Goal: Task Accomplishment & Management: Complete application form

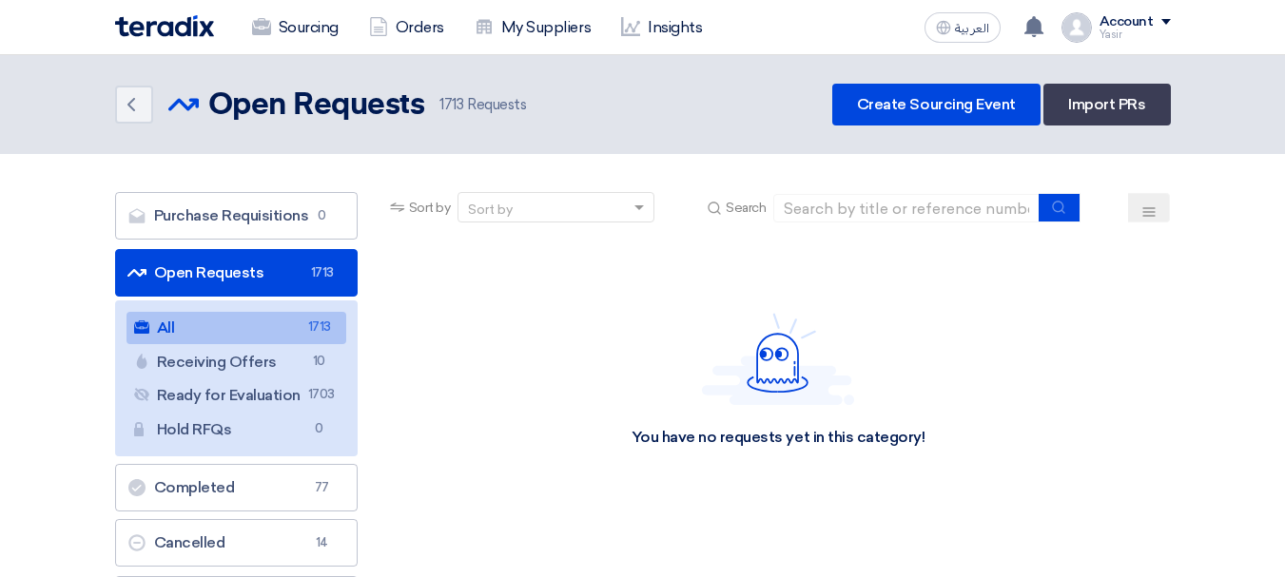
click at [303, 270] on link "Open Requests Open Requests 1713" at bounding box center [236, 273] width 243 height 48
click at [819, 209] on input at bounding box center [906, 208] width 266 height 29
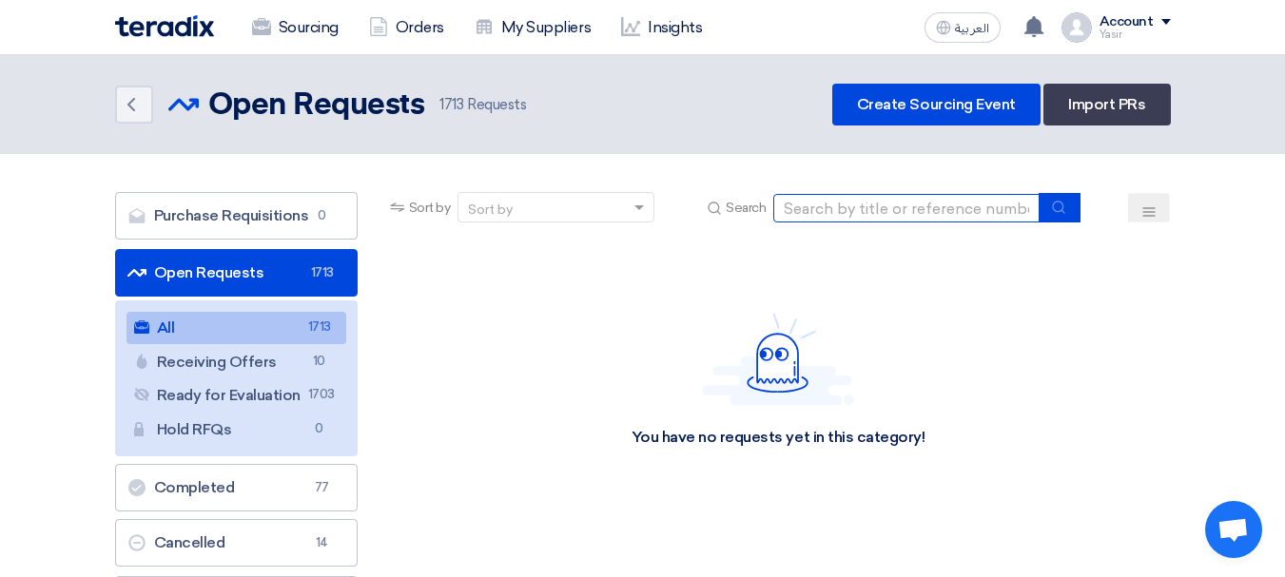
paste input "8100015823"
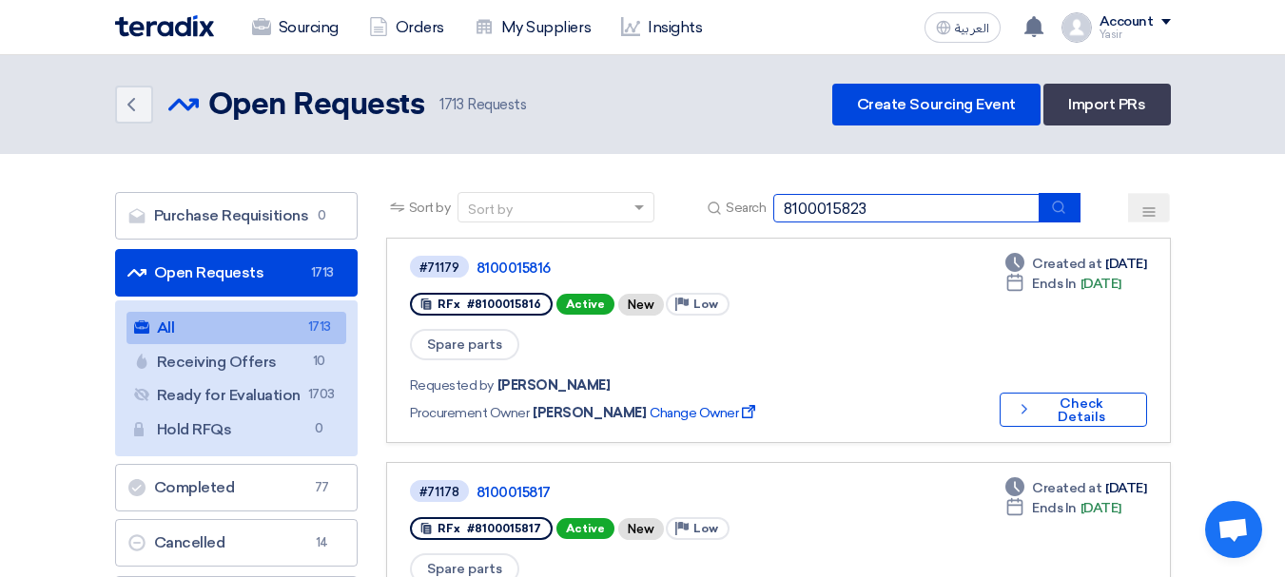
type input "8100015823"
click at [1066, 208] on icon "submit" at bounding box center [1058, 207] width 15 height 15
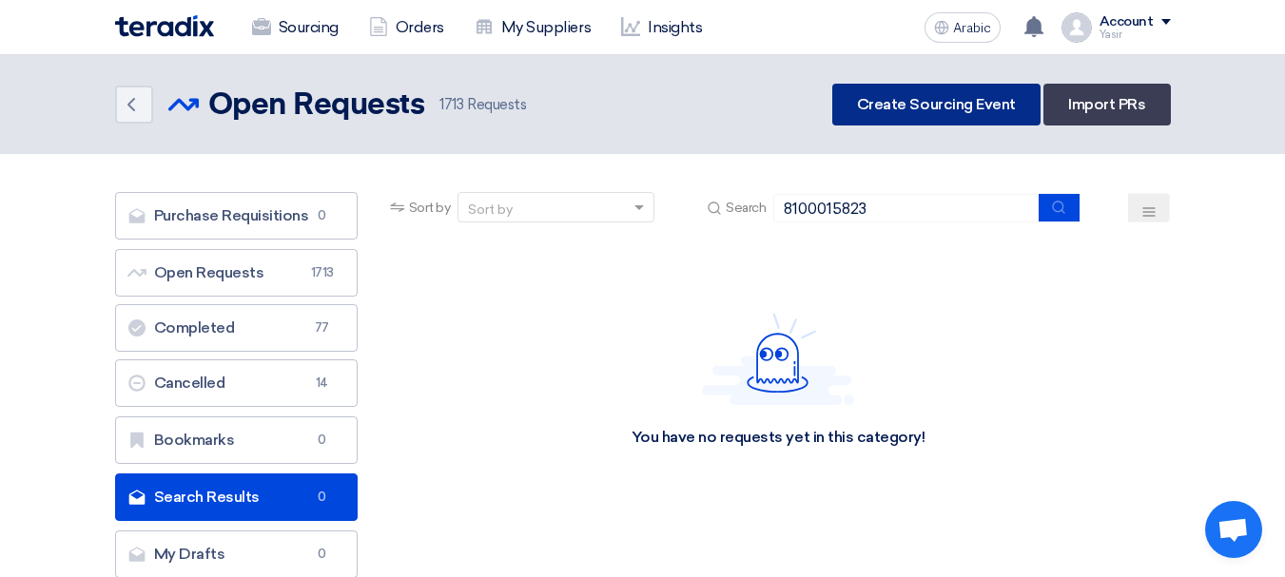
click at [932, 108] on font "Create Sourcing Event" at bounding box center [936, 104] width 159 height 18
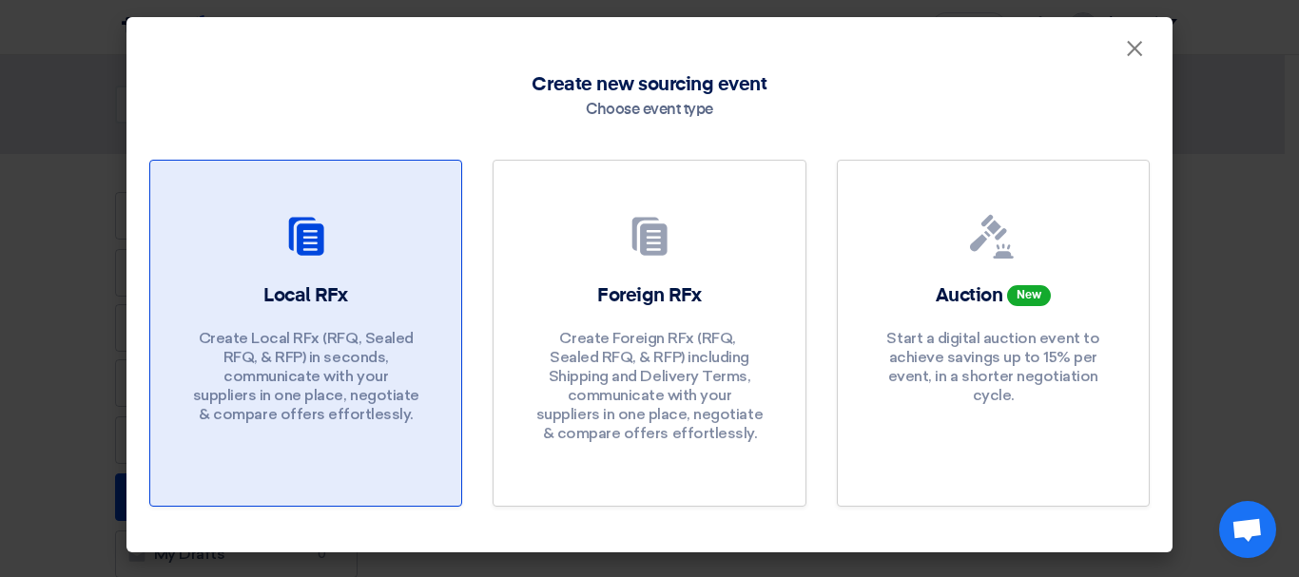
click at [299, 367] on font "Create Local RFx (RFQ, ​​Sealed RFQ, & RFP) in seconds, communicate with your s…" at bounding box center [306, 376] width 226 height 94
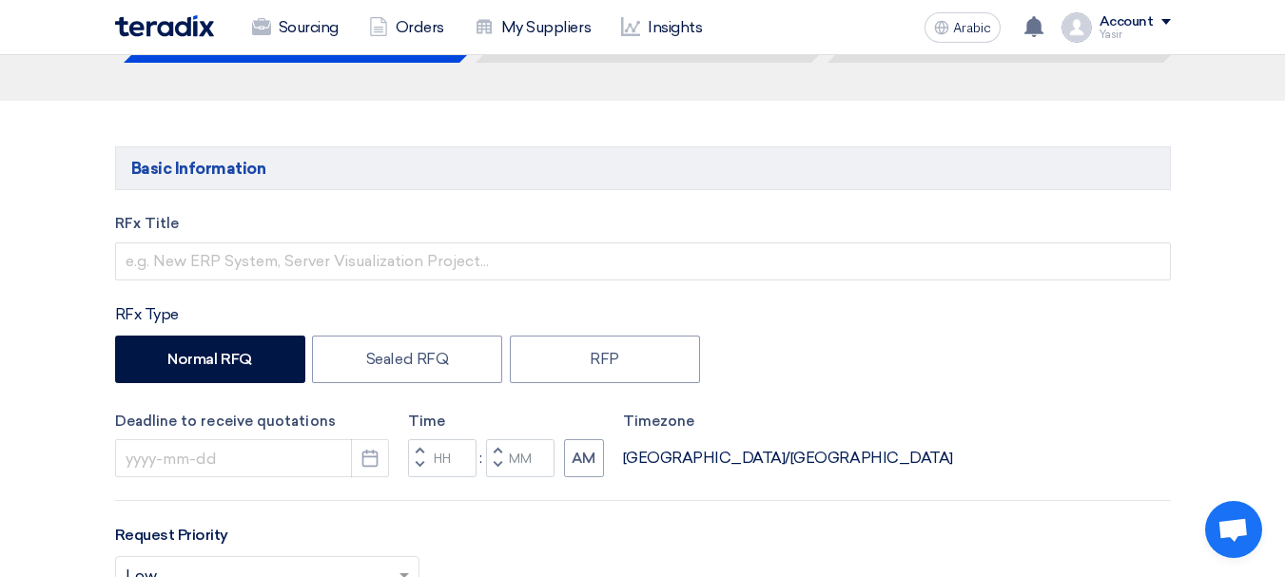
scroll to position [190, 0]
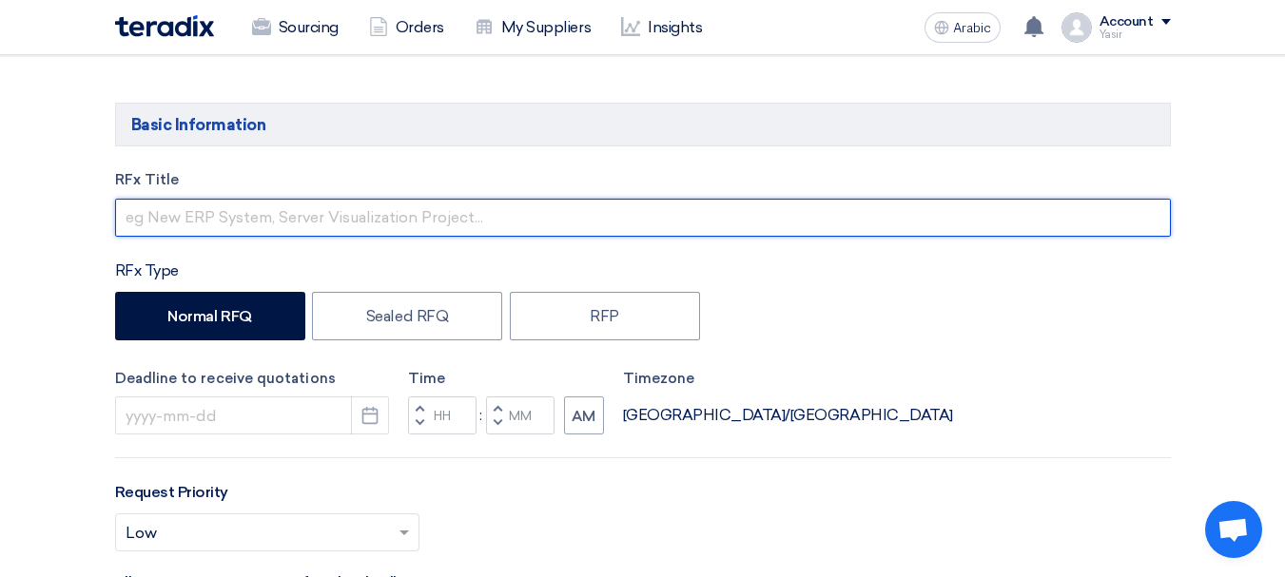
click at [351, 217] on input "text" at bounding box center [643, 218] width 1056 height 38
paste input "8100015823"
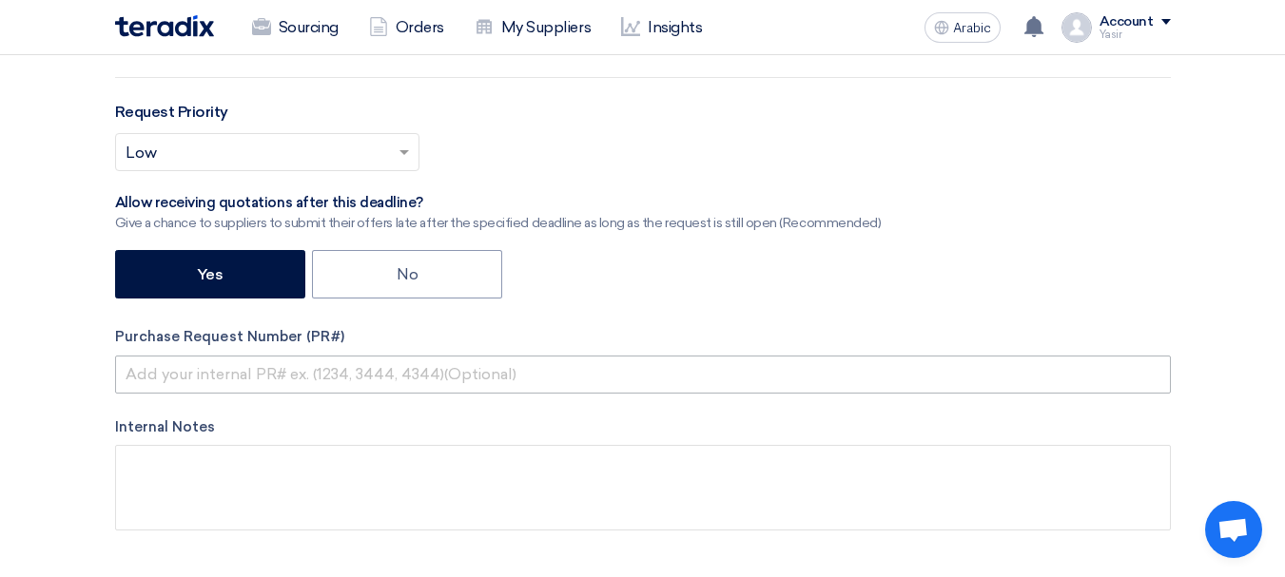
type input "8100015823"
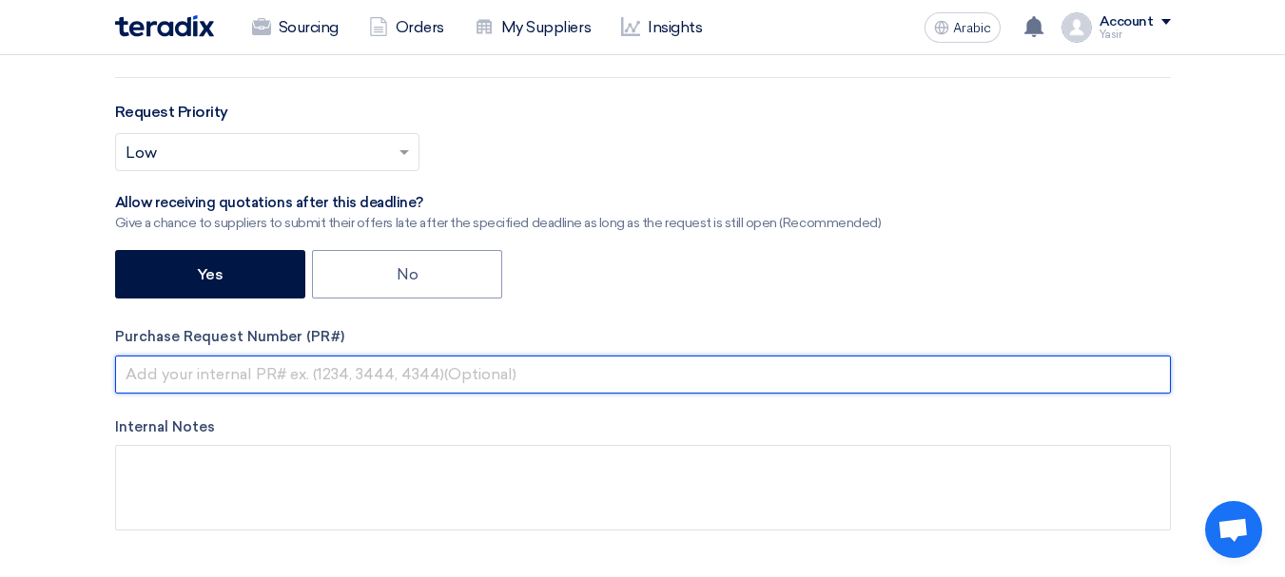
click at [216, 362] on input "text" at bounding box center [643, 375] width 1056 height 38
paste input "8100015823"
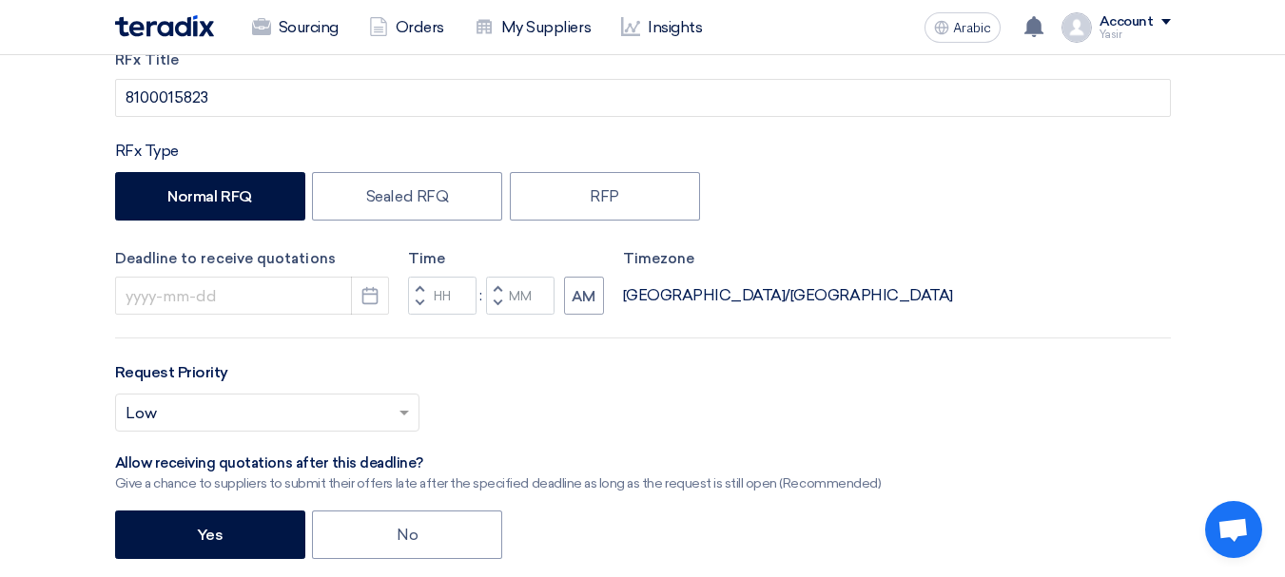
scroll to position [285, 0]
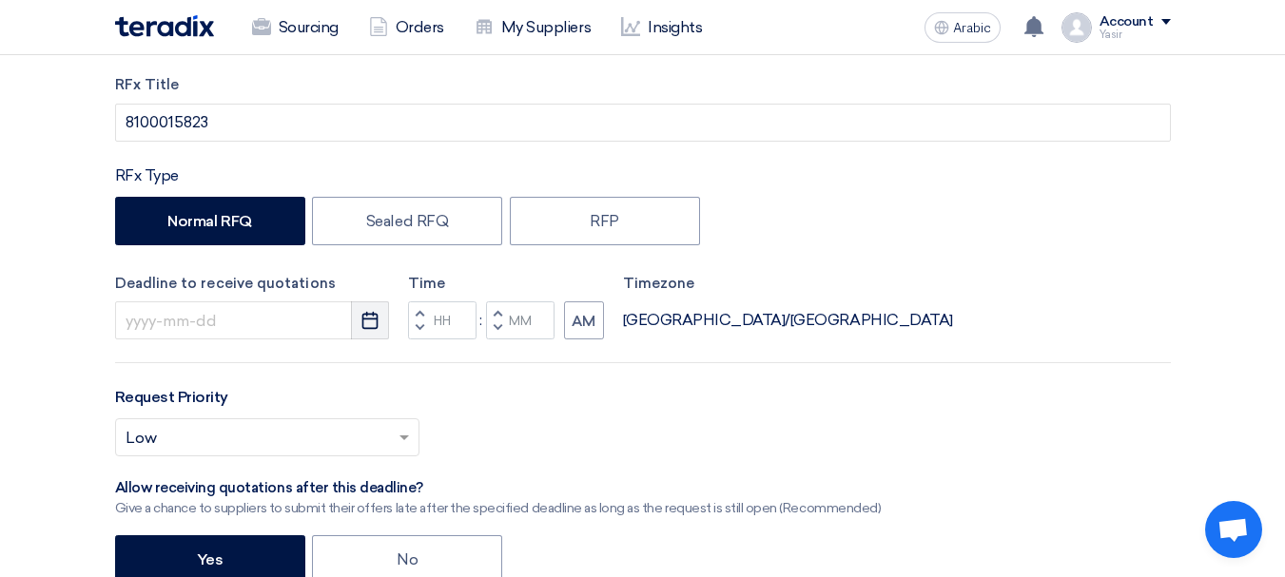
type input "8100015823"
click at [361, 319] on icon "Pick a date" at bounding box center [370, 320] width 19 height 19
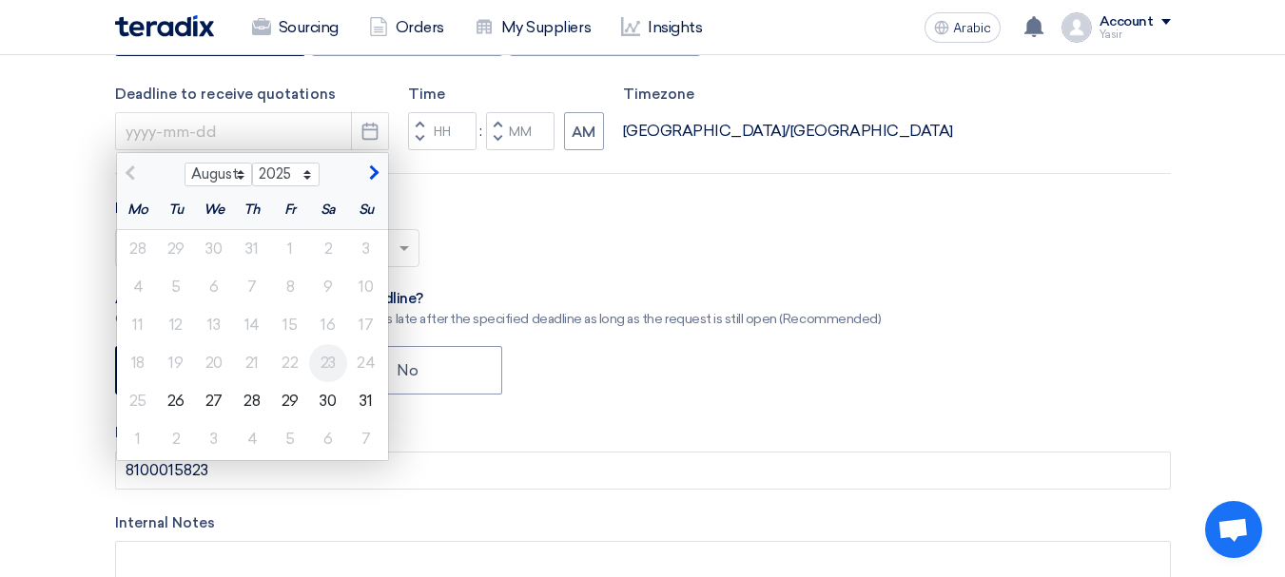
scroll to position [476, 0]
click at [244, 400] on font "28" at bounding box center [252, 400] width 16 height 18
type input "[DATE]"
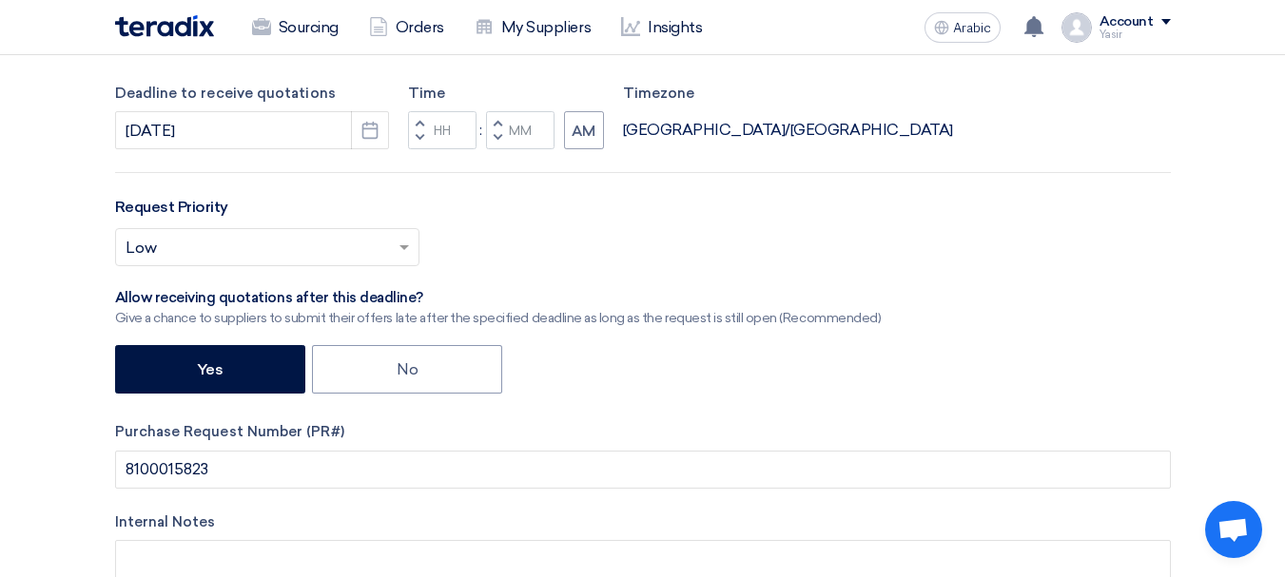
click at [419, 140] on span "button" at bounding box center [419, 137] width 7 height 11
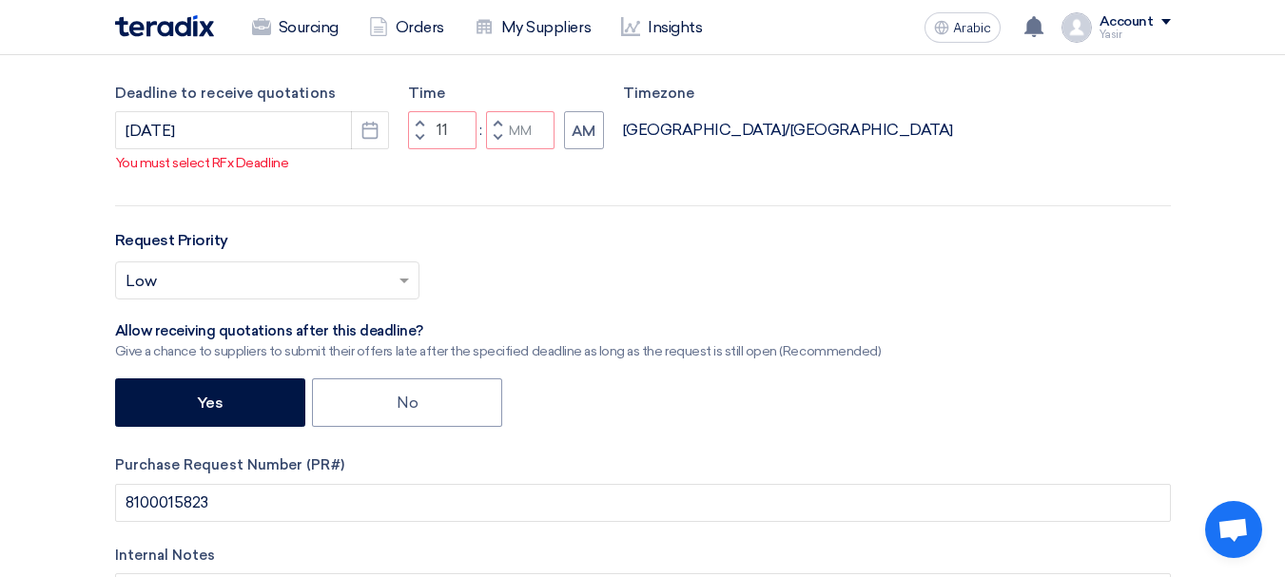
click at [501, 139] on button "Decrement minutes" at bounding box center [497, 139] width 23 height 24
type input "10"
type input "59"
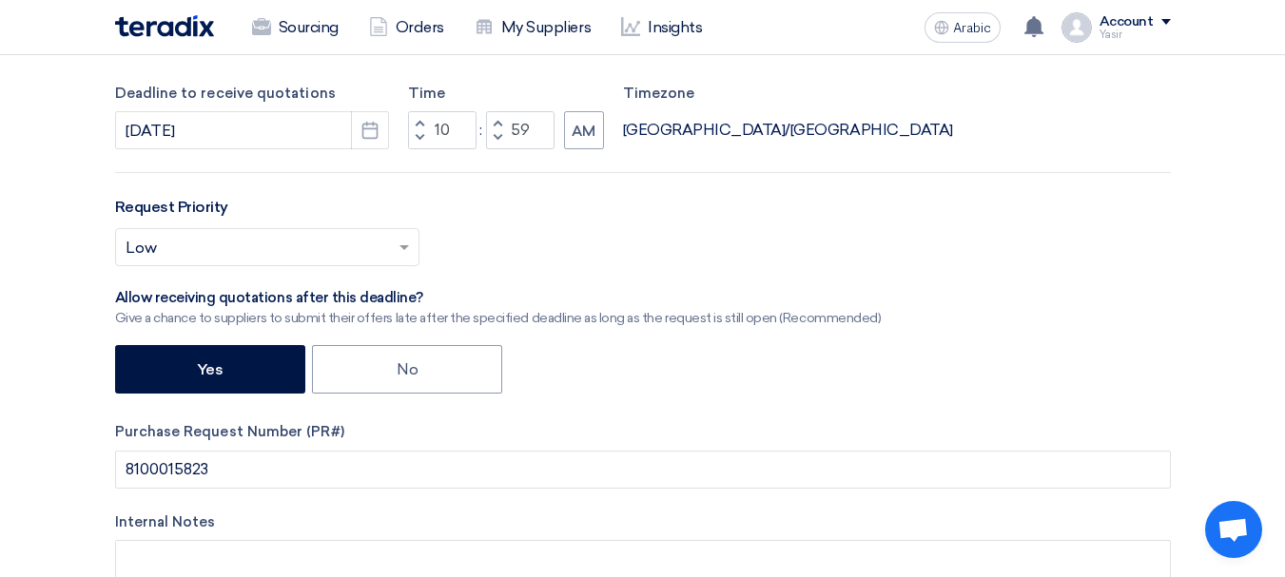
click at [420, 120] on span "button" at bounding box center [419, 122] width 7 height 11
type input "11"
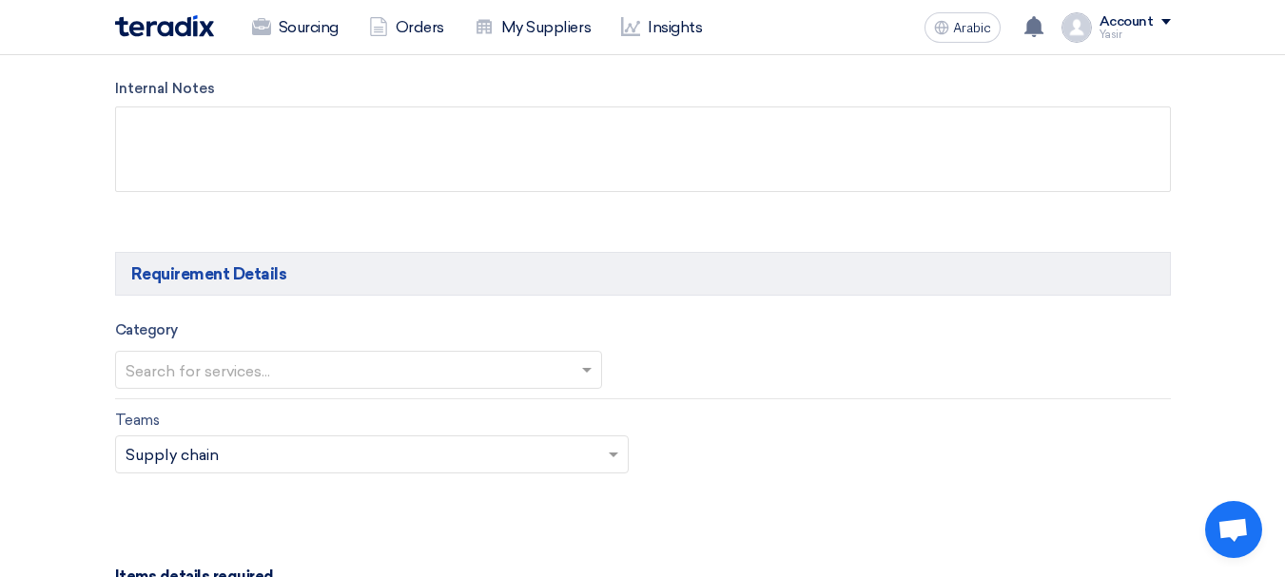
scroll to position [951, 0]
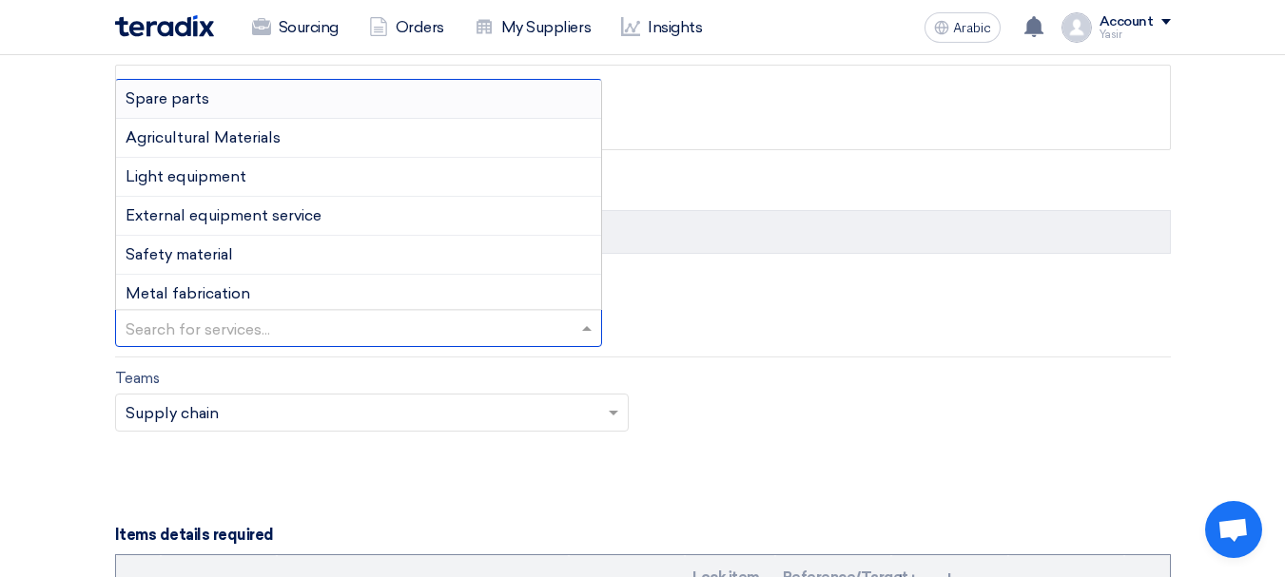
click at [419, 325] on input "text" at bounding box center [349, 329] width 447 height 31
click at [201, 102] on font "Spare parts" at bounding box center [168, 98] width 84 height 18
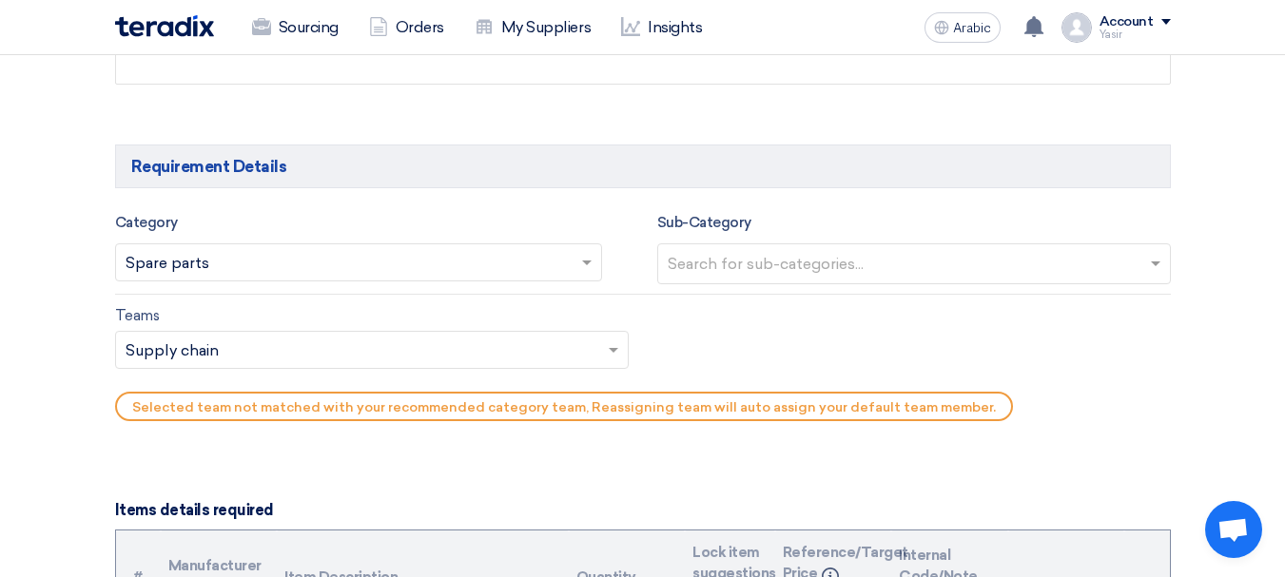
scroll to position [1046, 0]
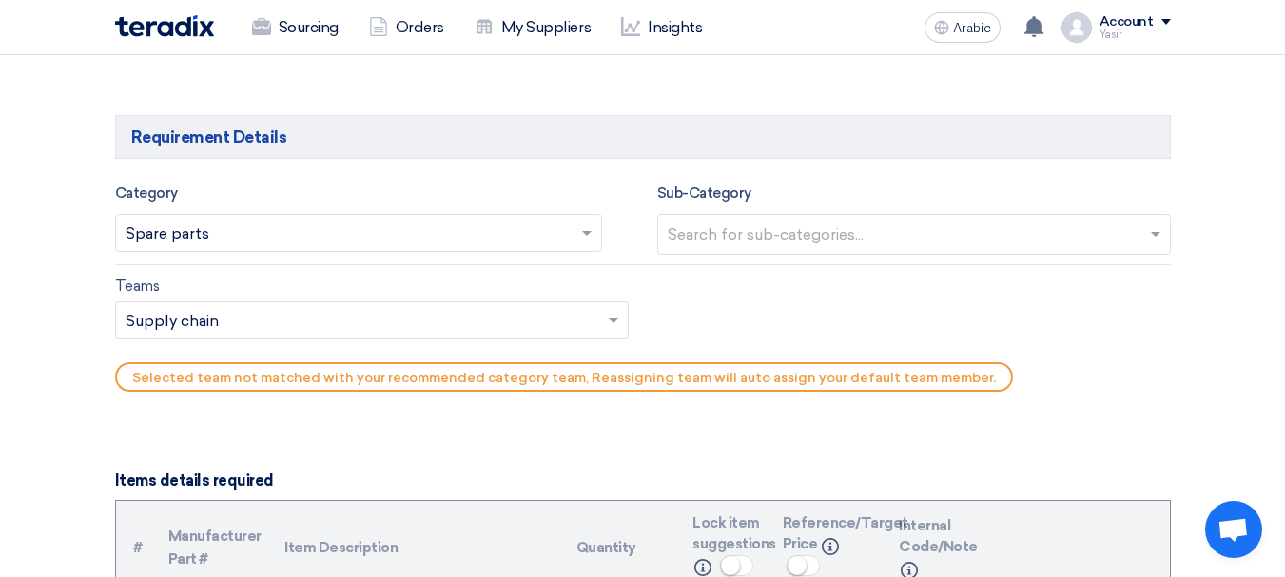
click at [809, 230] on input "text" at bounding box center [916, 236] width 497 height 31
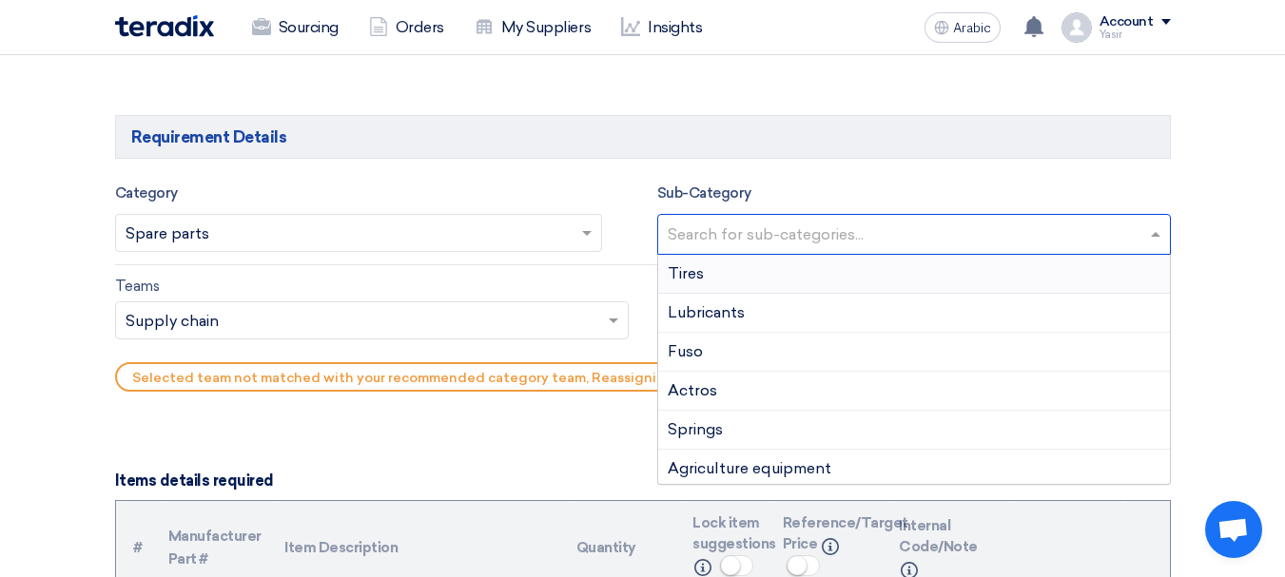
type input "v"
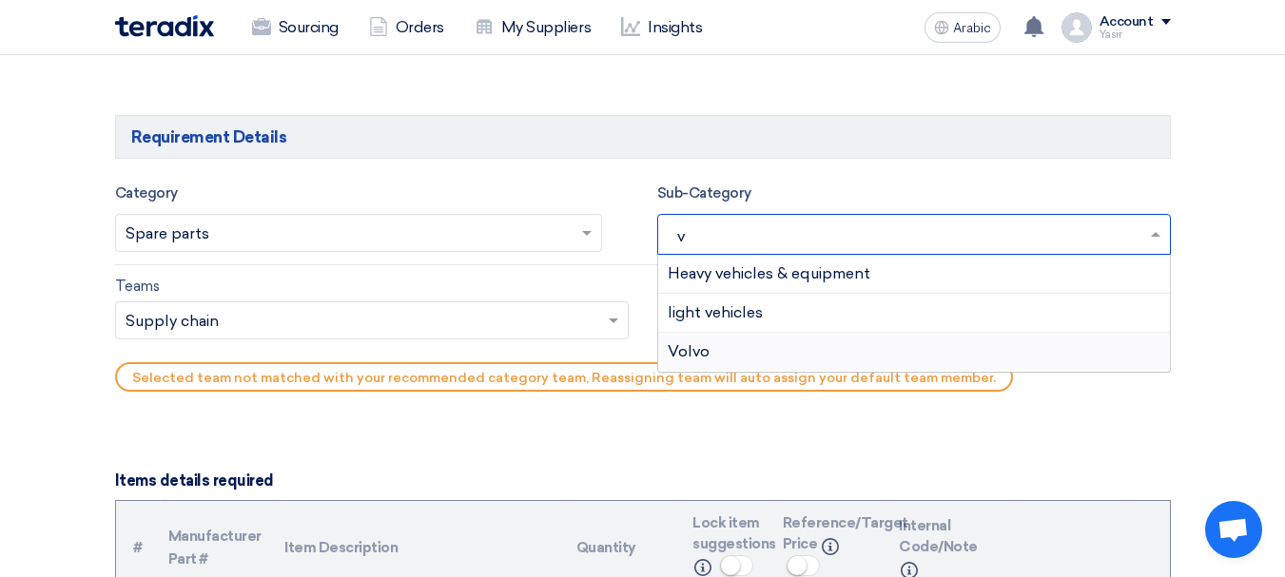
click at [706, 344] on font "Volvo" at bounding box center [689, 351] width 42 height 18
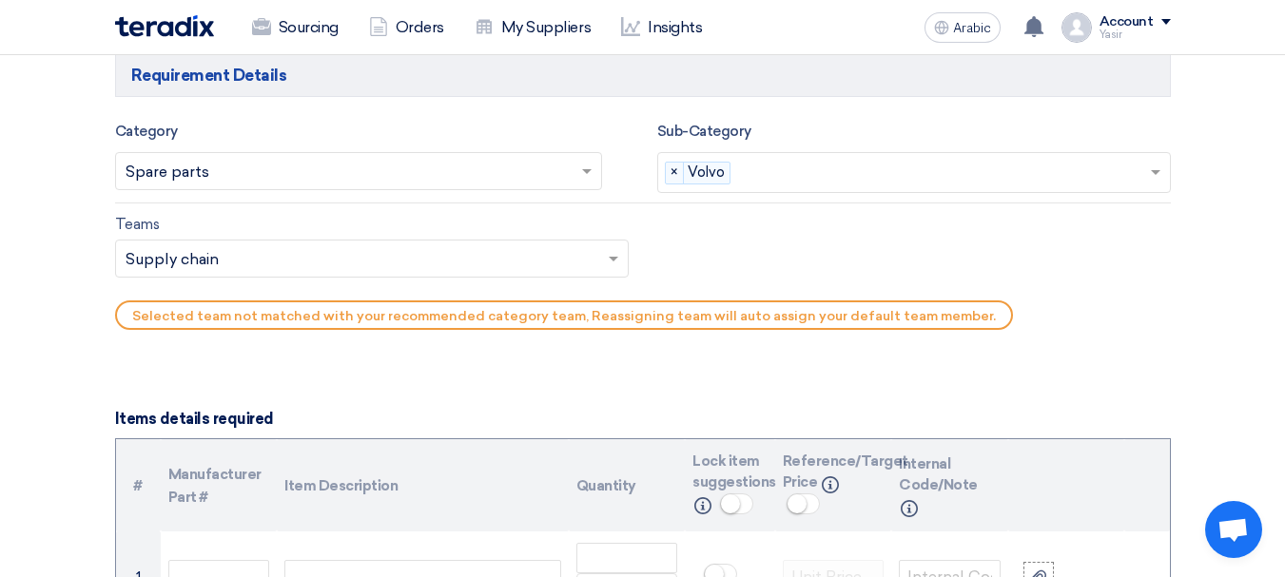
scroll to position [1141, 0]
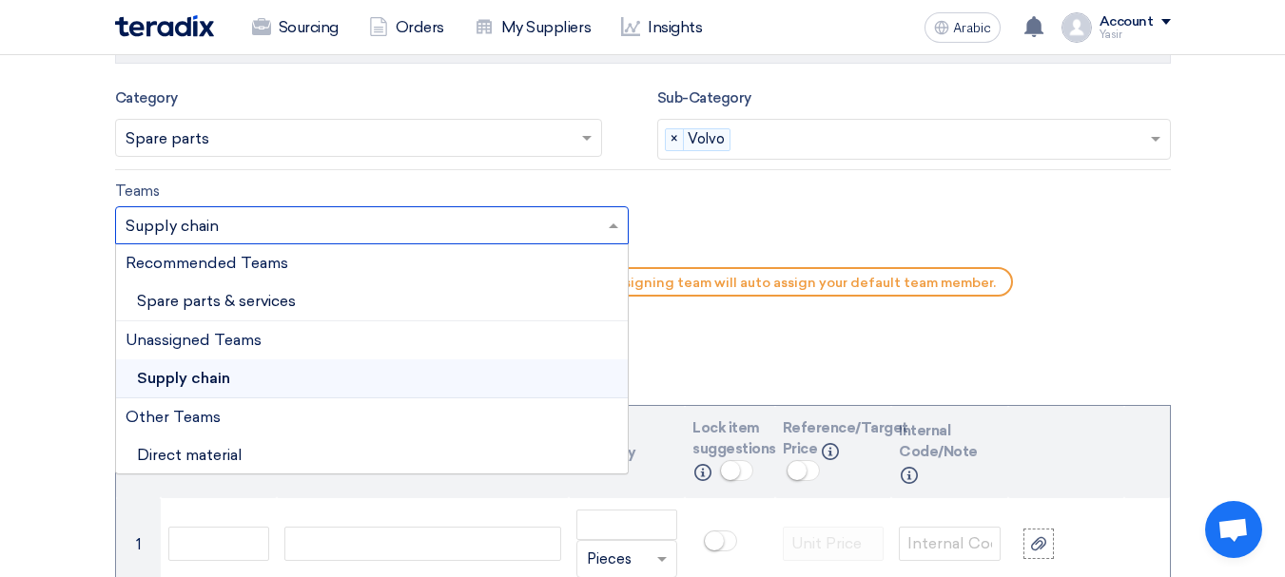
click at [160, 219] on input "text" at bounding box center [363, 227] width 474 height 31
click at [254, 305] on font "Spare parts & services" at bounding box center [216, 301] width 159 height 18
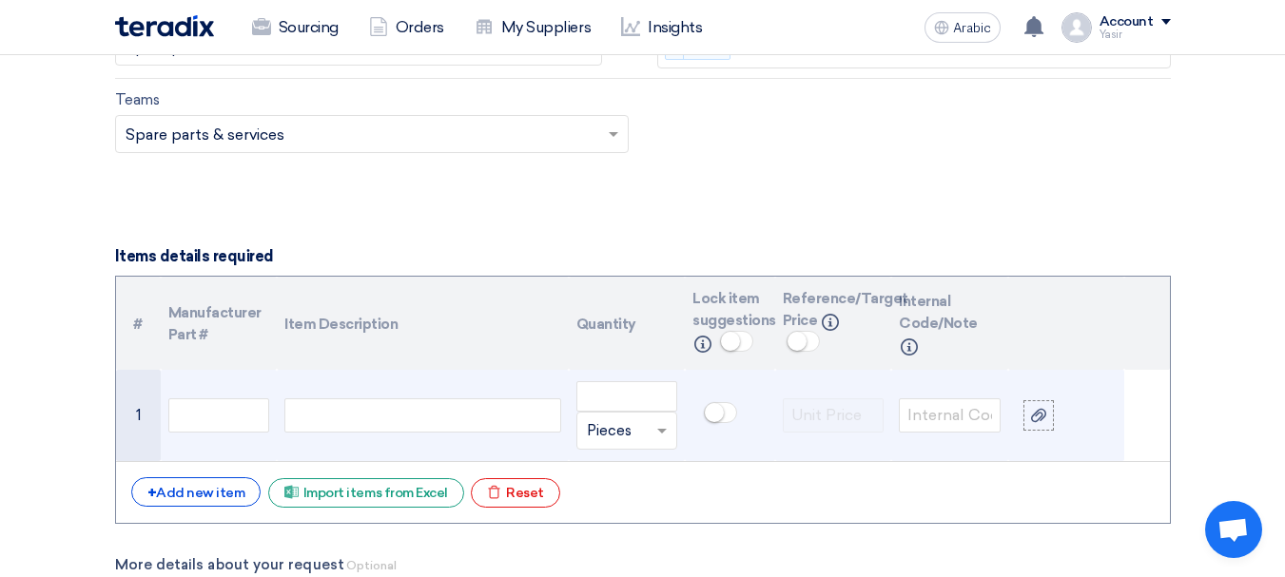
scroll to position [1332, 0]
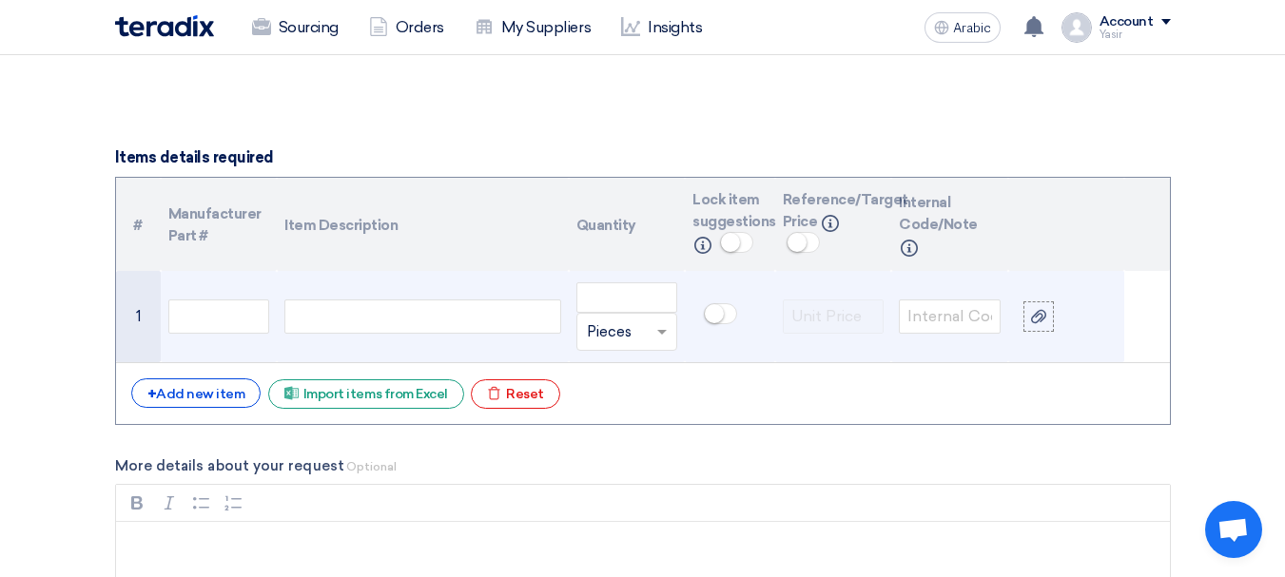
click at [275, 311] on td at bounding box center [219, 317] width 117 height 92
click at [204, 318] on input "text" at bounding box center [219, 317] width 102 height 34
click at [334, 324] on div at bounding box center [422, 317] width 276 height 34
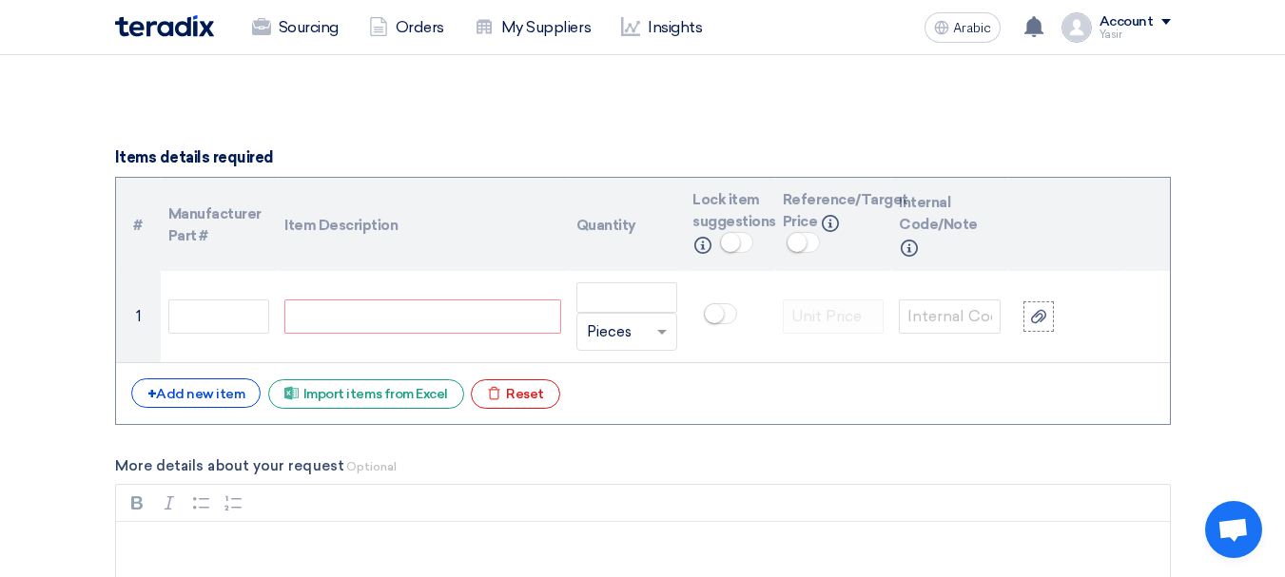
paste div
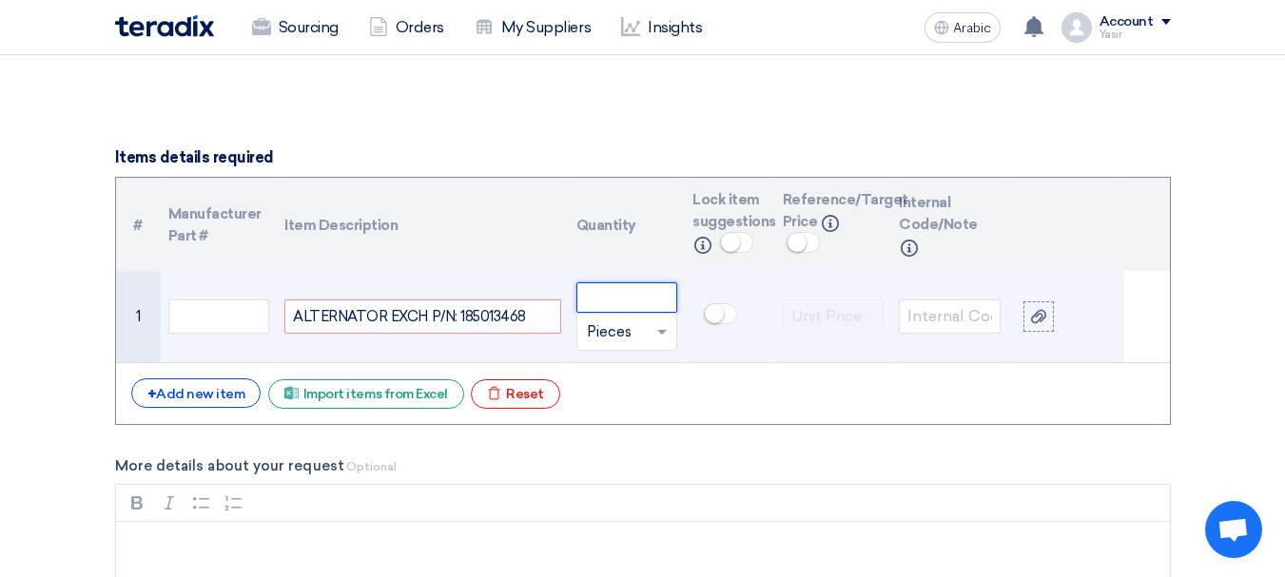
click at [651, 301] on input "number" at bounding box center [627, 298] width 102 height 30
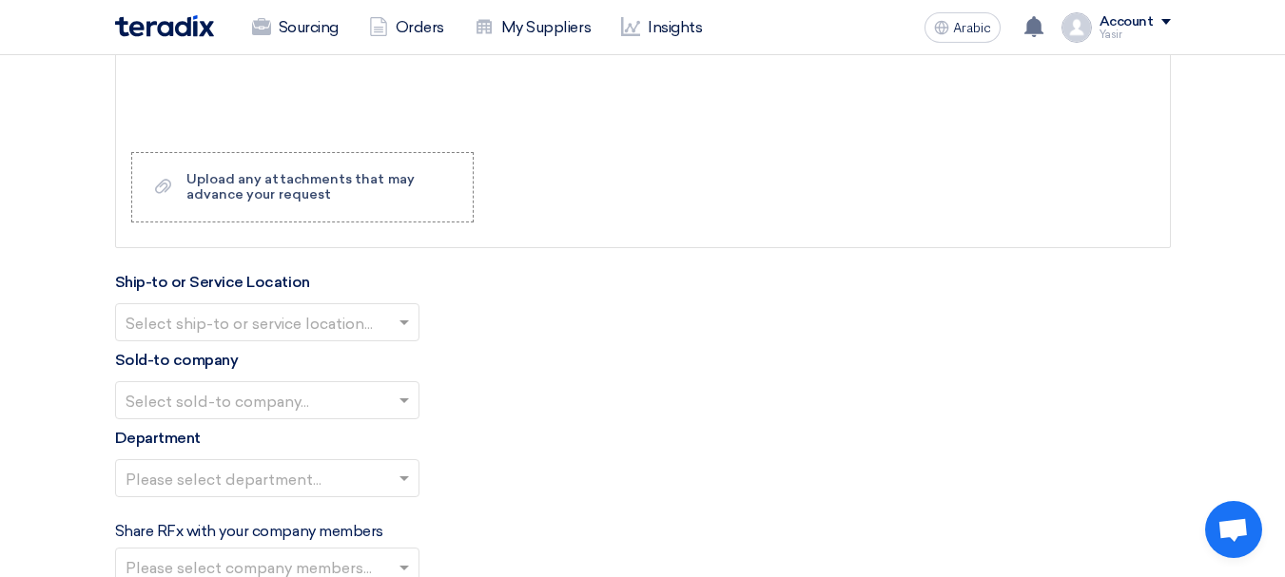
scroll to position [1902, 0]
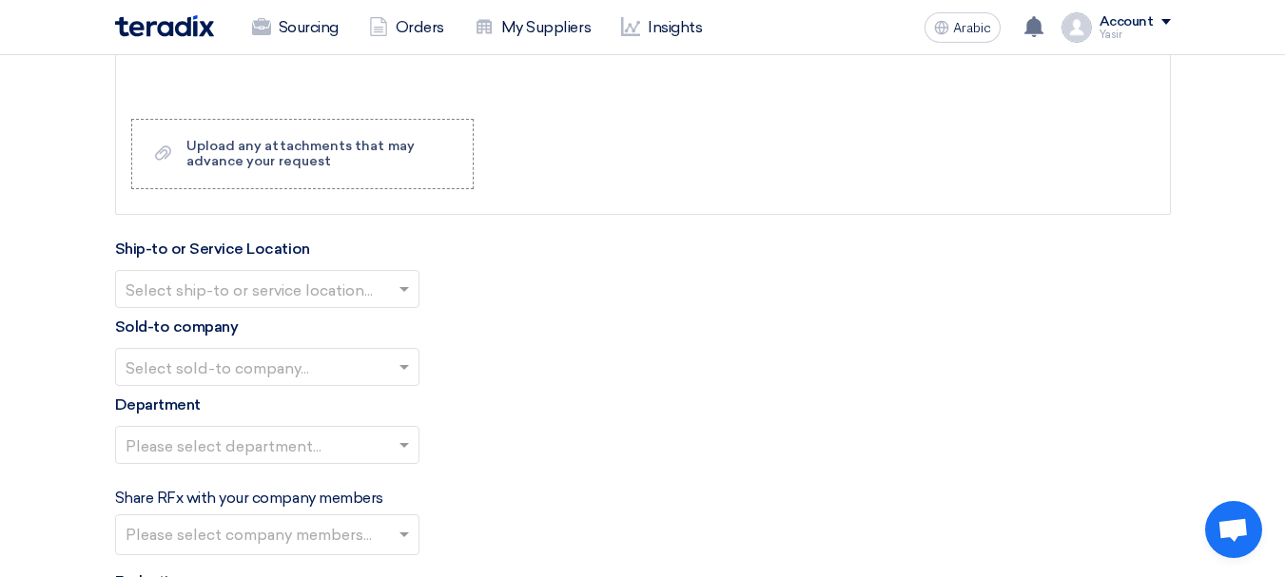
click at [323, 301] on input "text" at bounding box center [258, 290] width 264 height 31
type input "1"
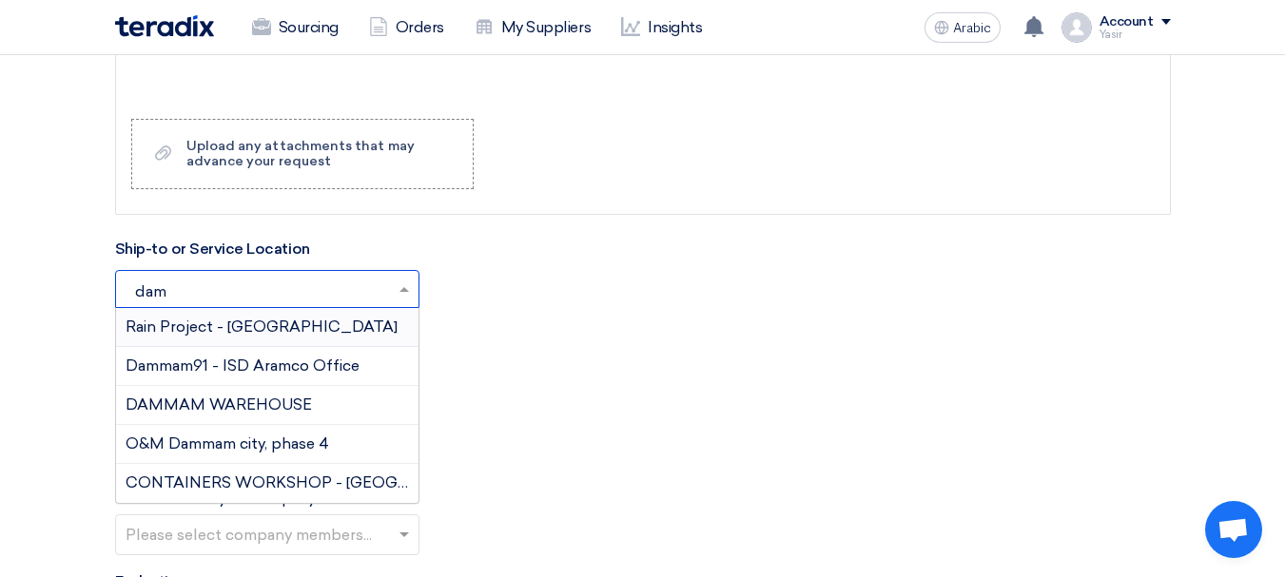
type input "damm"
click at [202, 400] on font "DAMMAM WAREHOUSE" at bounding box center [219, 405] width 186 height 18
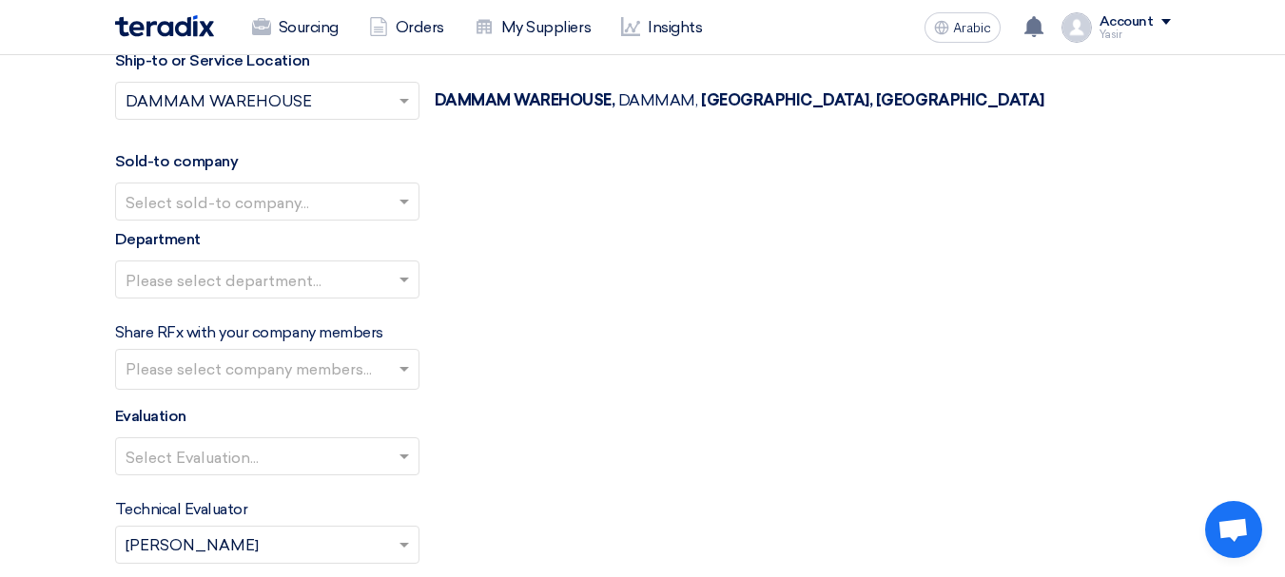
scroll to position [2093, 0]
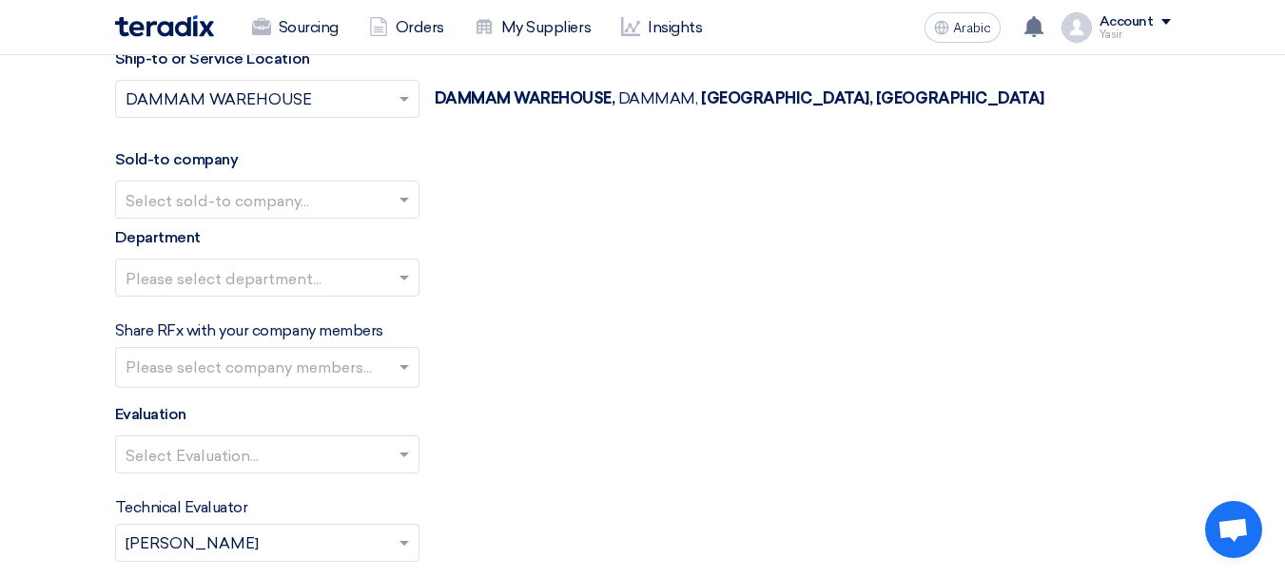
click at [257, 197] on input "text" at bounding box center [258, 200] width 264 height 31
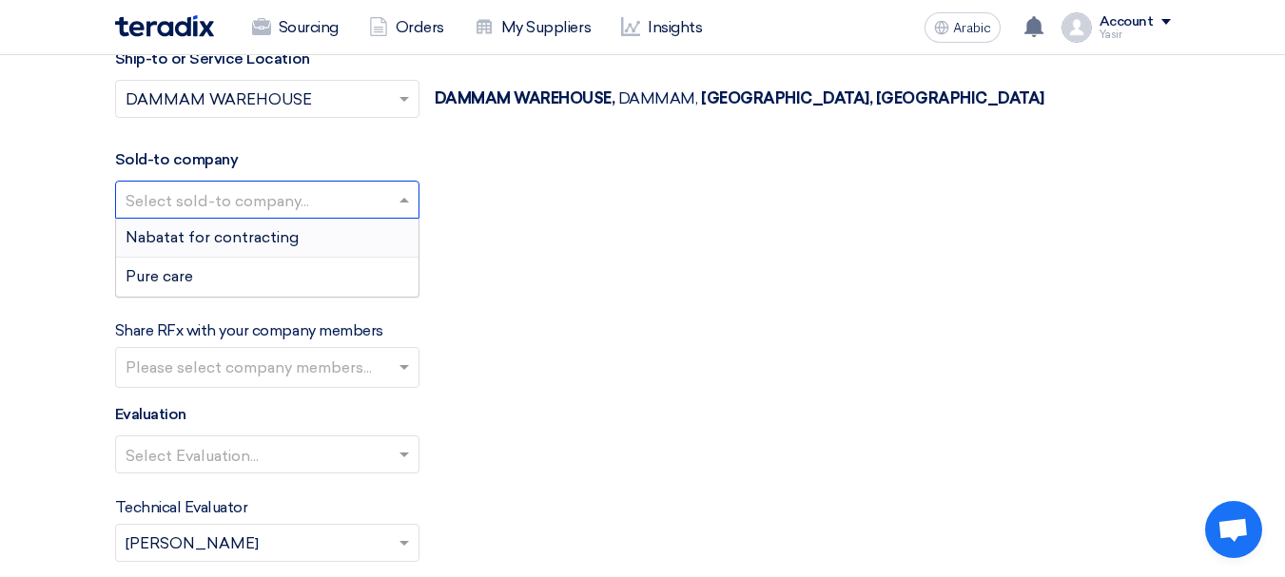
click at [229, 236] on font "Nabatat for contracting" at bounding box center [212, 237] width 173 height 18
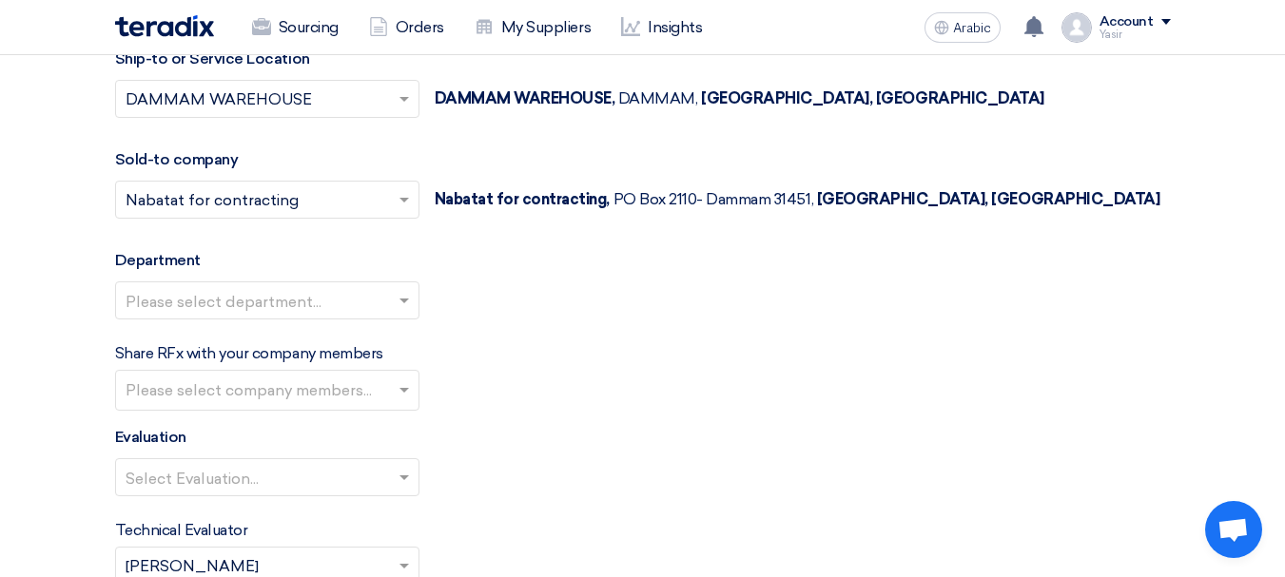
click at [236, 287] on input "text" at bounding box center [258, 301] width 264 height 31
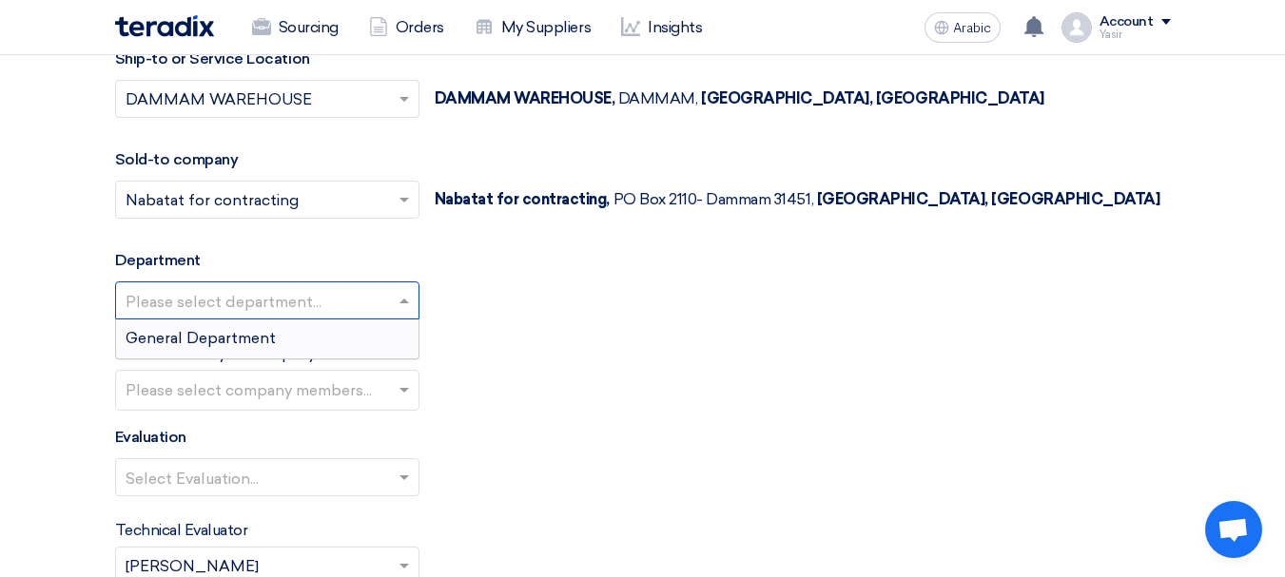
click at [217, 339] on font "General Department" at bounding box center [201, 338] width 150 height 18
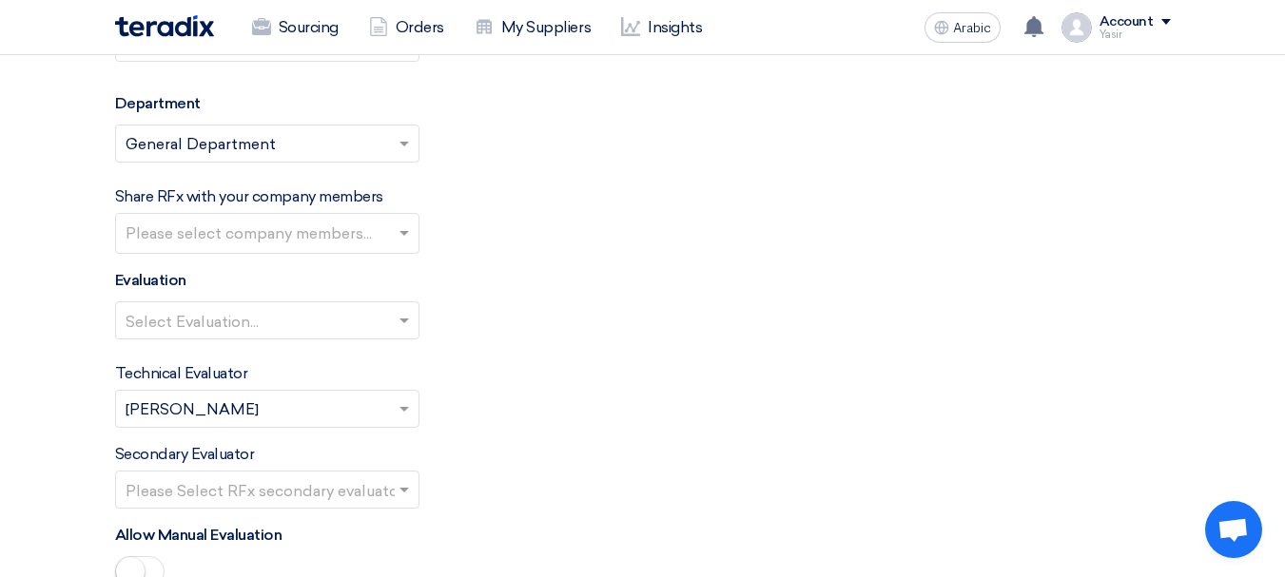
scroll to position [2283, 0]
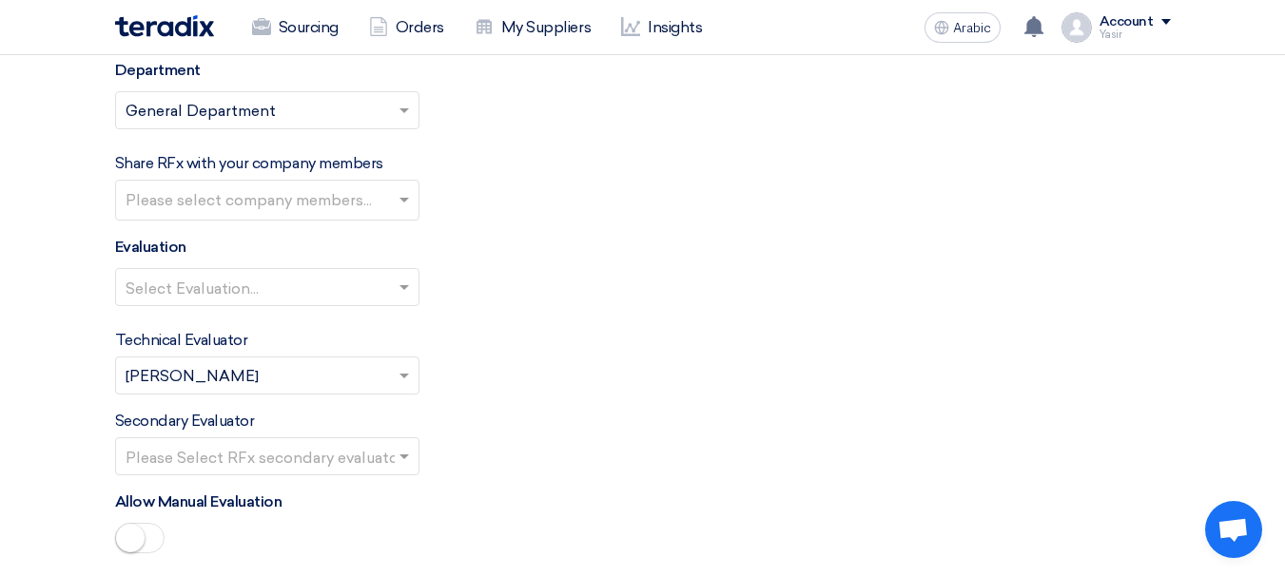
click at [239, 308] on div "Select Evaluation..." at bounding box center [643, 294] width 1056 height 53
click at [251, 294] on input "text" at bounding box center [258, 288] width 264 height 31
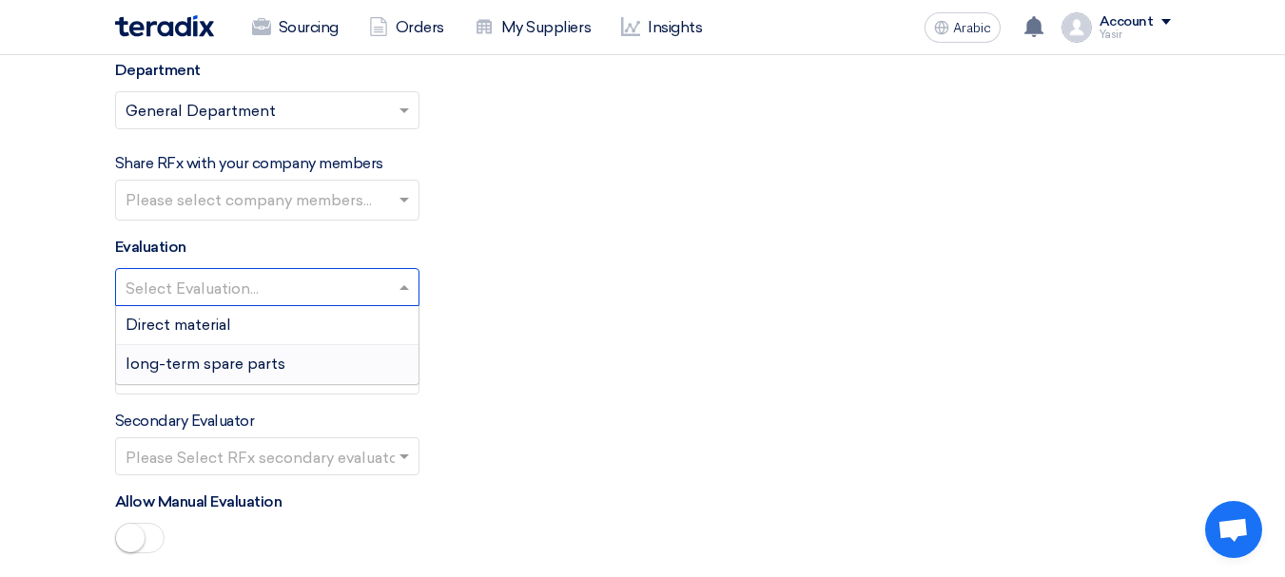
click at [213, 371] on font "long-term spare parts" at bounding box center [206, 364] width 160 height 18
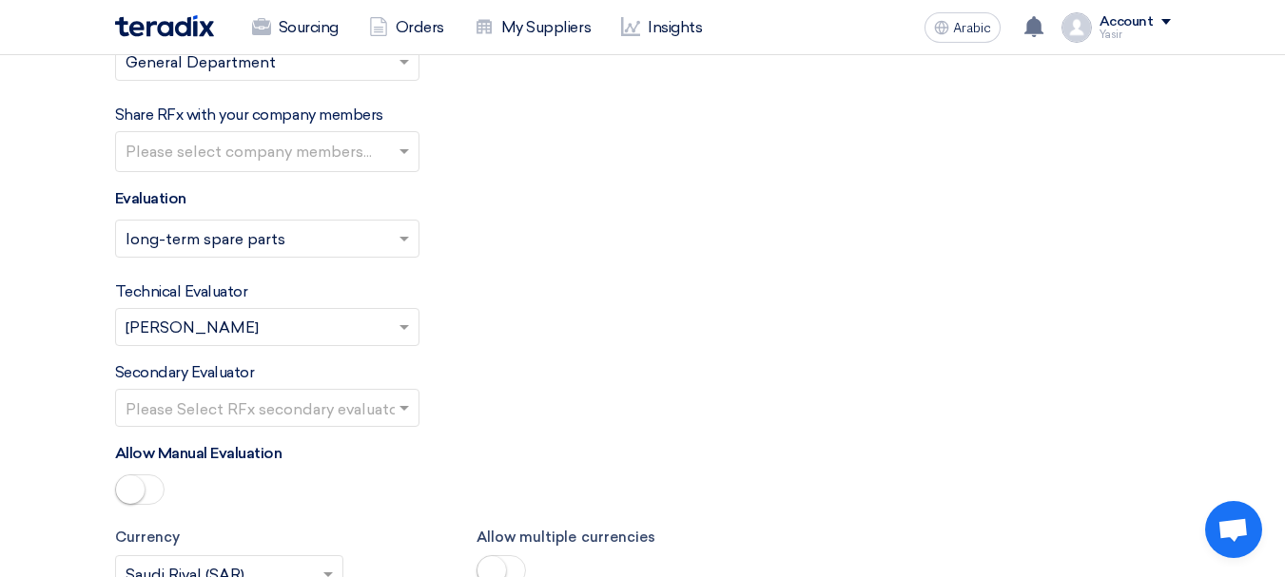
scroll to position [2378, 0]
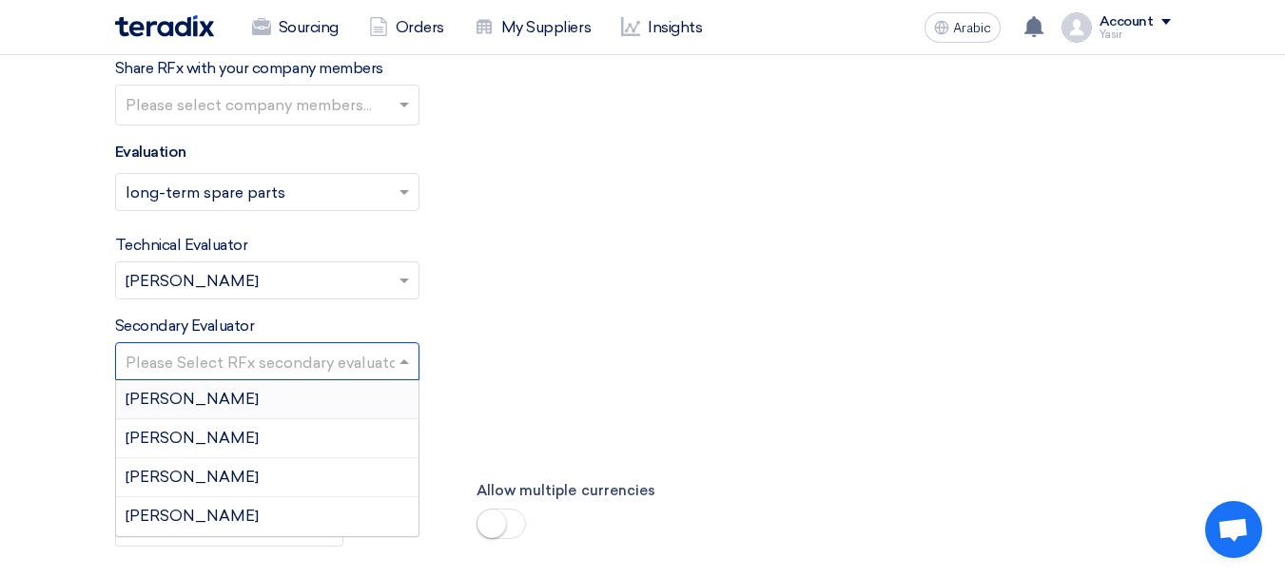
click at [348, 355] on input "text" at bounding box center [258, 362] width 264 height 31
click at [196, 507] on div "[PERSON_NAME]" at bounding box center [267, 516] width 302 height 38
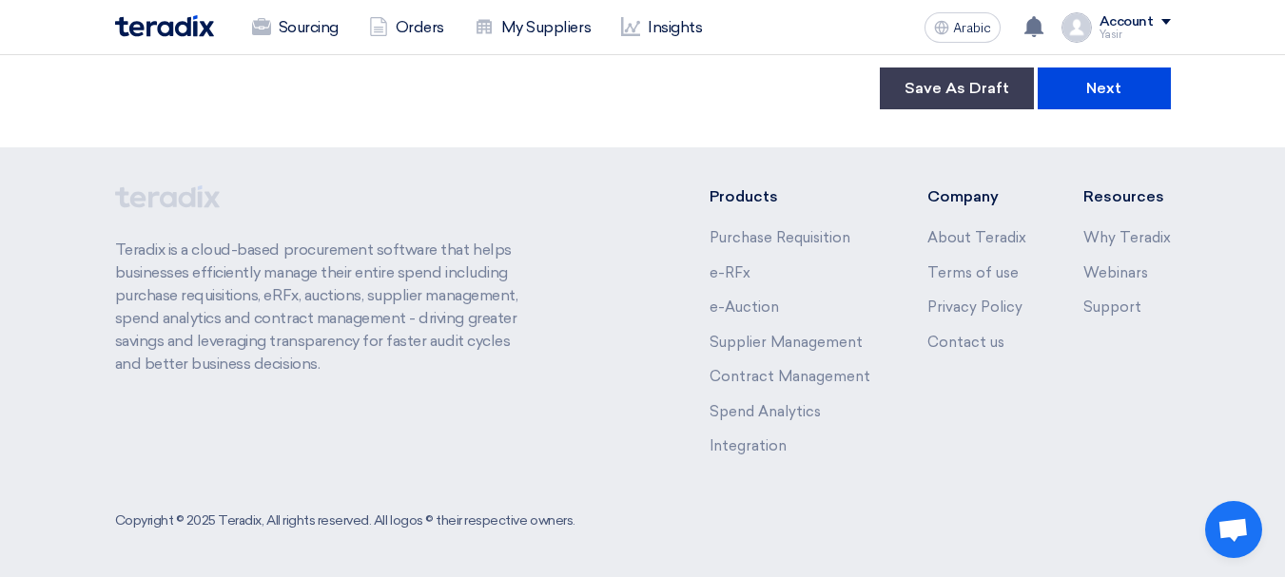
scroll to position [3412, 0]
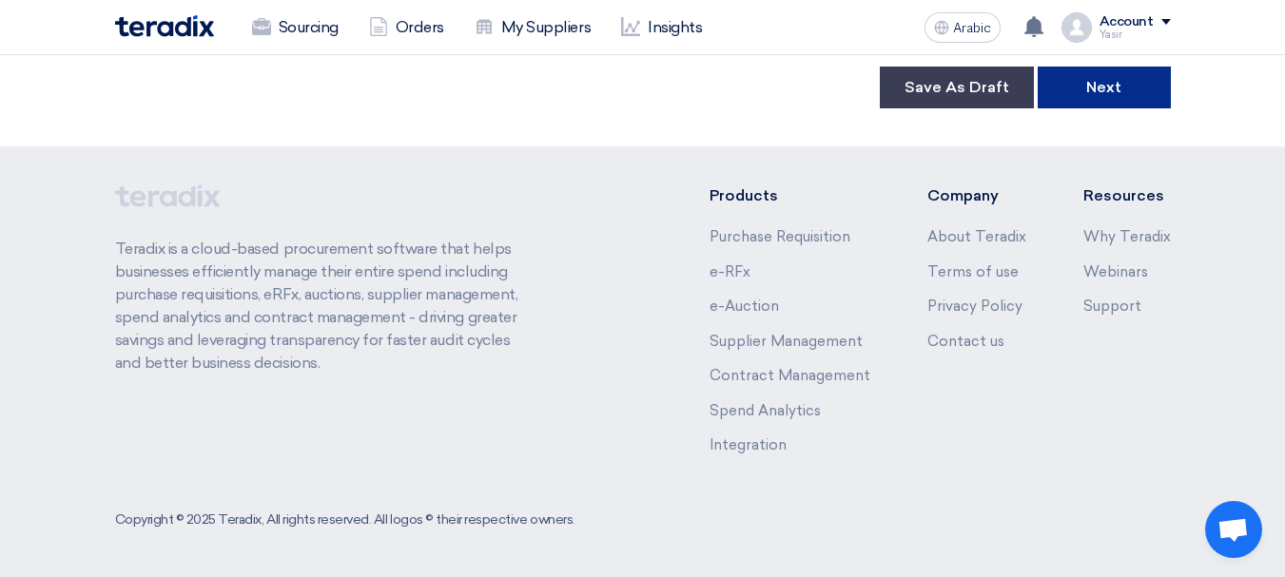
click at [1093, 74] on button "Next" at bounding box center [1104, 88] width 133 height 42
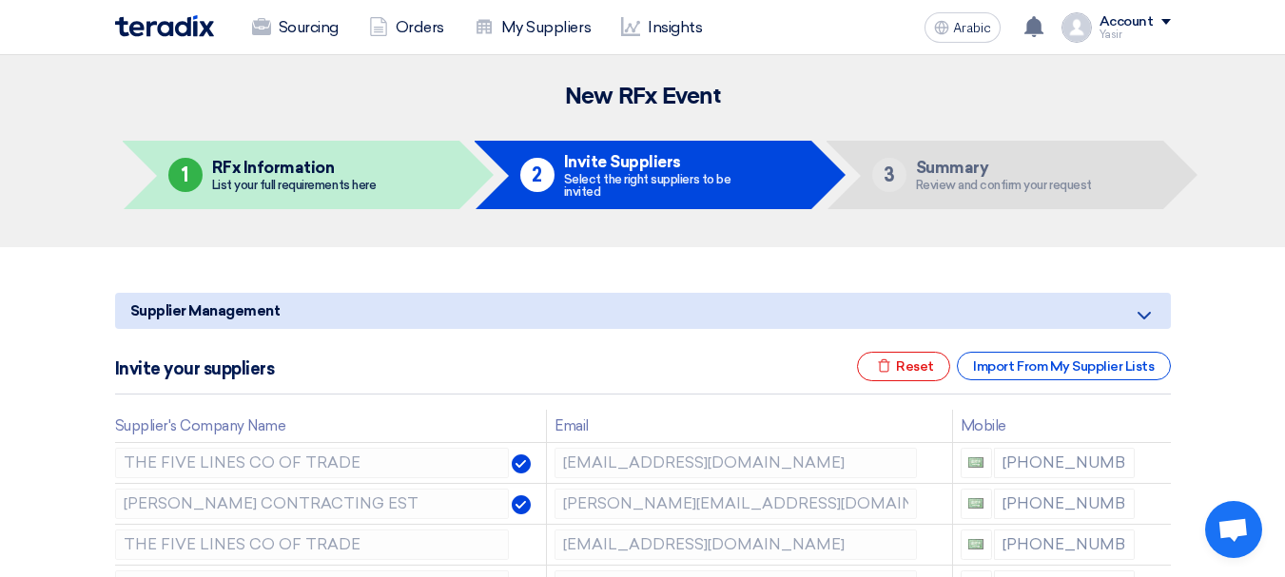
scroll to position [285, 0]
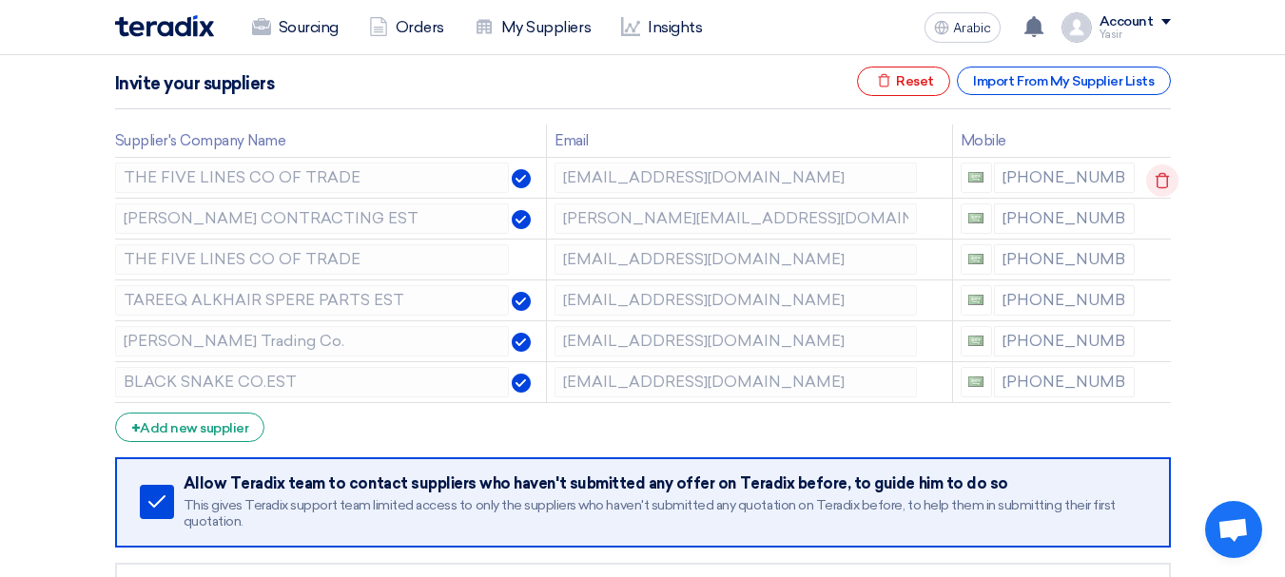
click at [1164, 180] on icon at bounding box center [1162, 181] width 32 height 32
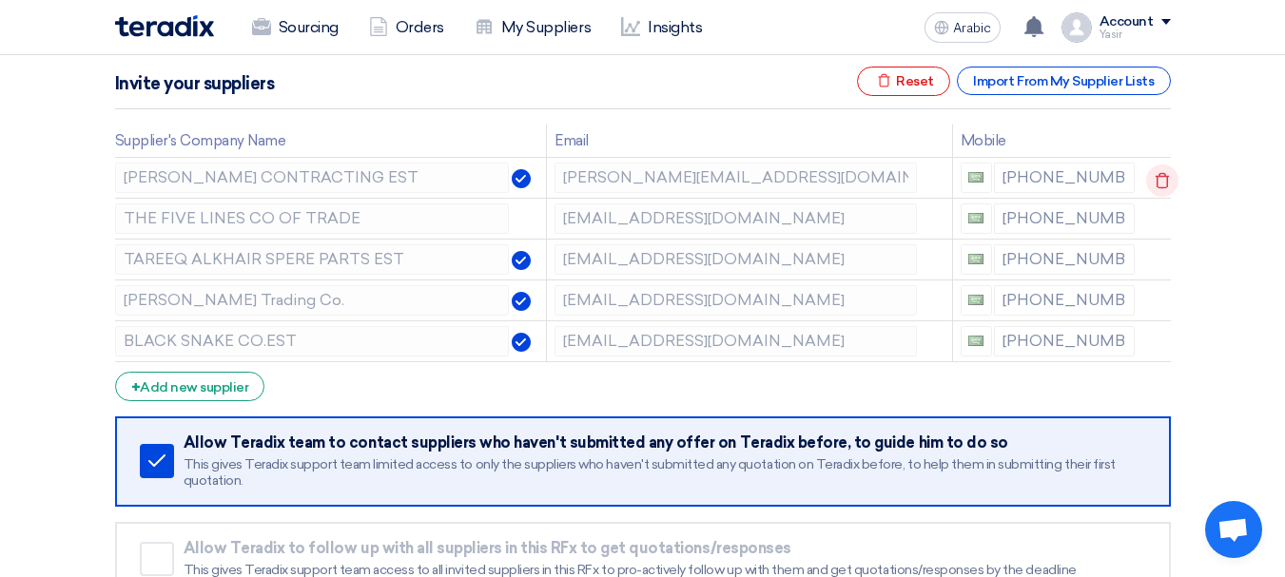
click at [1156, 179] on use at bounding box center [1163, 181] width 14 height 16
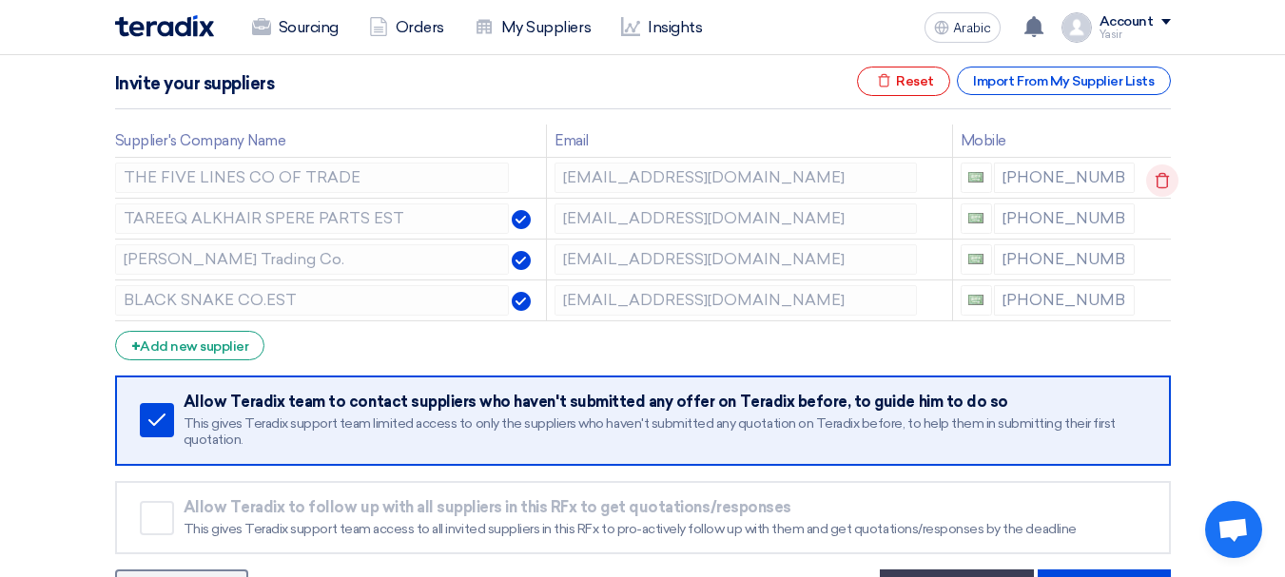
click at [1154, 180] on icon at bounding box center [1162, 181] width 32 height 32
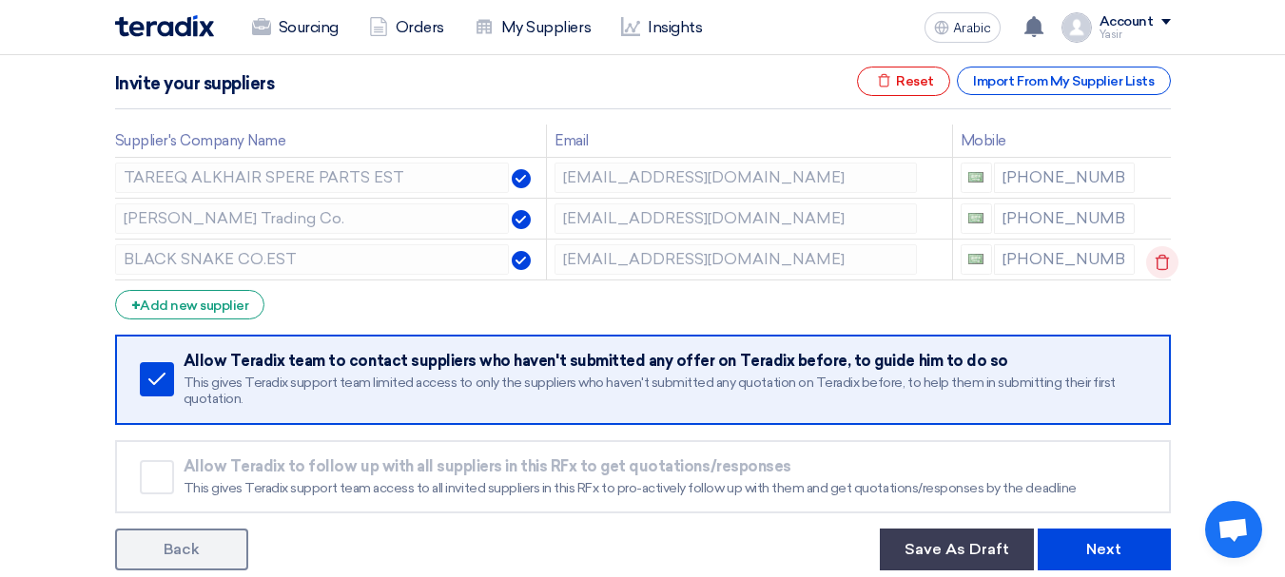
click at [1156, 260] on use at bounding box center [1163, 263] width 14 height 16
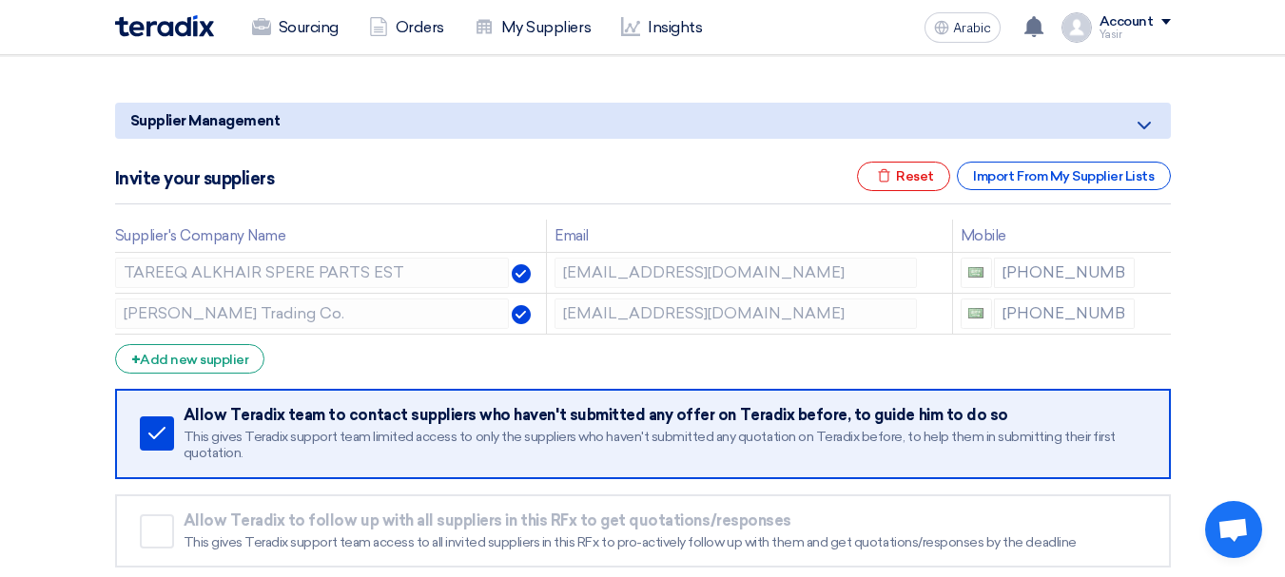
scroll to position [476, 0]
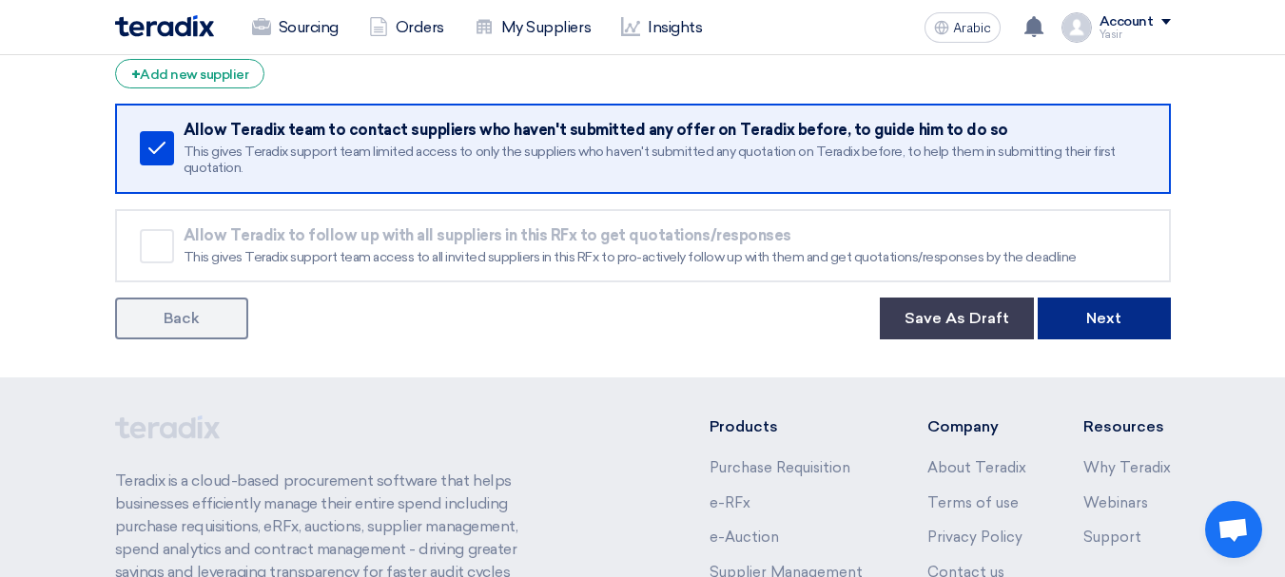
click at [1131, 318] on button "Next" at bounding box center [1104, 319] width 133 height 42
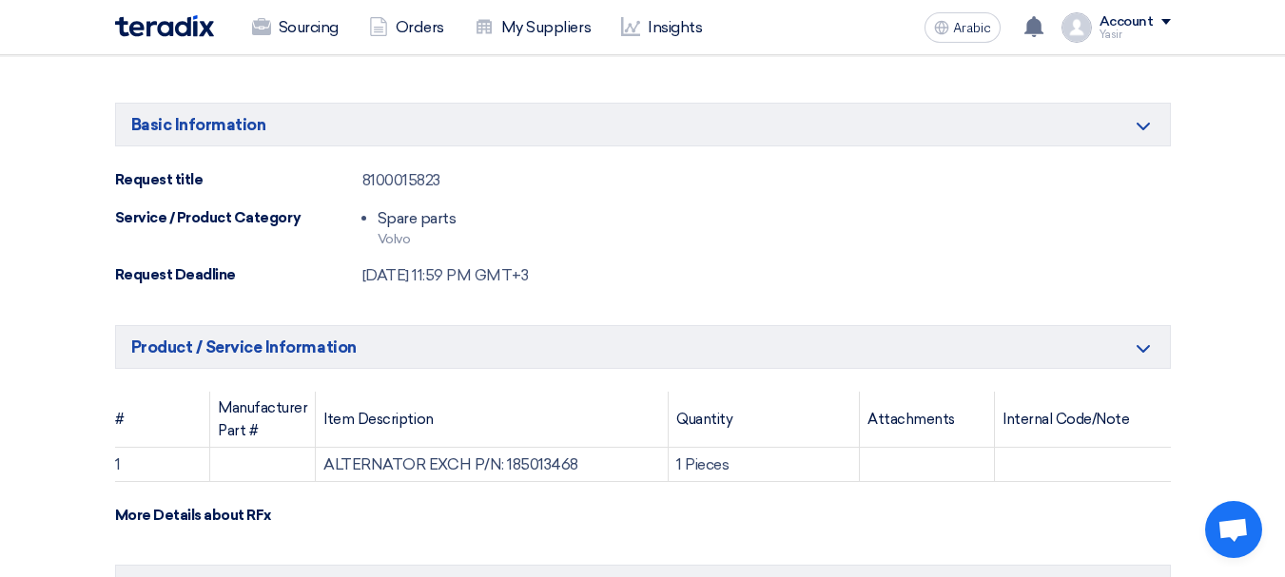
scroll to position [95, 0]
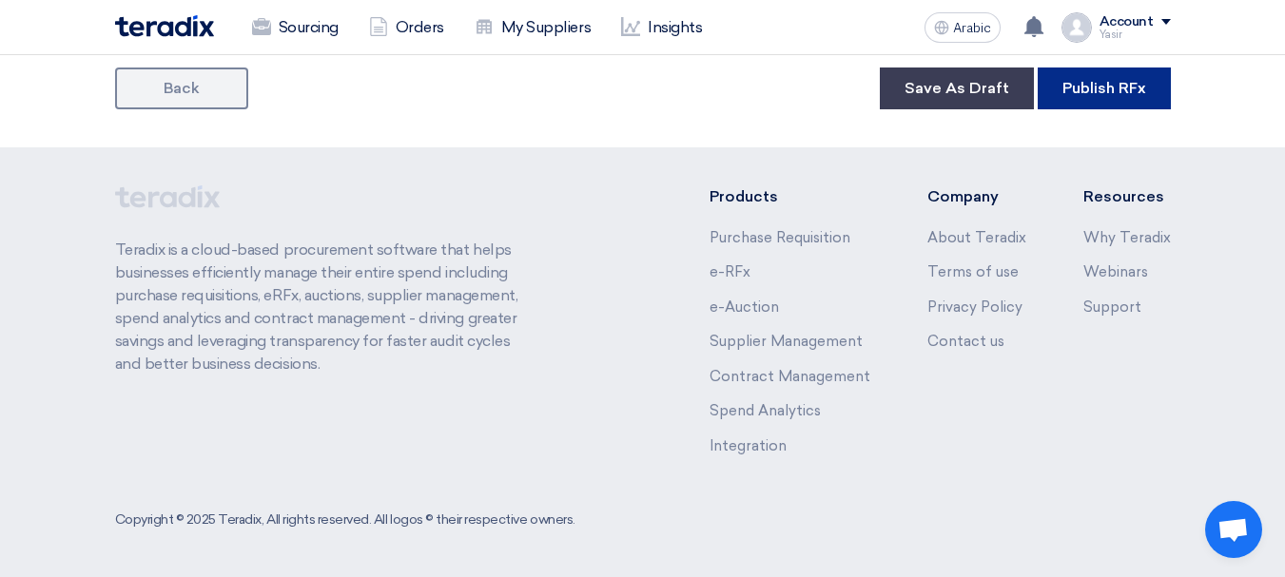
click at [1106, 83] on font "Publish RFx" at bounding box center [1104, 88] width 84 height 18
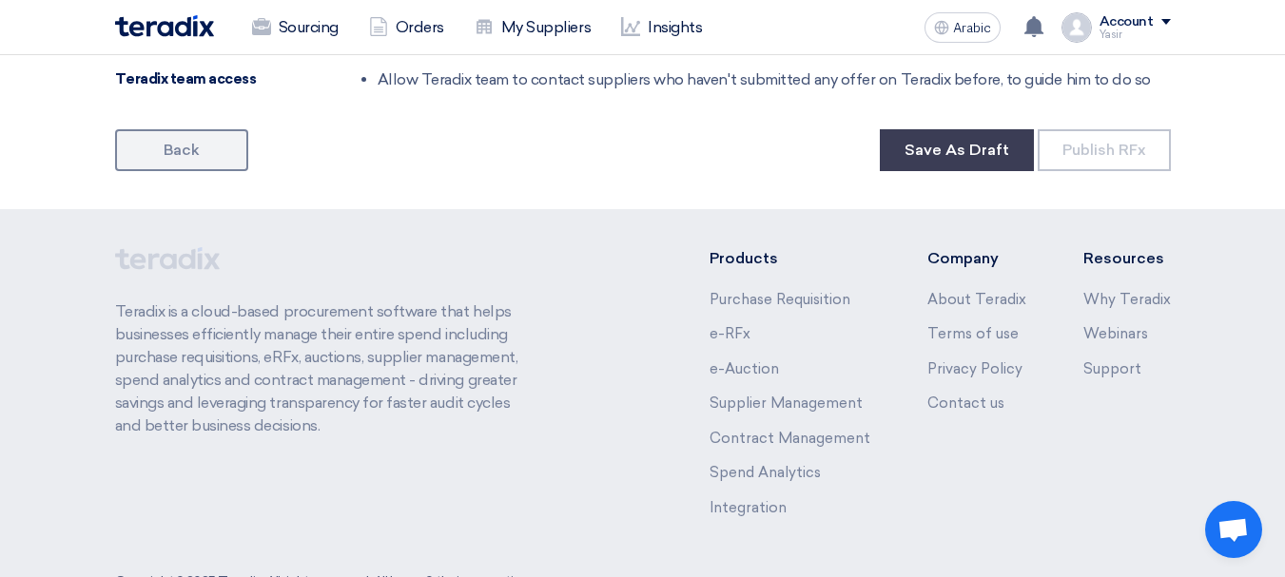
scroll to position [0, 0]
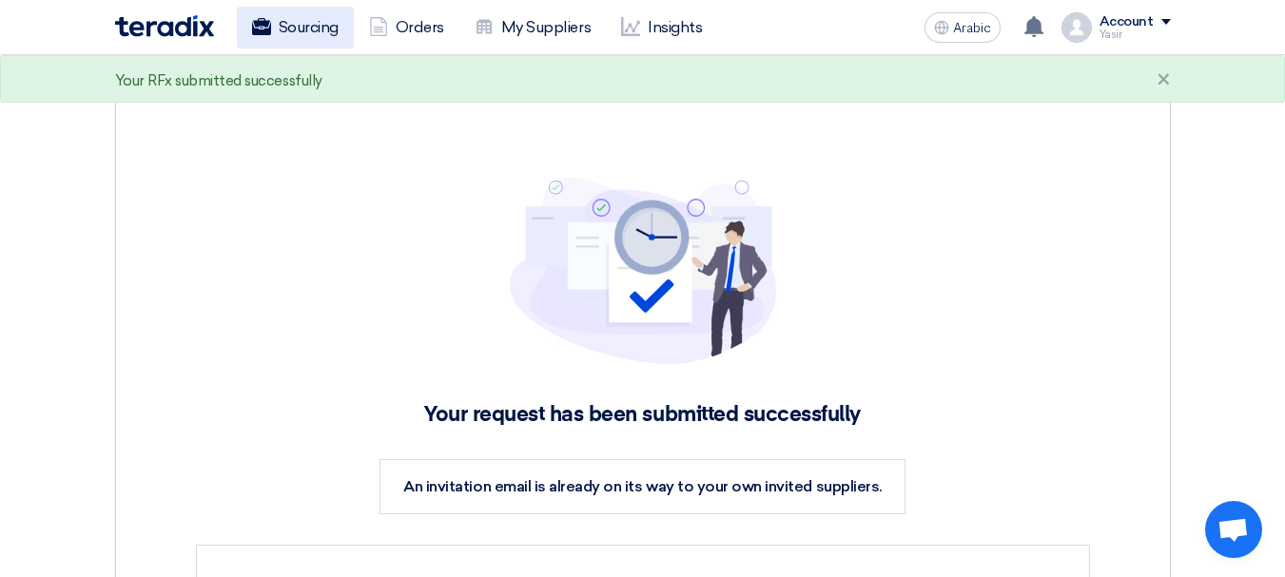
click at [289, 40] on link "Sourcing" at bounding box center [295, 28] width 117 height 42
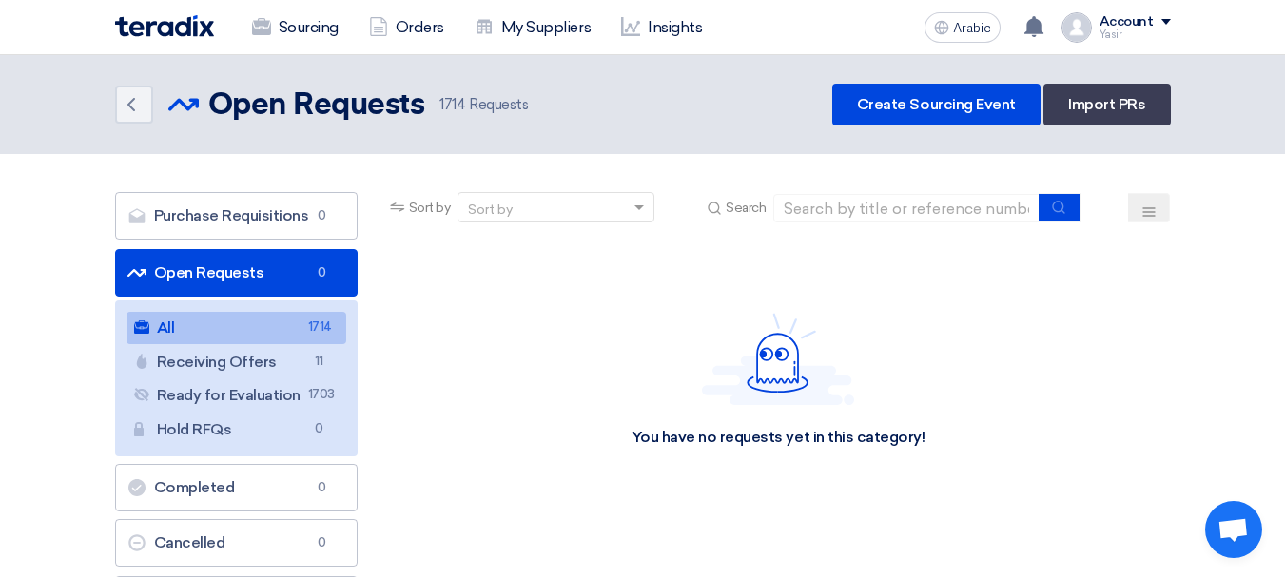
click at [154, 271] on font "Open Requests" at bounding box center [209, 272] width 110 height 18
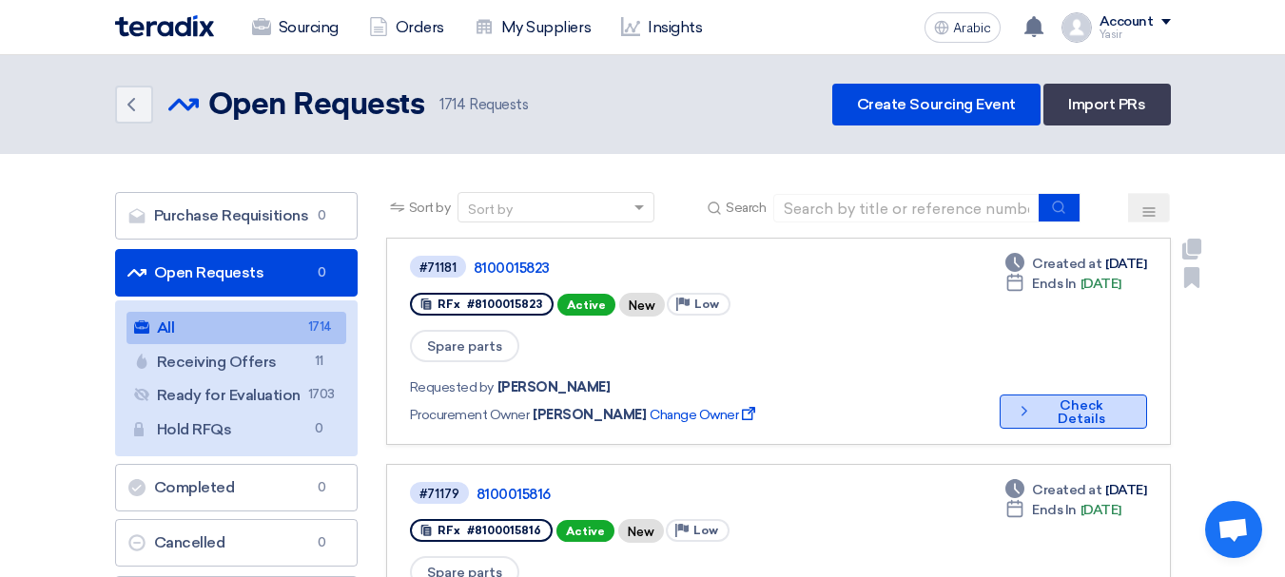
click at [1024, 395] on button "Check details Check Details" at bounding box center [1073, 412] width 147 height 34
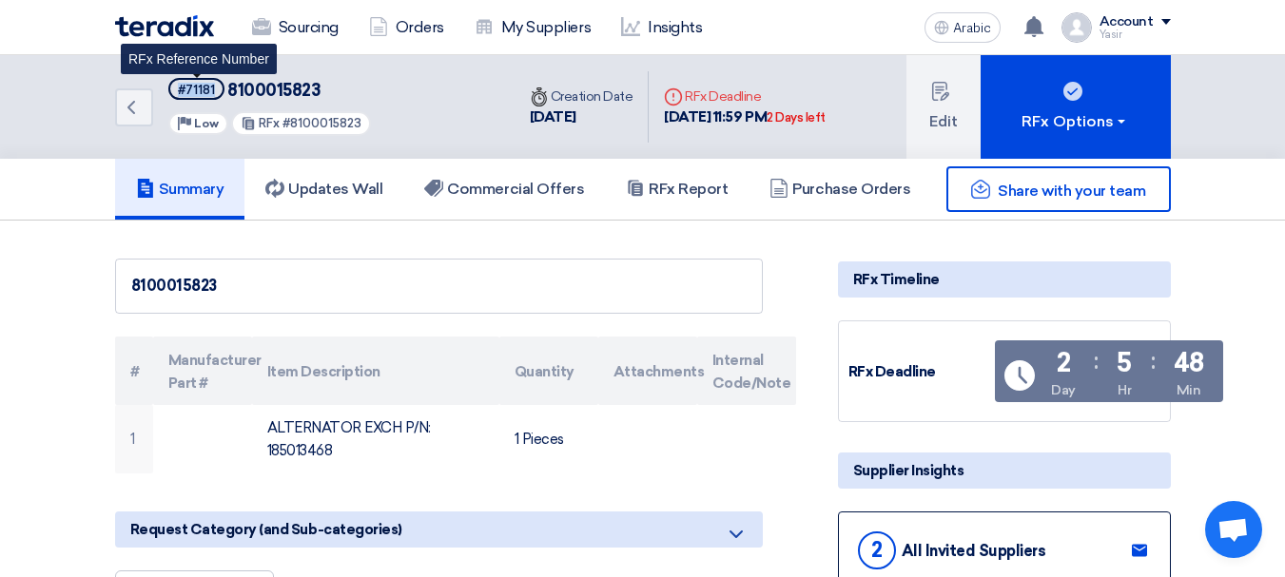
drag, startPoint x: 172, startPoint y: 90, endPoint x: 214, endPoint y: 84, distance: 42.4
click at [214, 84] on span "#71181" at bounding box center [196, 89] width 56 height 22
copy font "#71181"
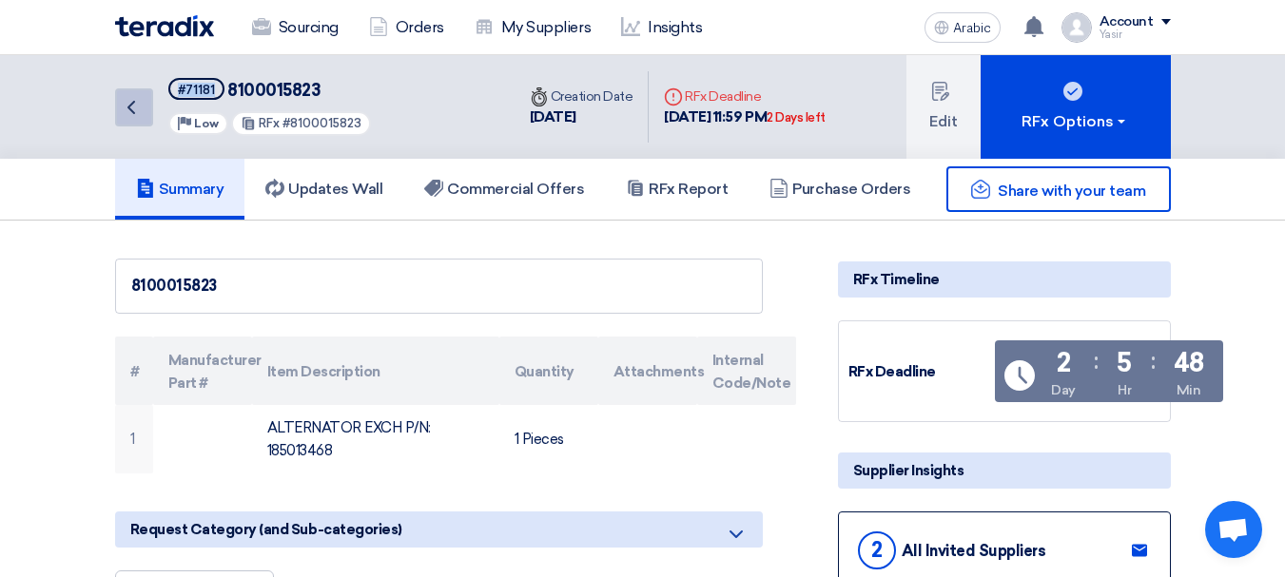
click at [127, 111] on icon "Back" at bounding box center [131, 107] width 23 height 23
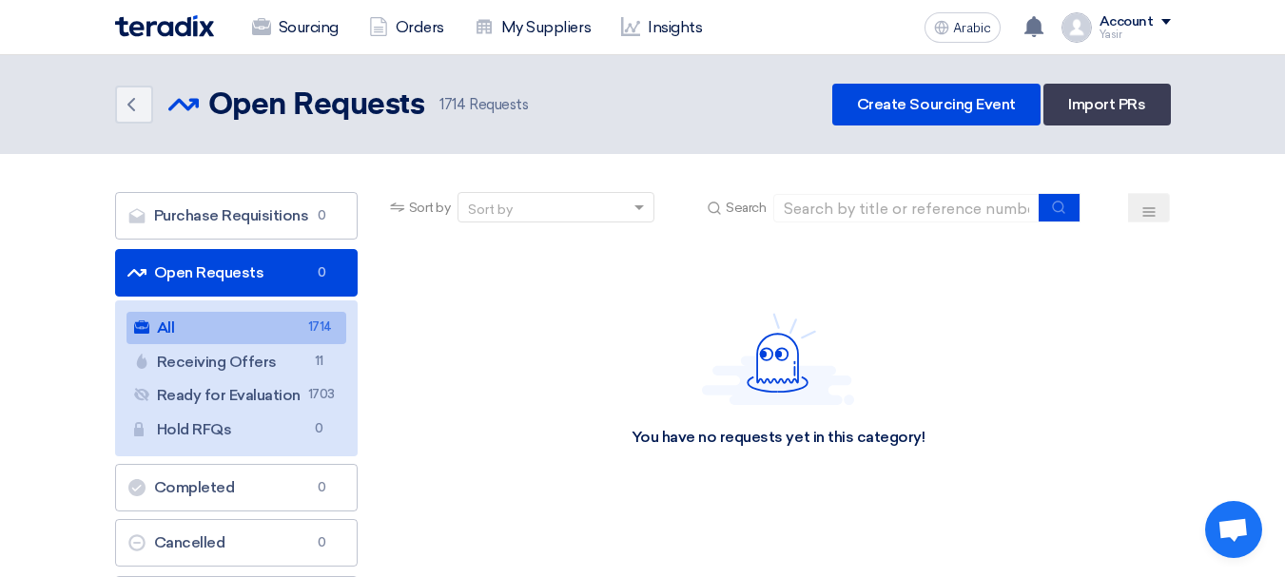
click at [185, 280] on font "Open Requests" at bounding box center [209, 272] width 110 height 18
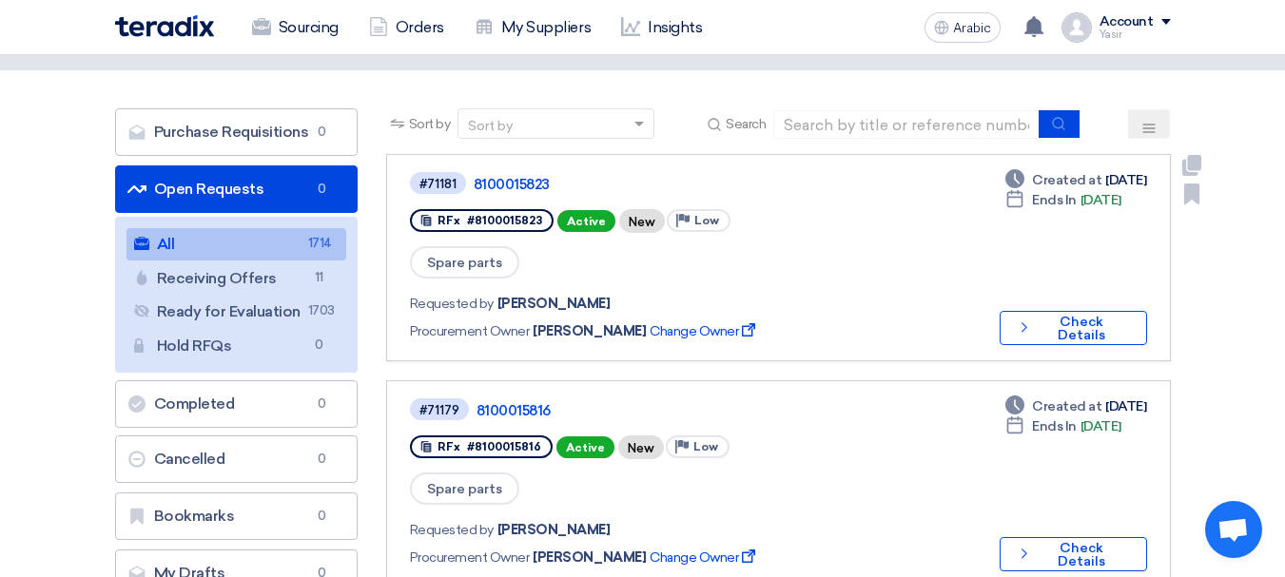
scroll to position [190, 0]
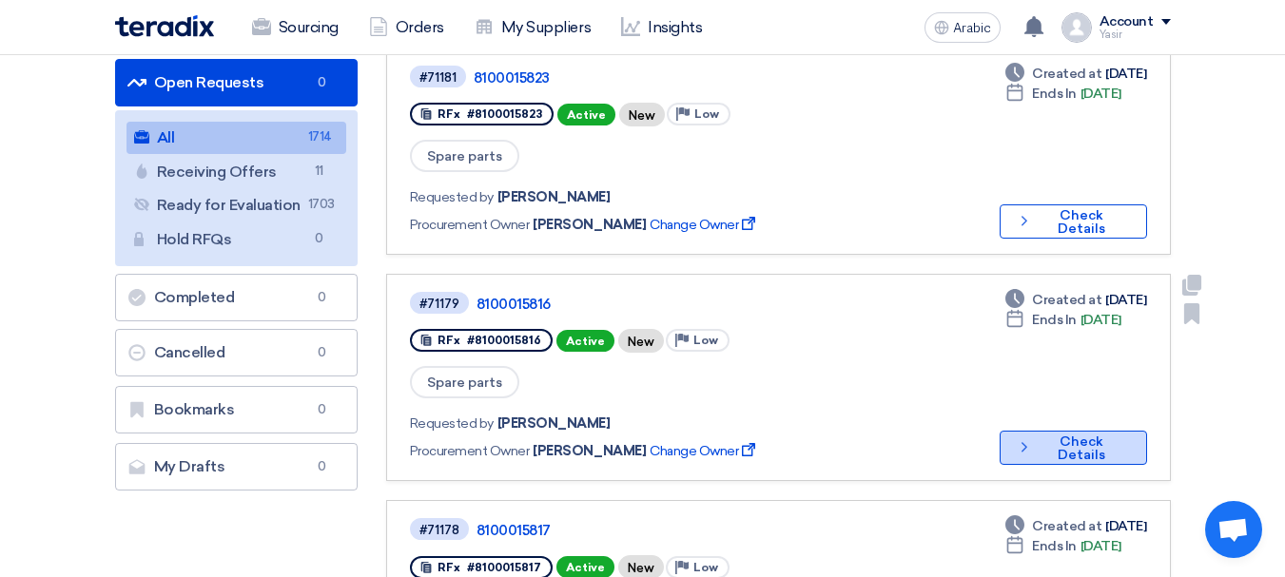
click at [1075, 434] on font "Check Details" at bounding box center [1082, 448] width 48 height 29
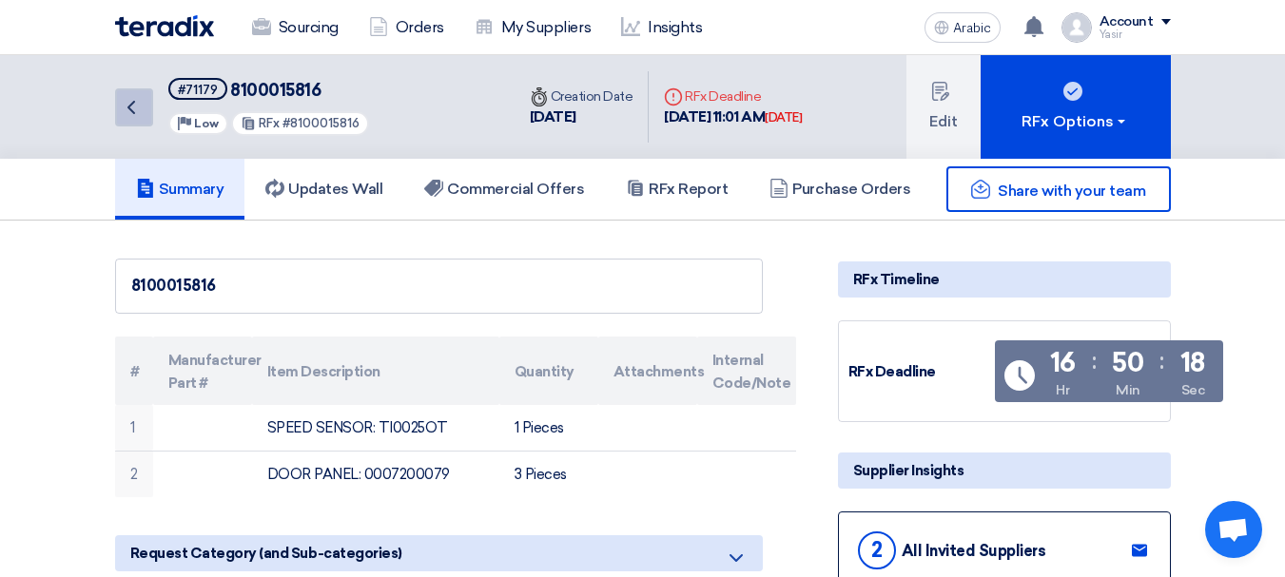
click at [139, 114] on icon "Back" at bounding box center [131, 107] width 23 height 23
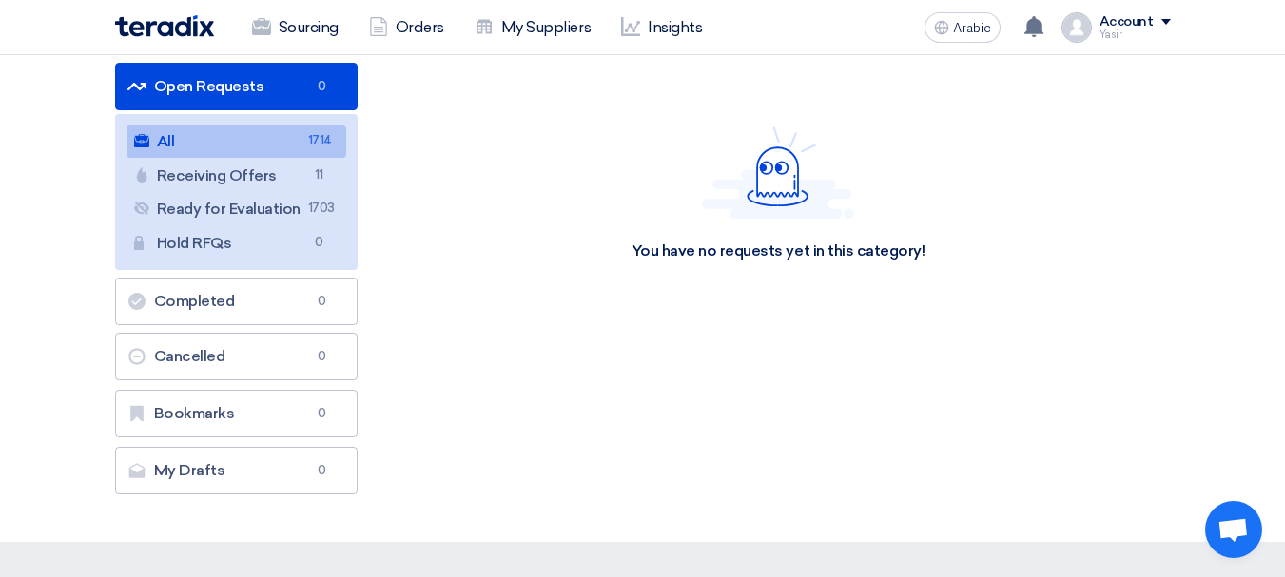
scroll to position [95, 0]
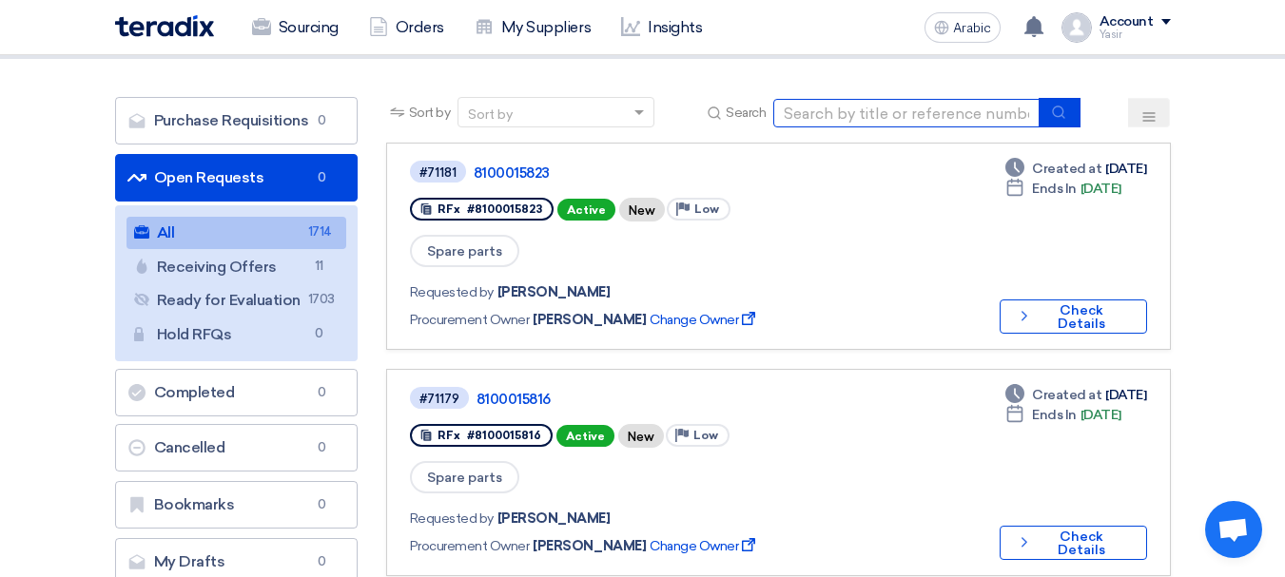
click at [926, 102] on input at bounding box center [906, 113] width 266 height 29
paste input "8100015824"
type input "8100015824"
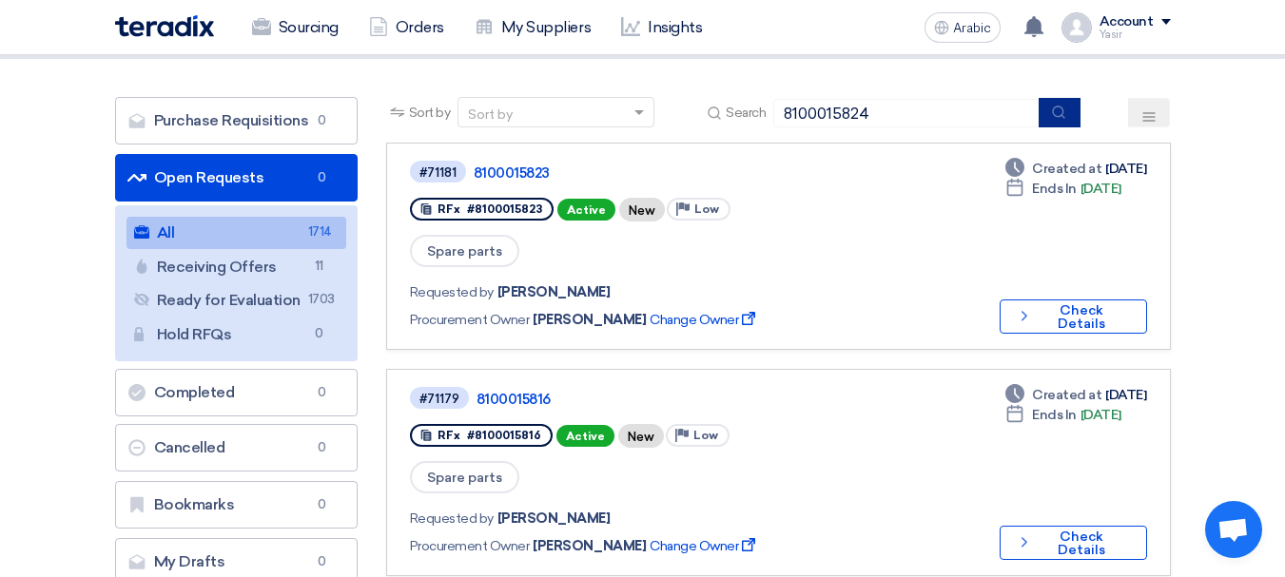
click at [1048, 117] on button "submit" at bounding box center [1060, 112] width 42 height 29
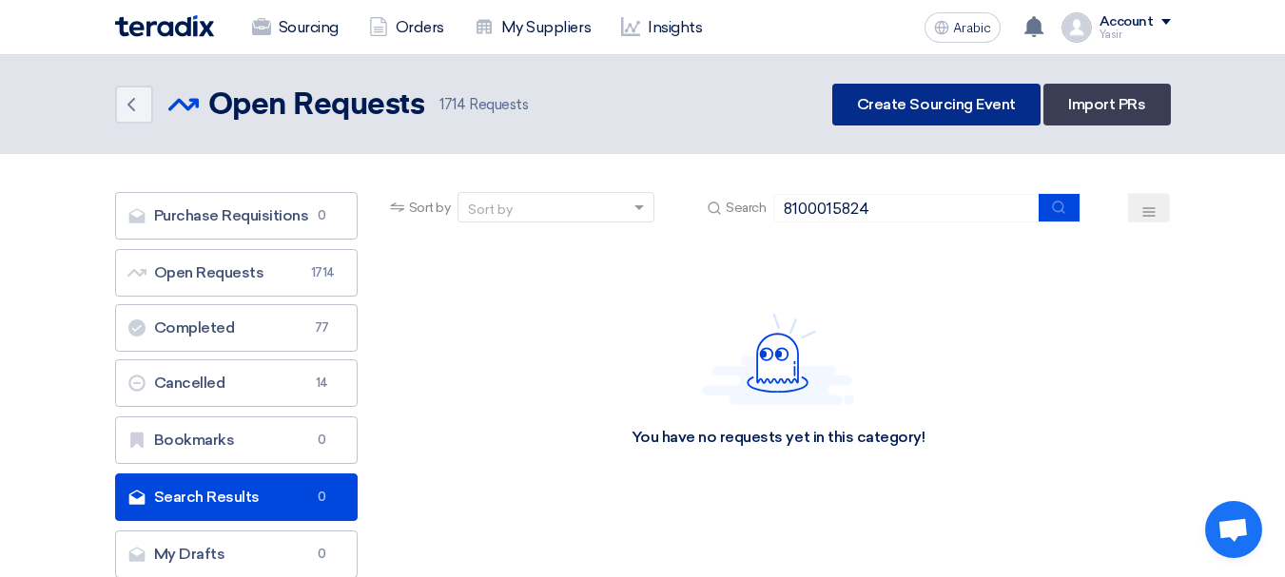
click at [952, 113] on link "Create Sourcing Event" at bounding box center [936, 105] width 208 height 42
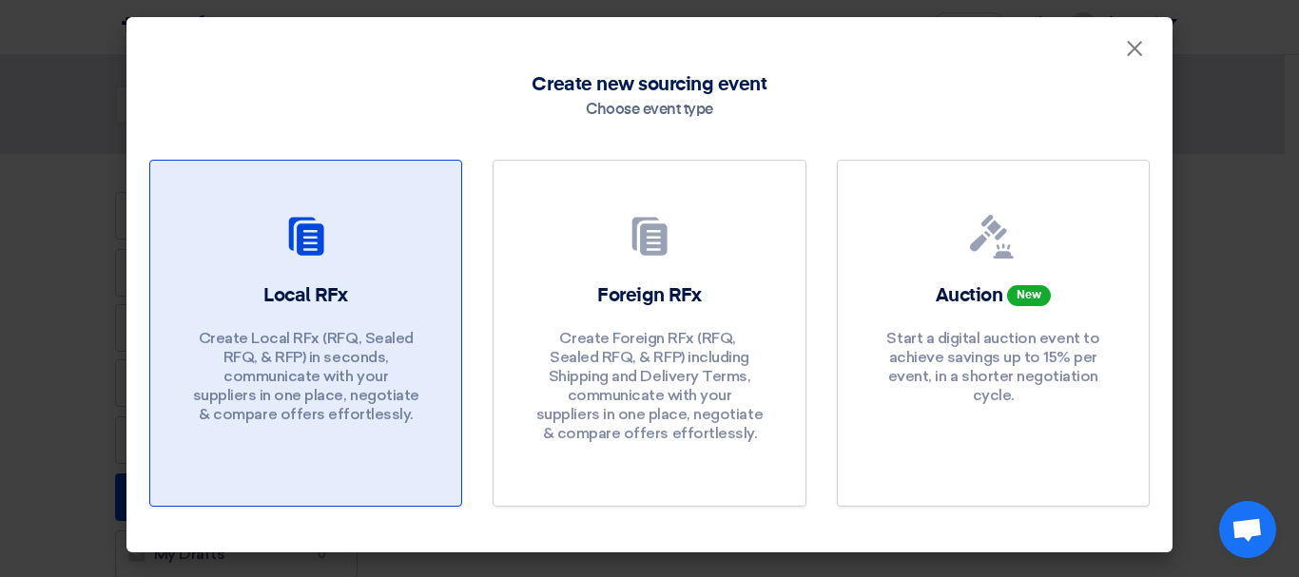
click at [256, 301] on div "Local RFx Create Local RFx (RFQ, ​​Sealed RFQ, & RFP) in seconds, communicate w…" at bounding box center [305, 358] width 265 height 151
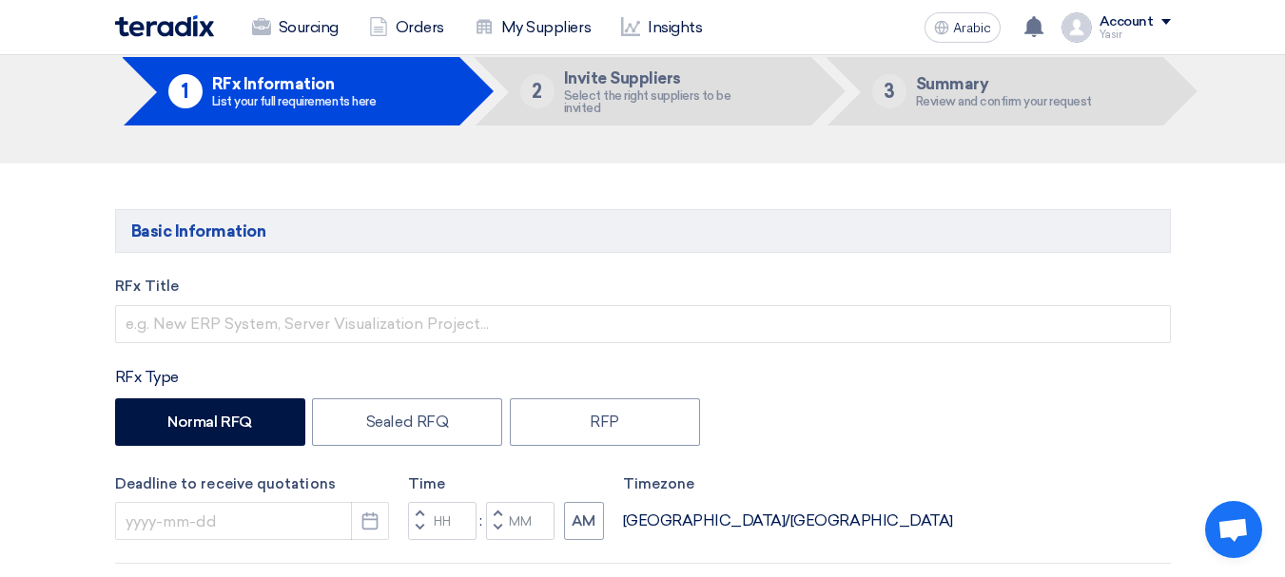
scroll to position [95, 0]
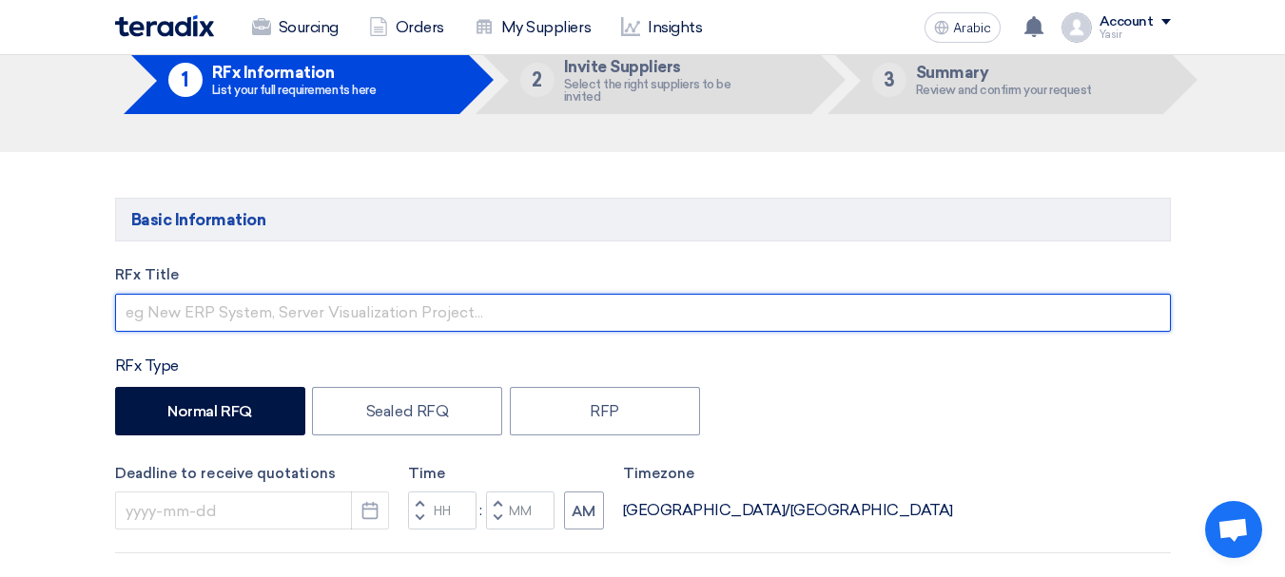
click at [345, 302] on input "text" at bounding box center [643, 313] width 1056 height 38
paste input "8100015824"
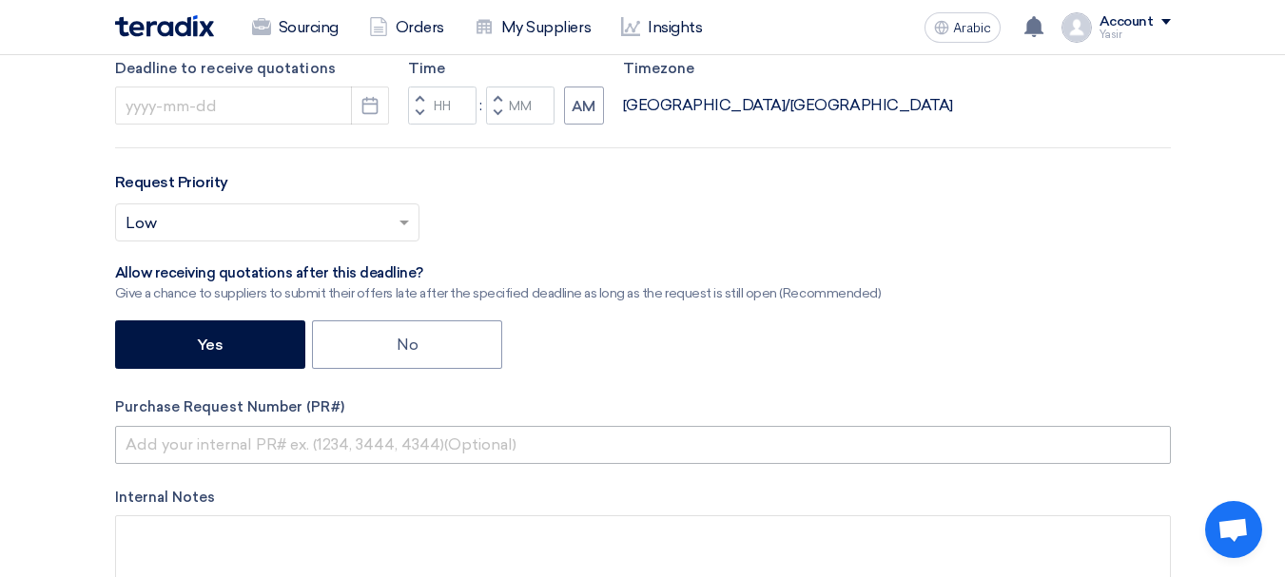
scroll to position [666, 0]
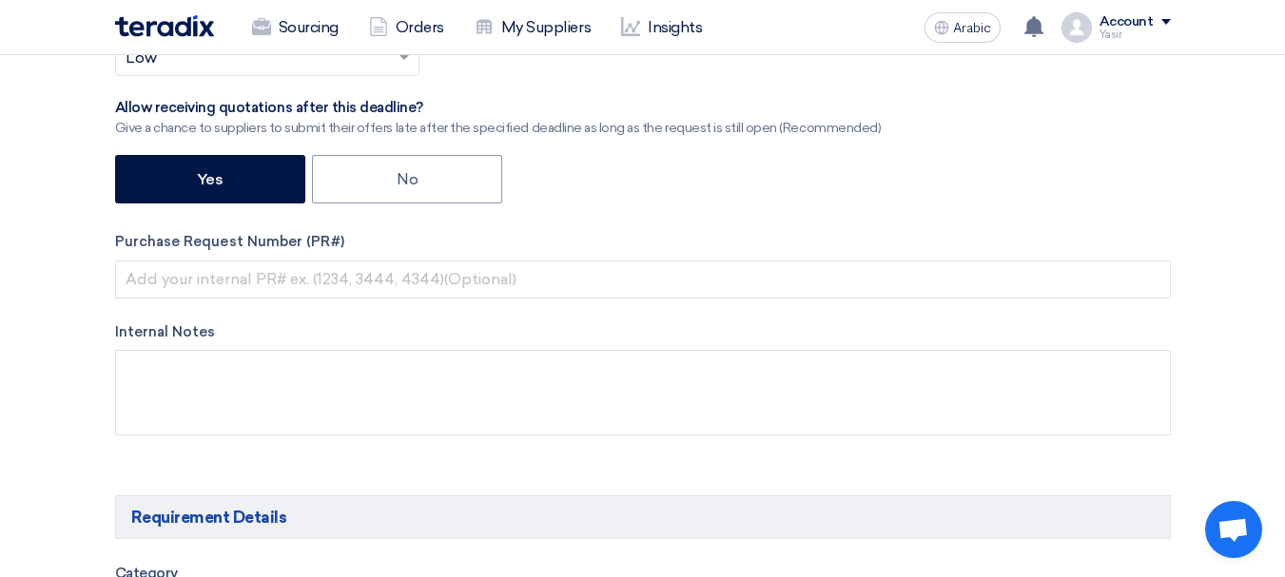
type input "8100015824"
click at [294, 299] on div "RFx Title 8100015824 RFx Type Normal RFQ Sealed RFQ RFP Deadline to receive quo…" at bounding box center [643, 79] width 1084 height 771
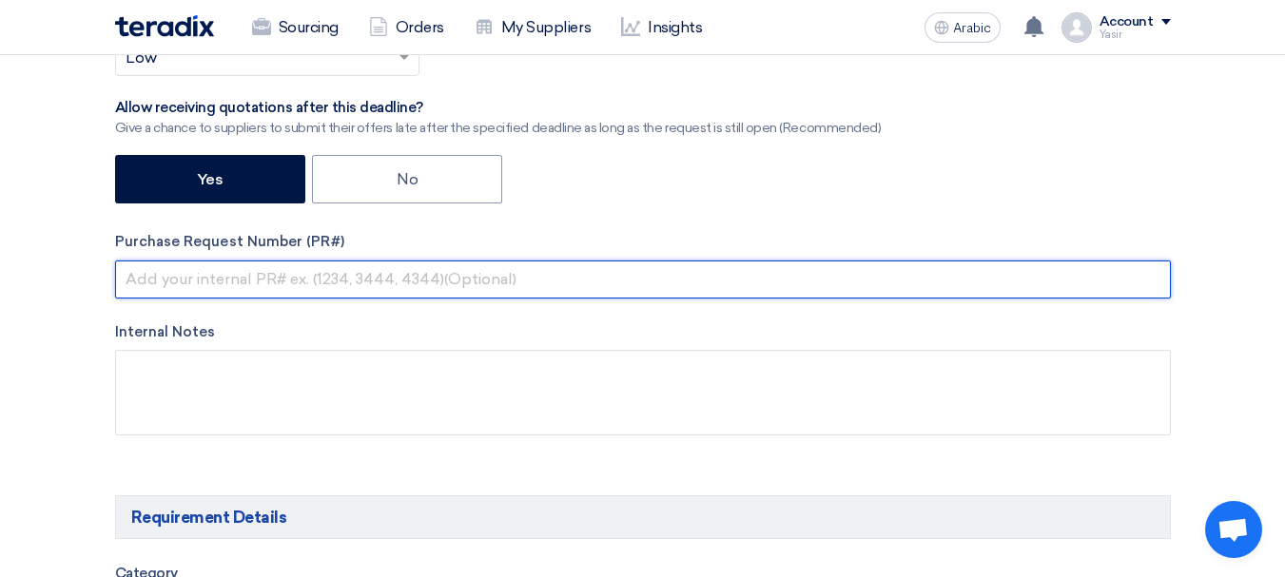
click at [319, 274] on input "text" at bounding box center [643, 280] width 1056 height 38
paste input "8100015824"
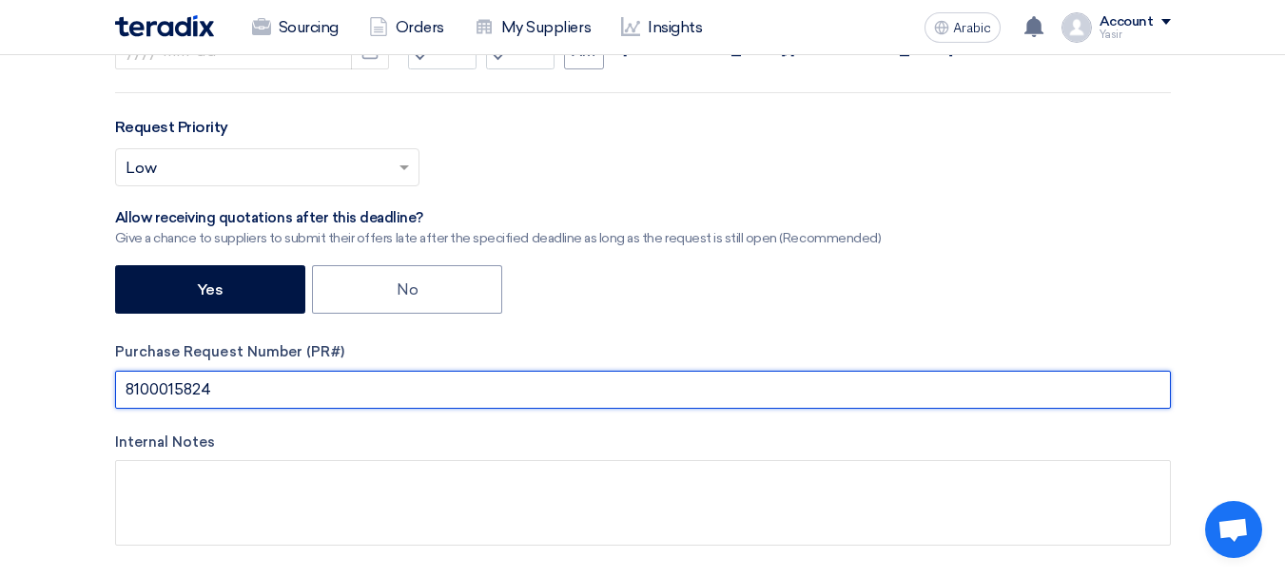
scroll to position [380, 0]
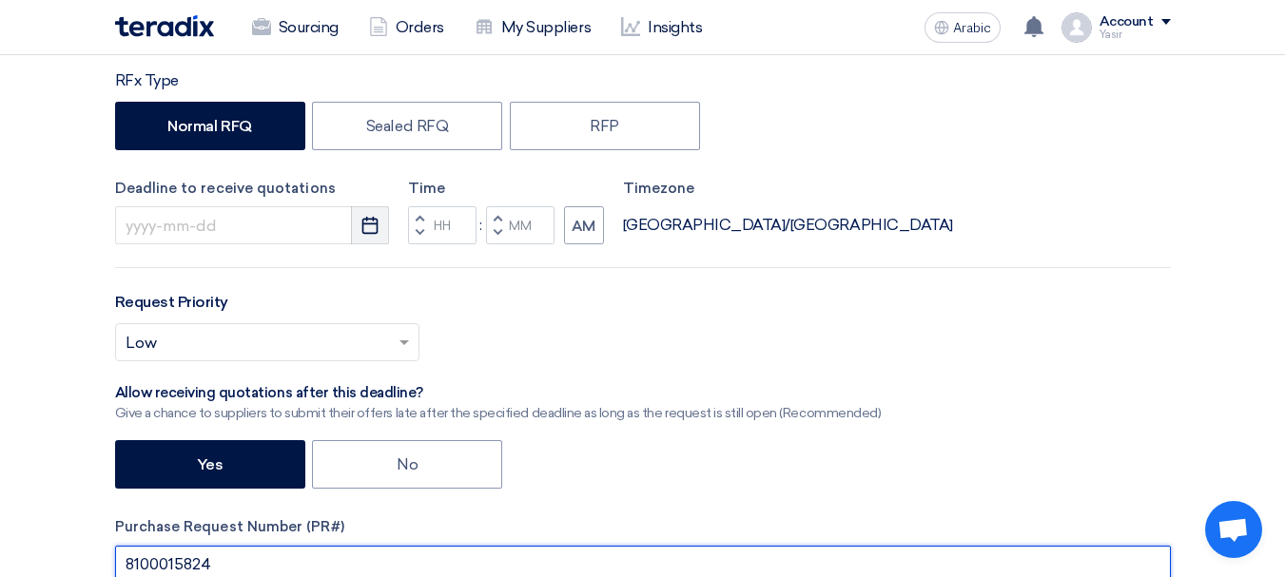
type input "8100015824"
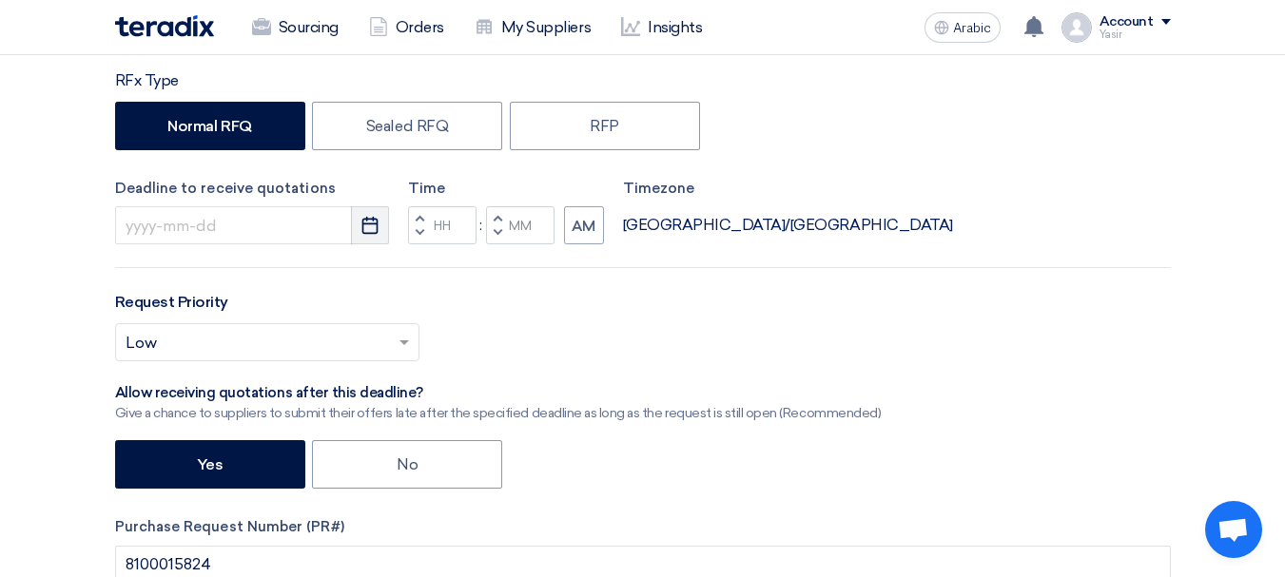
click at [360, 219] on button "Pick a date" at bounding box center [370, 225] width 38 height 38
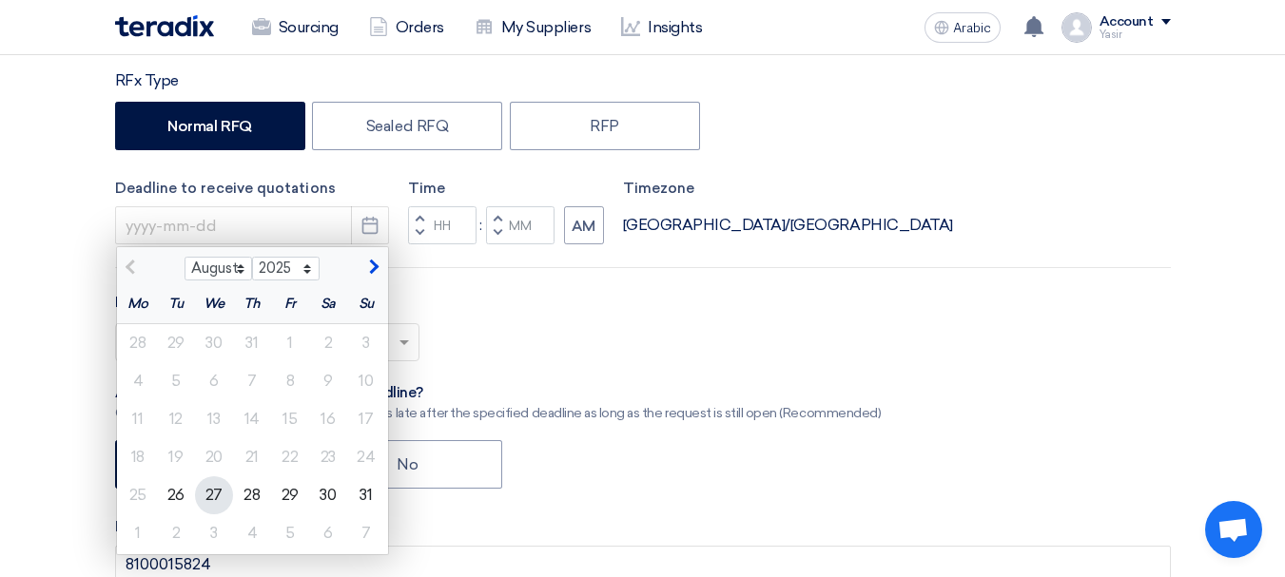
click at [210, 491] on font "27" at bounding box center [213, 495] width 17 height 18
type input "[DATE]"
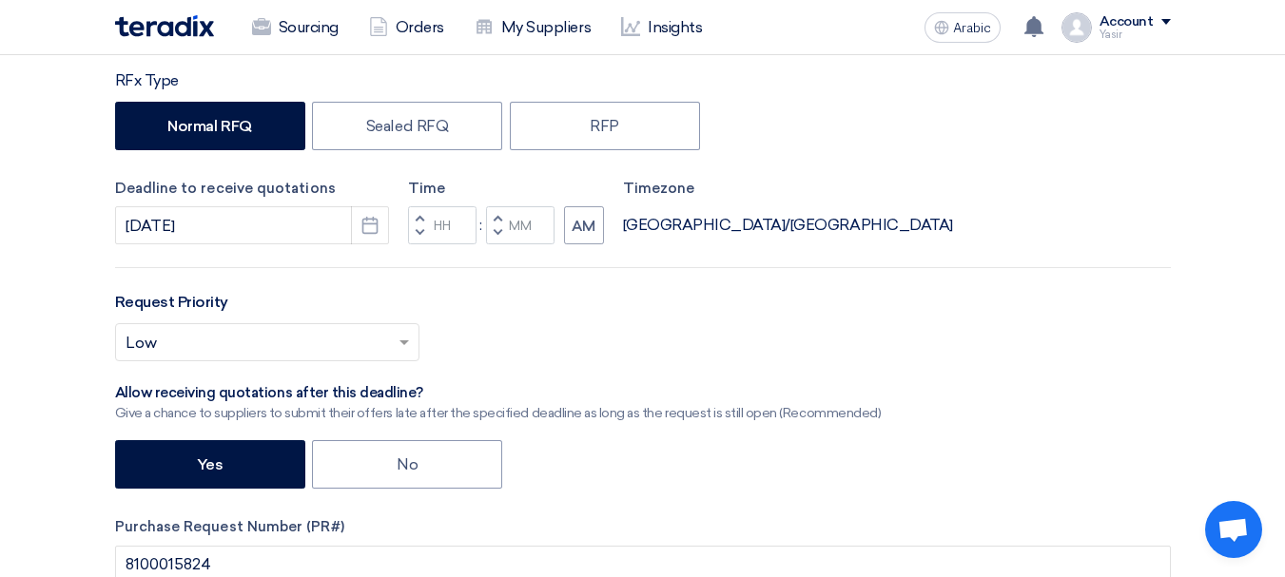
click at [412, 226] on button "Decrement hours" at bounding box center [419, 234] width 23 height 24
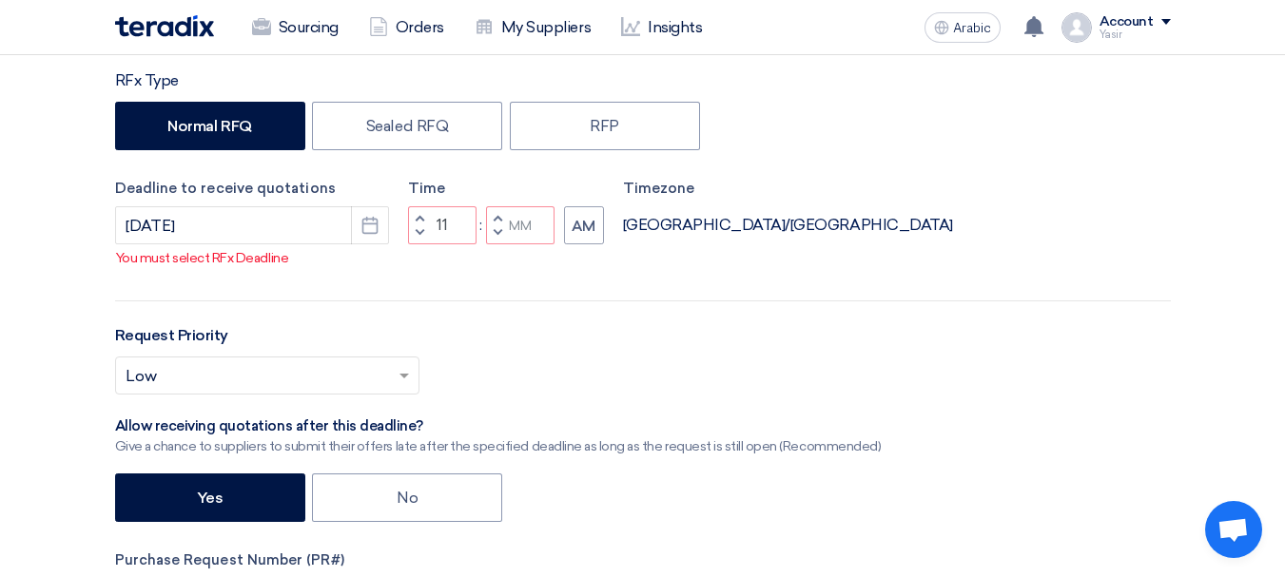
click at [494, 232] on span "button" at bounding box center [497, 232] width 7 height 11
type input "10"
type input "59"
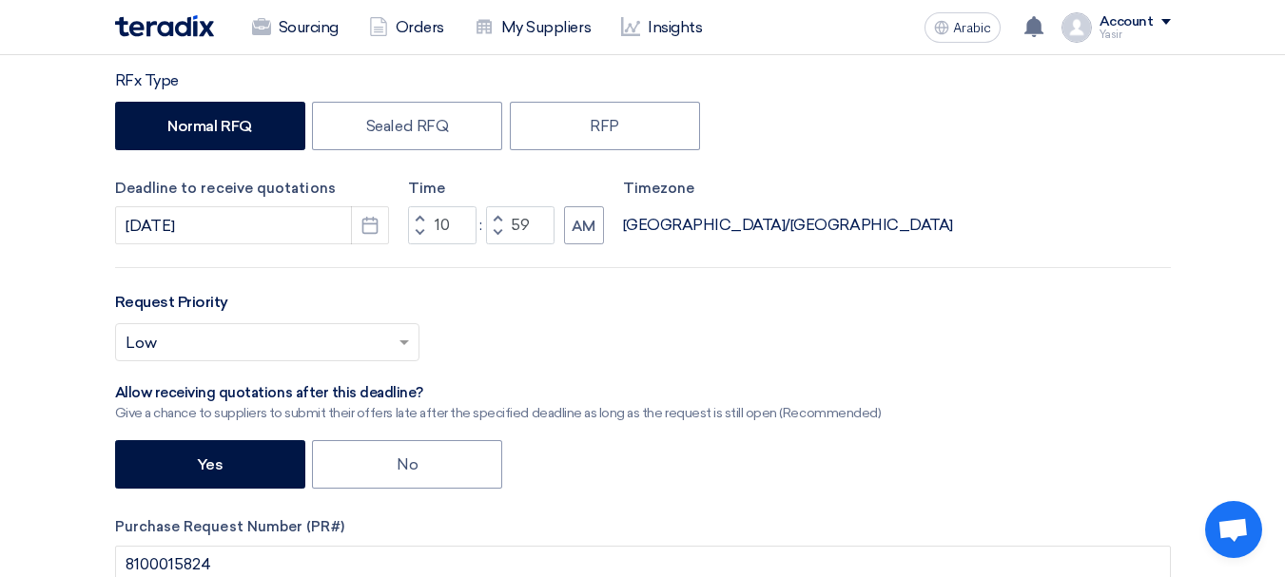
click at [426, 212] on button "Increment hours" at bounding box center [419, 218] width 23 height 24
type input "11"
click at [575, 228] on font "AM" at bounding box center [584, 226] width 24 height 17
click at [692, 226] on font "[GEOGRAPHIC_DATA]/[GEOGRAPHIC_DATA]" at bounding box center [788, 225] width 330 height 18
click at [641, 226] on font "[GEOGRAPHIC_DATA]/[GEOGRAPHIC_DATA]" at bounding box center [788, 225] width 330 height 18
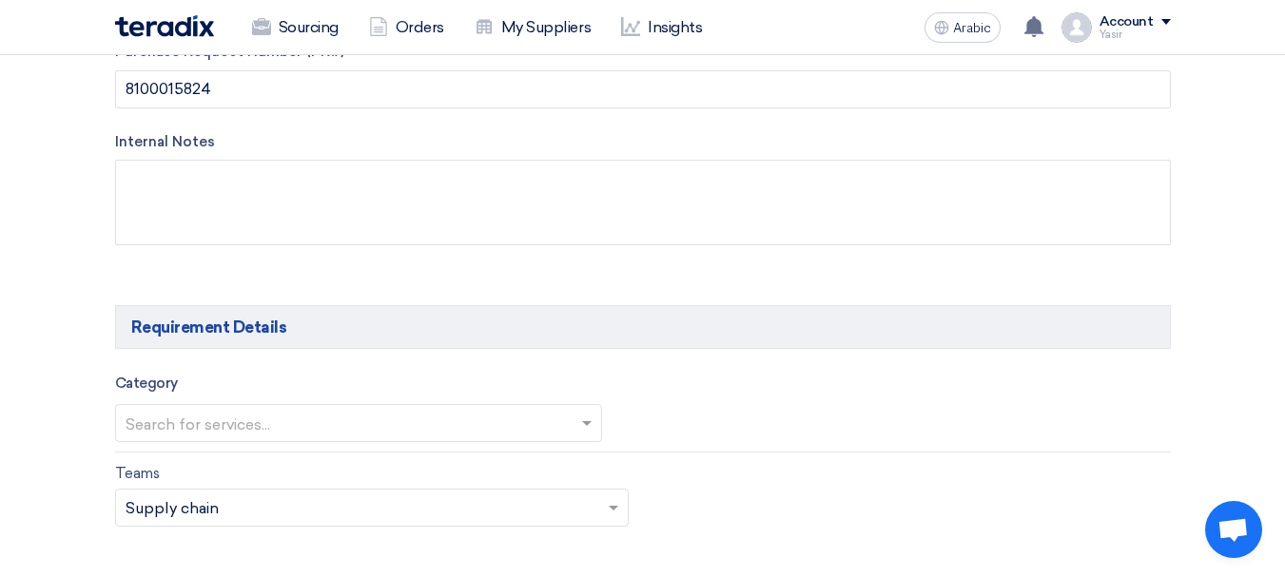
scroll to position [1046, 0]
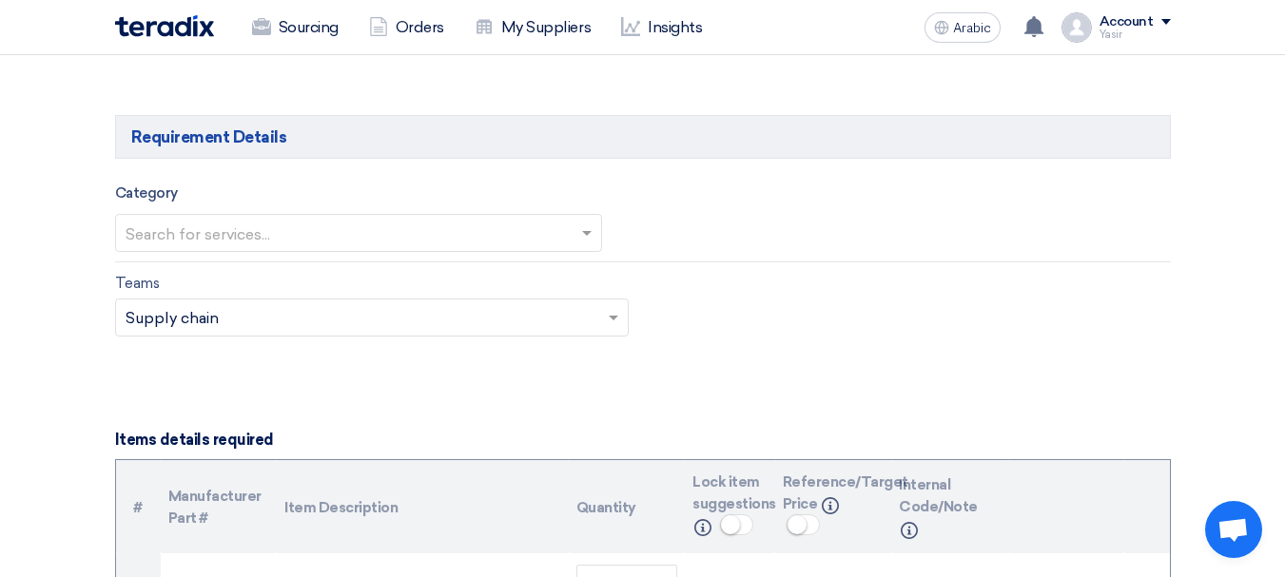
click at [549, 227] on input "text" at bounding box center [349, 234] width 447 height 31
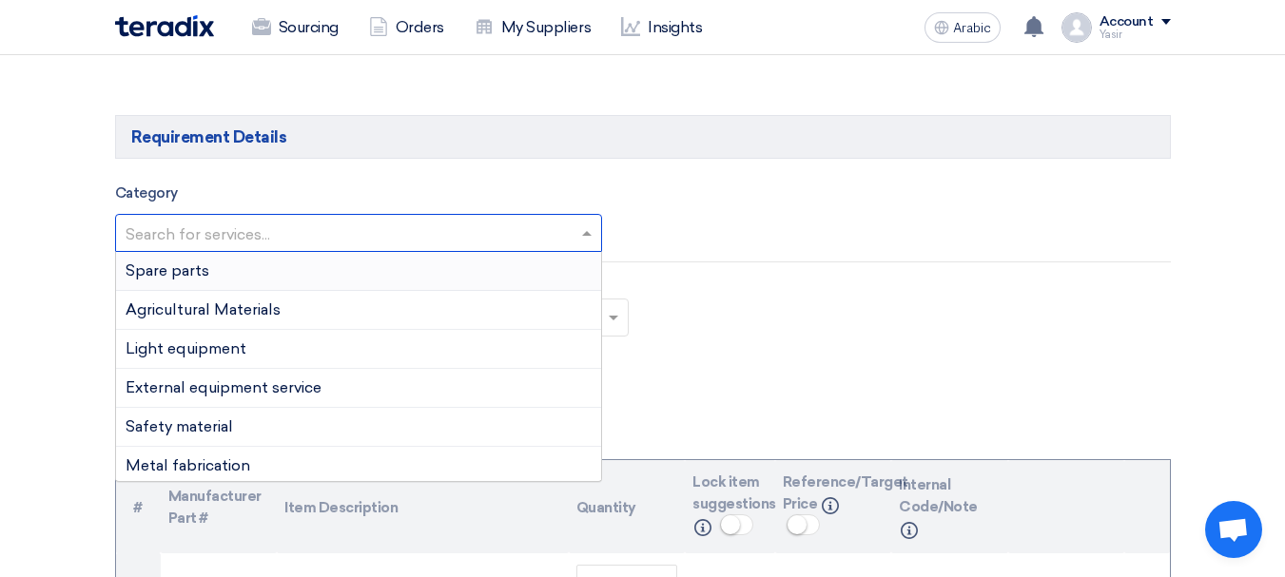
click at [211, 273] on div "Spare parts" at bounding box center [358, 271] width 485 height 39
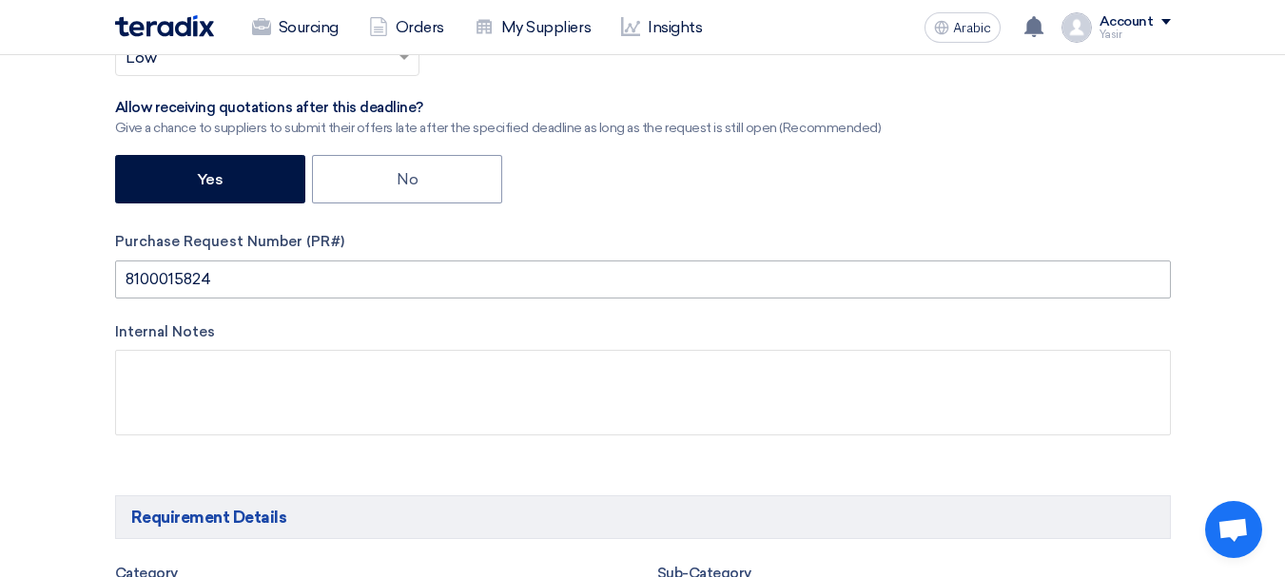
scroll to position [285, 0]
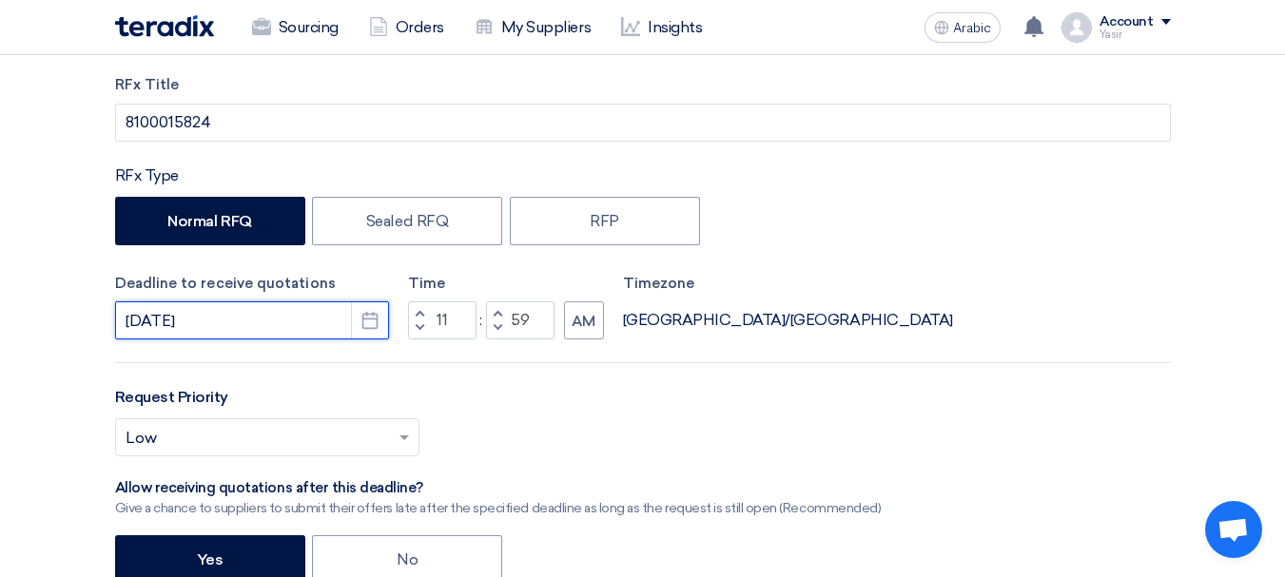
click at [204, 332] on input "[DATE]" at bounding box center [252, 321] width 274 height 38
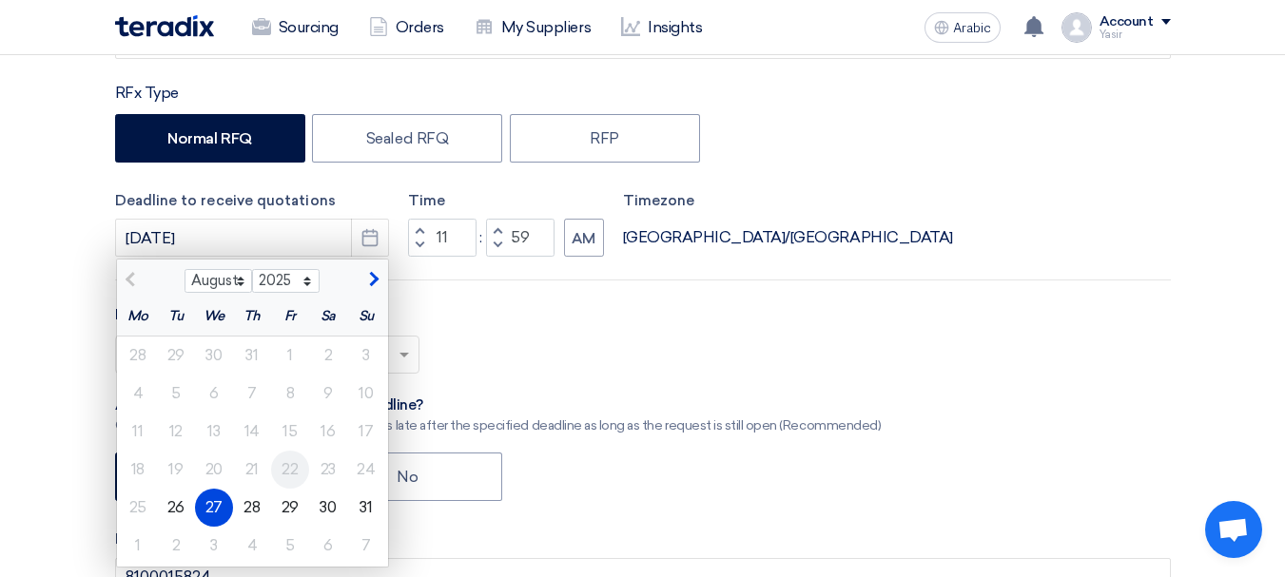
scroll to position [476, 0]
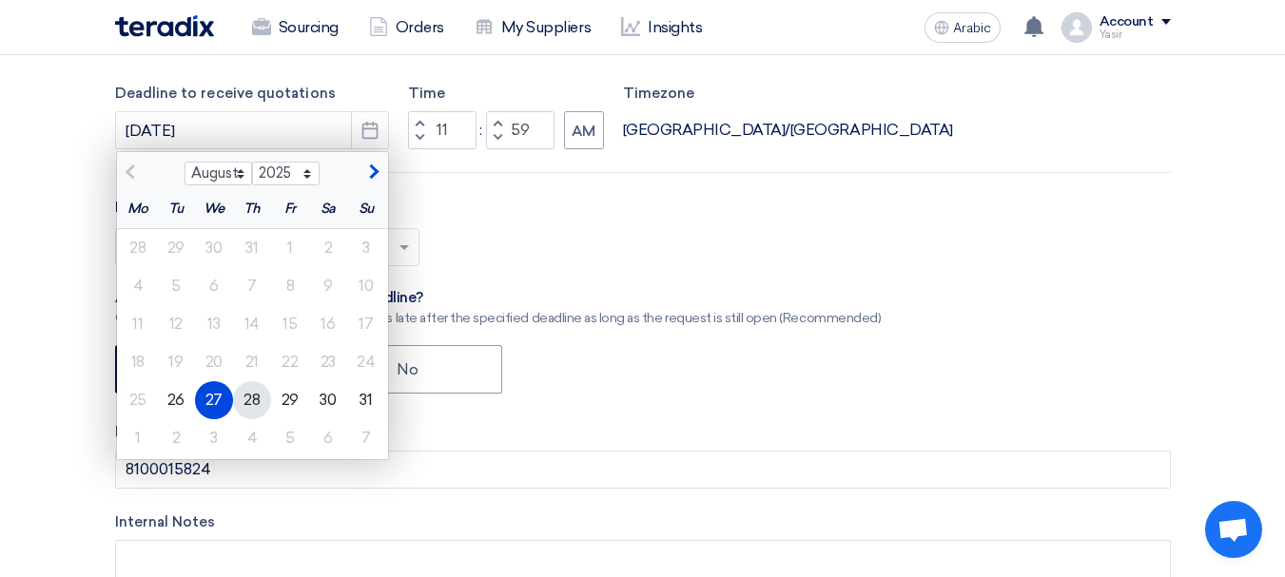
click at [250, 403] on font "28" at bounding box center [252, 400] width 16 height 18
type input "[DATE]"
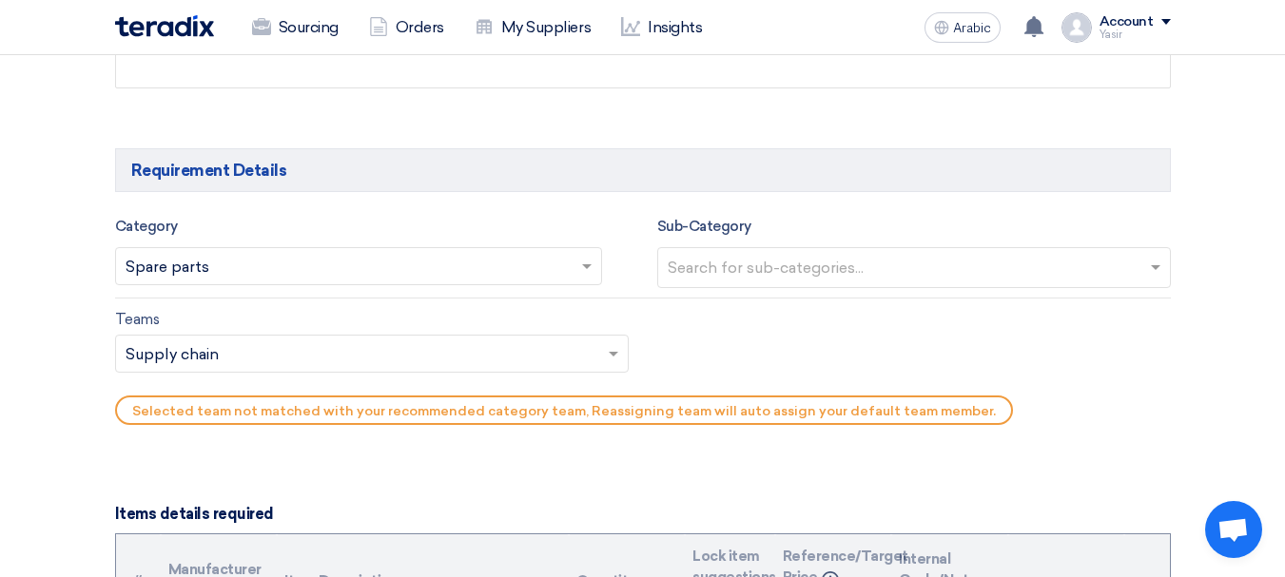
scroll to position [1046, 0]
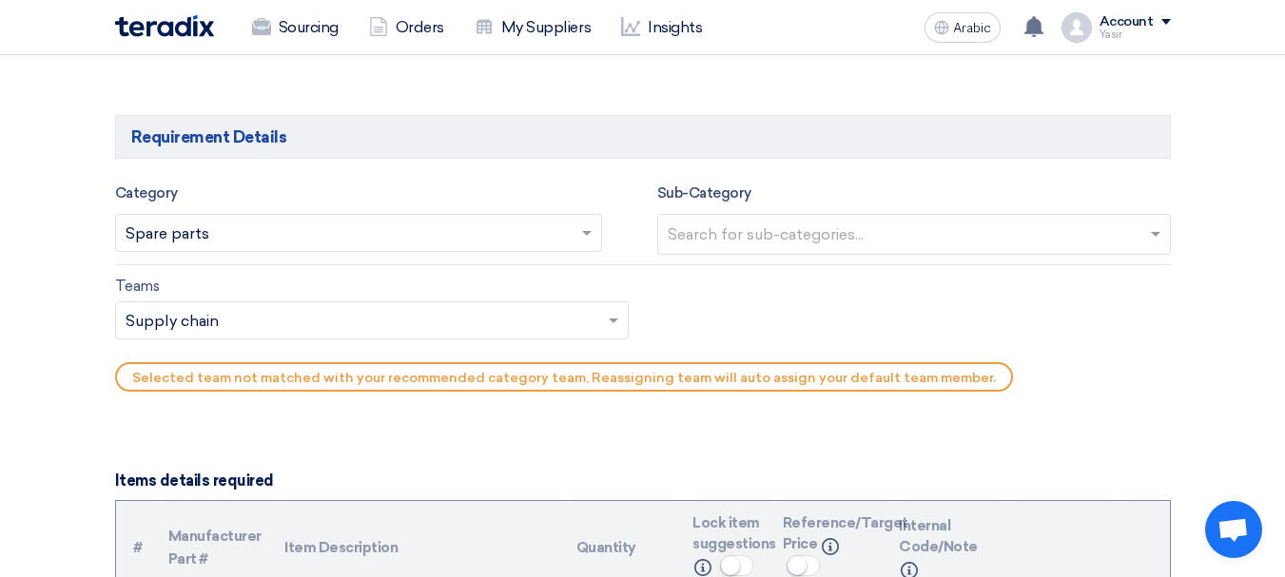
click at [324, 195] on div "Category Search for services... × Spare parts ×" at bounding box center [358, 218] width 487 height 73
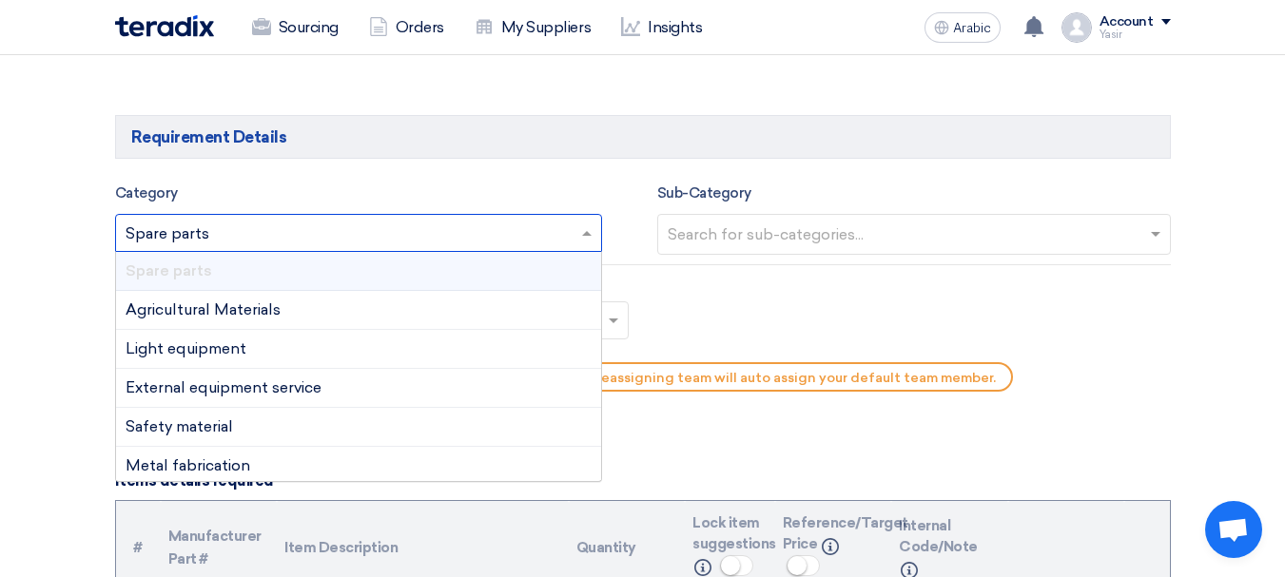
click at [240, 229] on input "text" at bounding box center [349, 234] width 447 height 31
click at [194, 234] on input "text" at bounding box center [349, 234] width 447 height 31
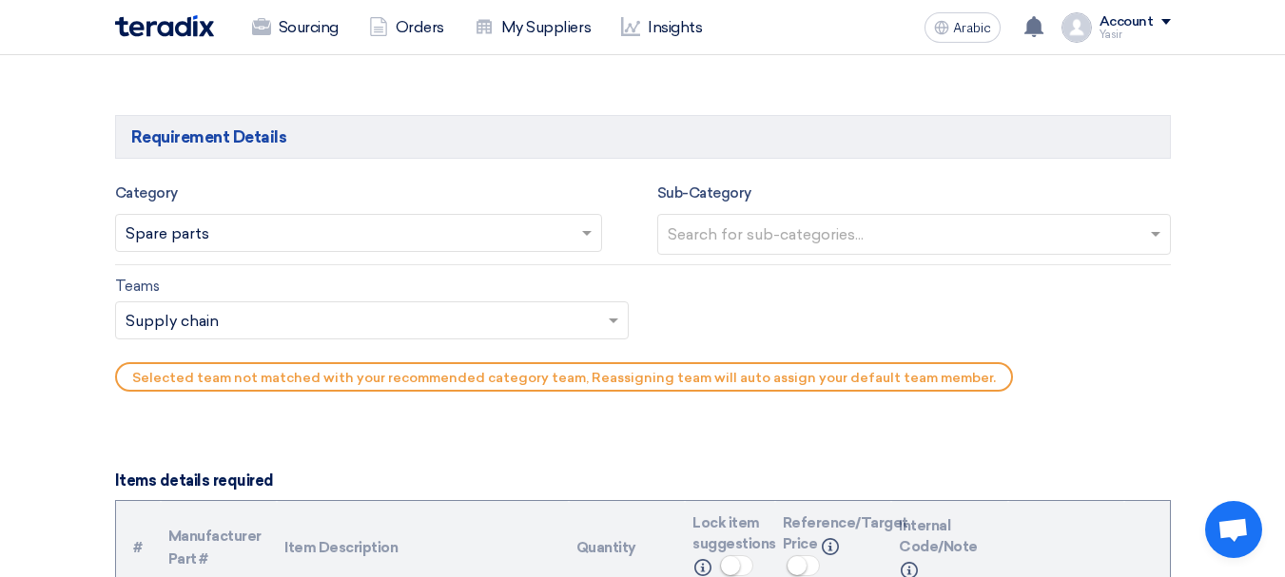
click at [875, 307] on div "Teams Teams.. × Supply chain × Selected team not matched with your recommended …" at bounding box center [643, 338] width 1084 height 127
click at [538, 226] on input "text" at bounding box center [349, 234] width 447 height 31
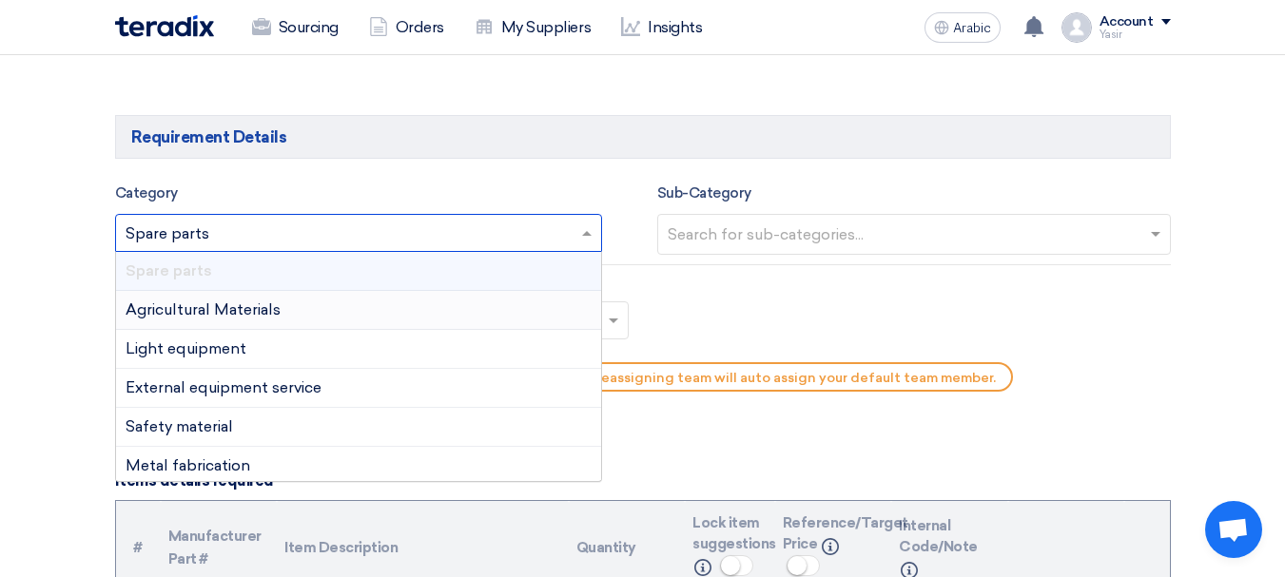
click at [224, 246] on input "text" at bounding box center [349, 234] width 447 height 31
click at [966, 277] on div "Teams Teams.. × Supply chain × Selected team not matched with your recommended …" at bounding box center [643, 338] width 1084 height 127
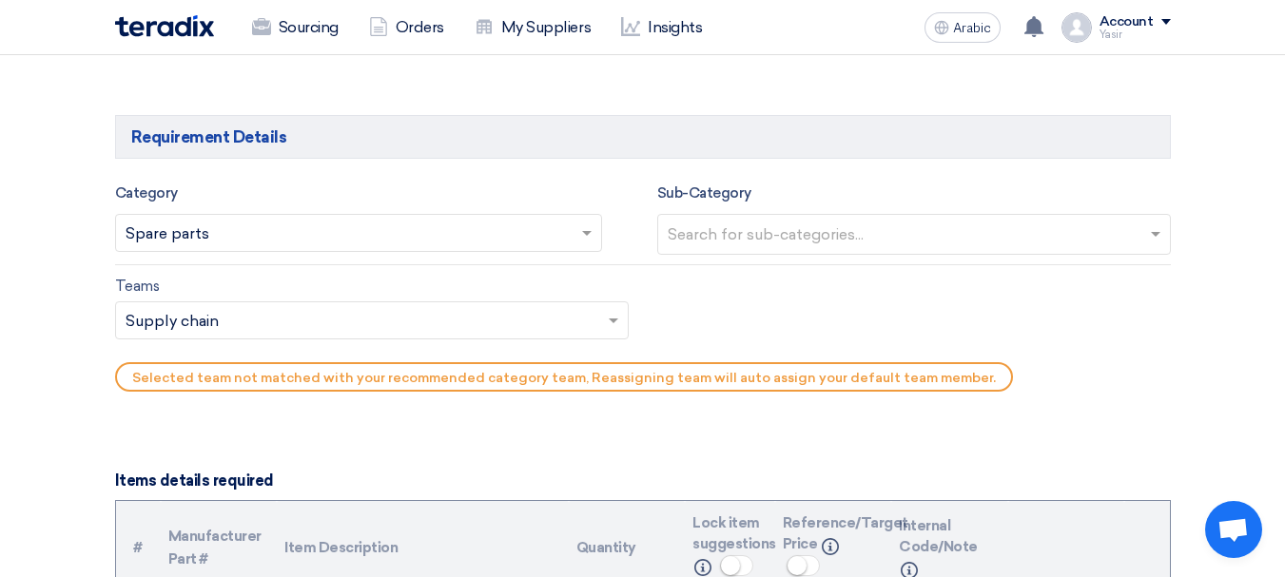
click at [813, 231] on input "text" at bounding box center [916, 236] width 497 height 31
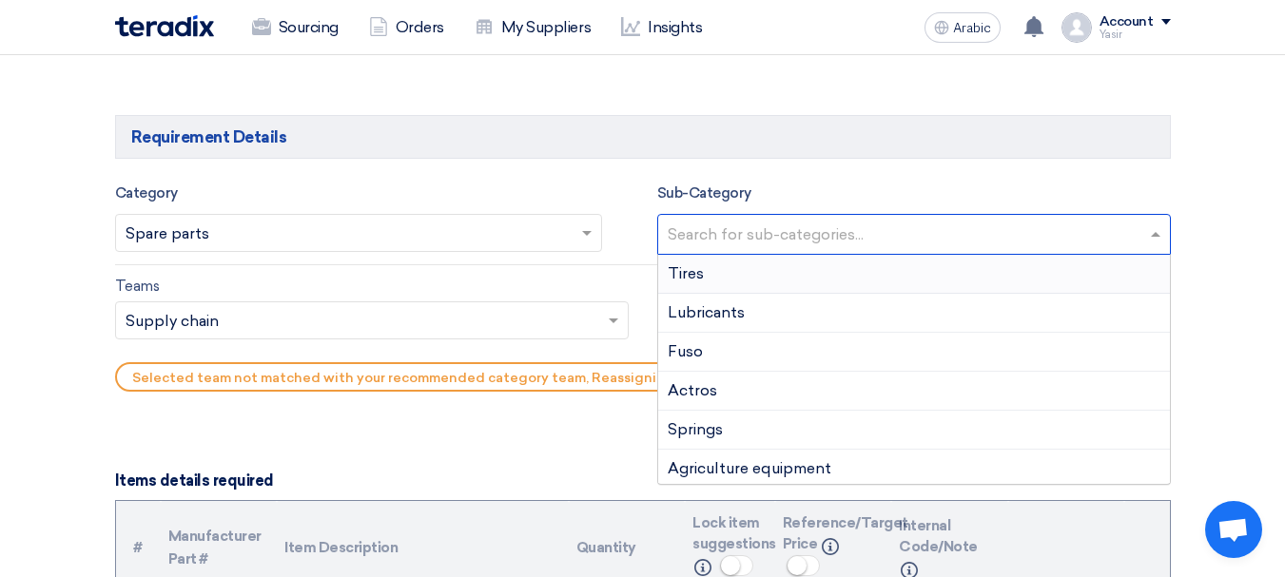
click at [813, 231] on input "text" at bounding box center [916, 236] width 497 height 31
type input "ma"
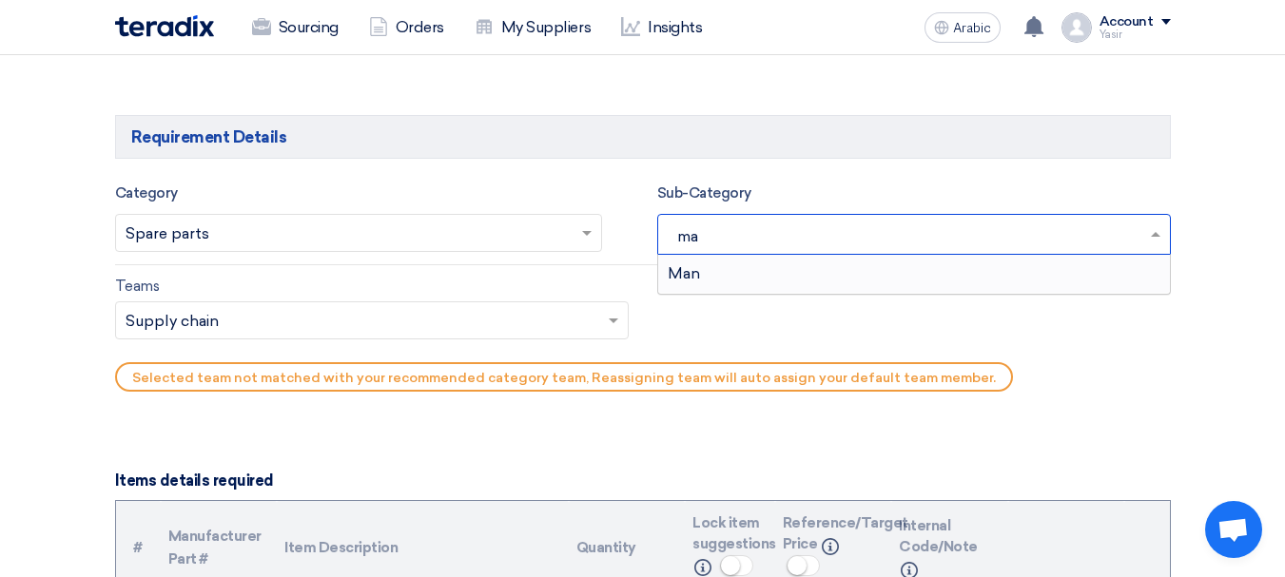
click at [777, 293] on ng-dropdown-panel "Man" at bounding box center [914, 274] width 514 height 41
click at [756, 283] on div "Man" at bounding box center [914, 274] width 512 height 38
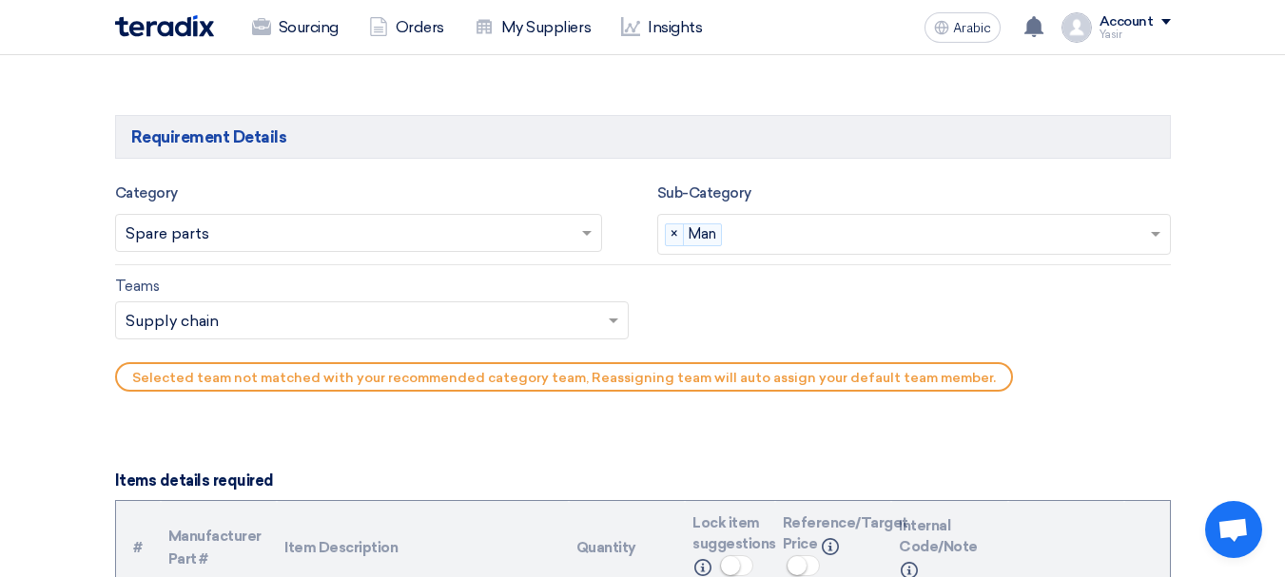
click at [300, 315] on input "text" at bounding box center [363, 322] width 474 height 31
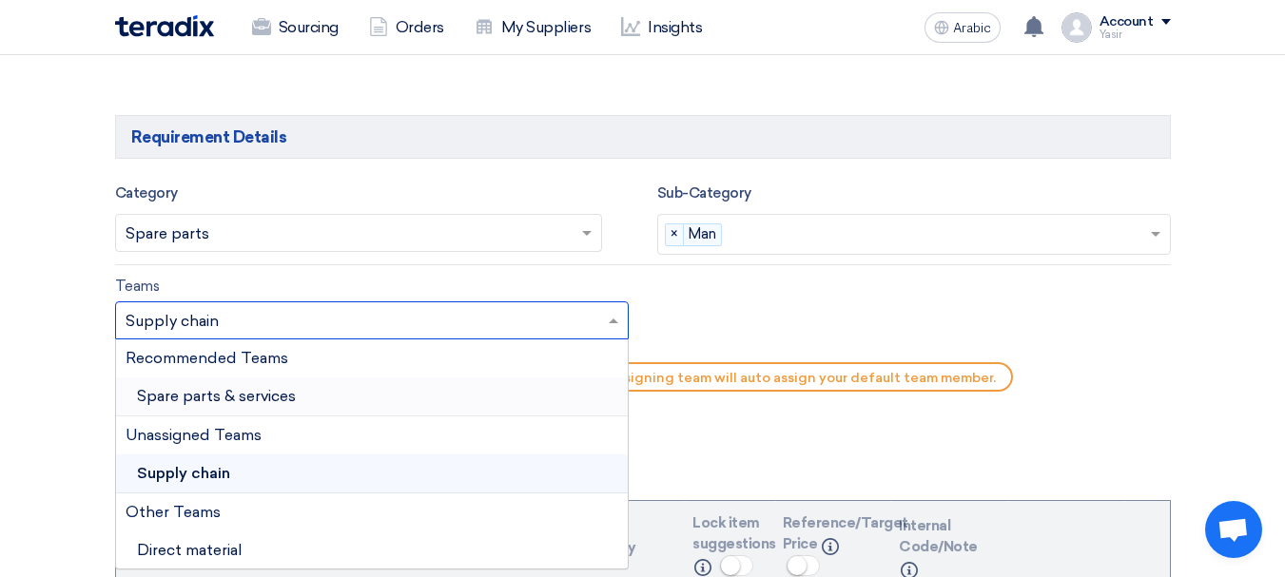
click at [264, 395] on font "Spare parts & services" at bounding box center [216, 396] width 159 height 18
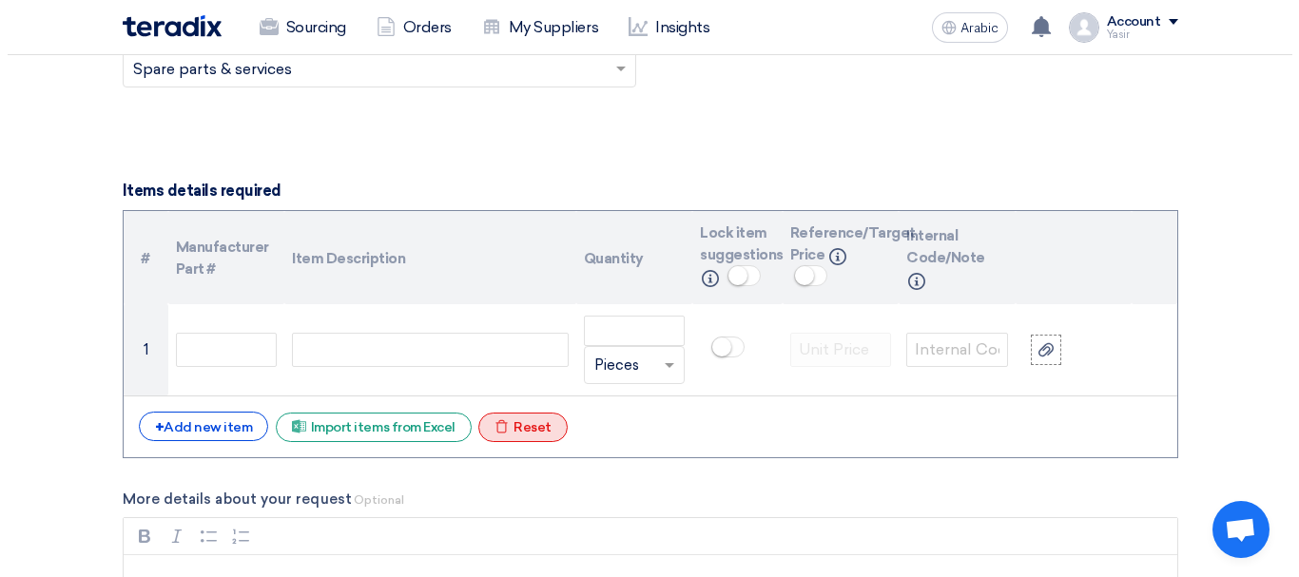
scroll to position [1332, 0]
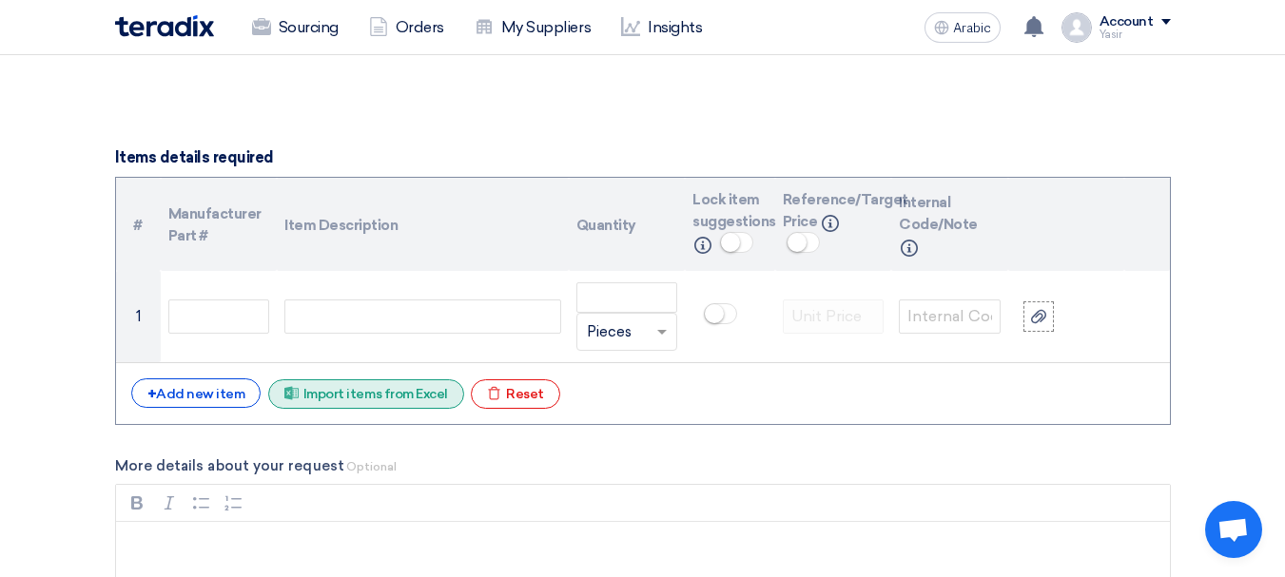
click at [399, 390] on font "Import items from Excel" at bounding box center [375, 394] width 145 height 16
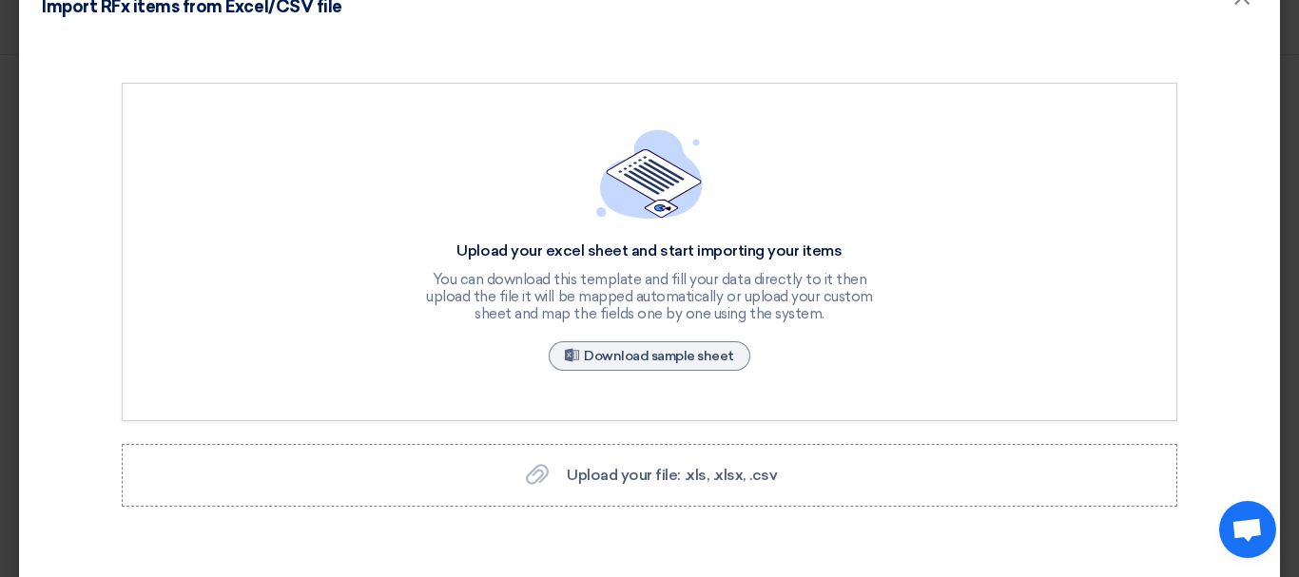
scroll to position [75, 0]
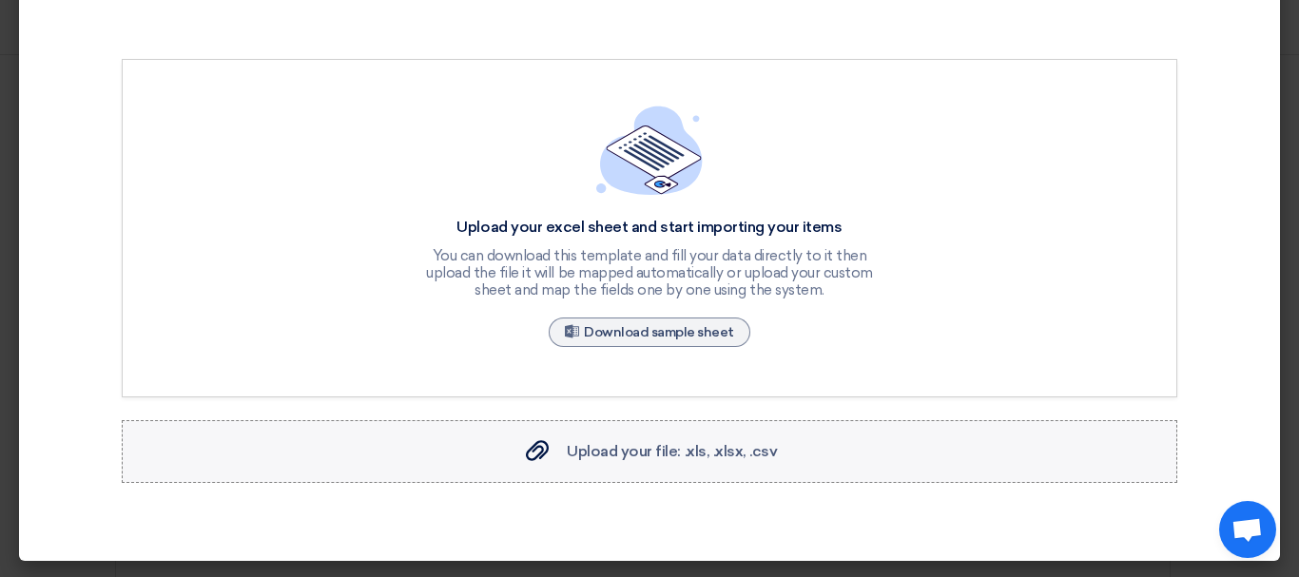
click at [536, 444] on icon "Upload your file: .xls, .xlsx, .csv" at bounding box center [537, 450] width 23 height 23
click at [0, 0] on input "Upload your file: .xls, .xlsx, .csv Upload your file: .xls, .xlsx, .csv" at bounding box center [0, 0] width 0 height 0
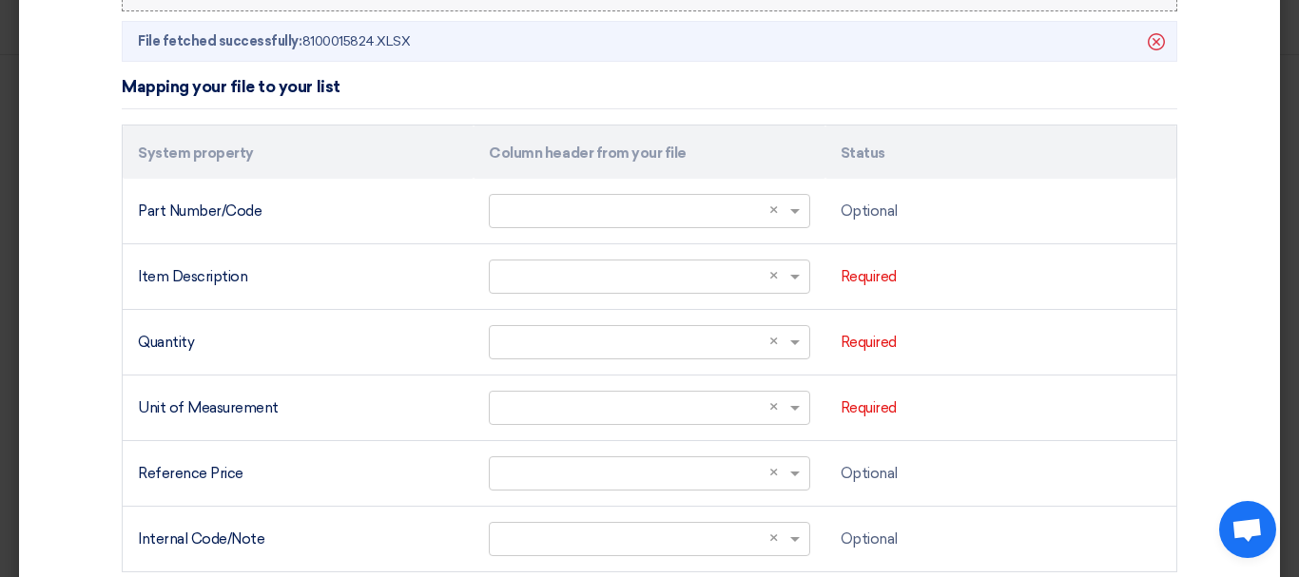
scroll to position [551, 0]
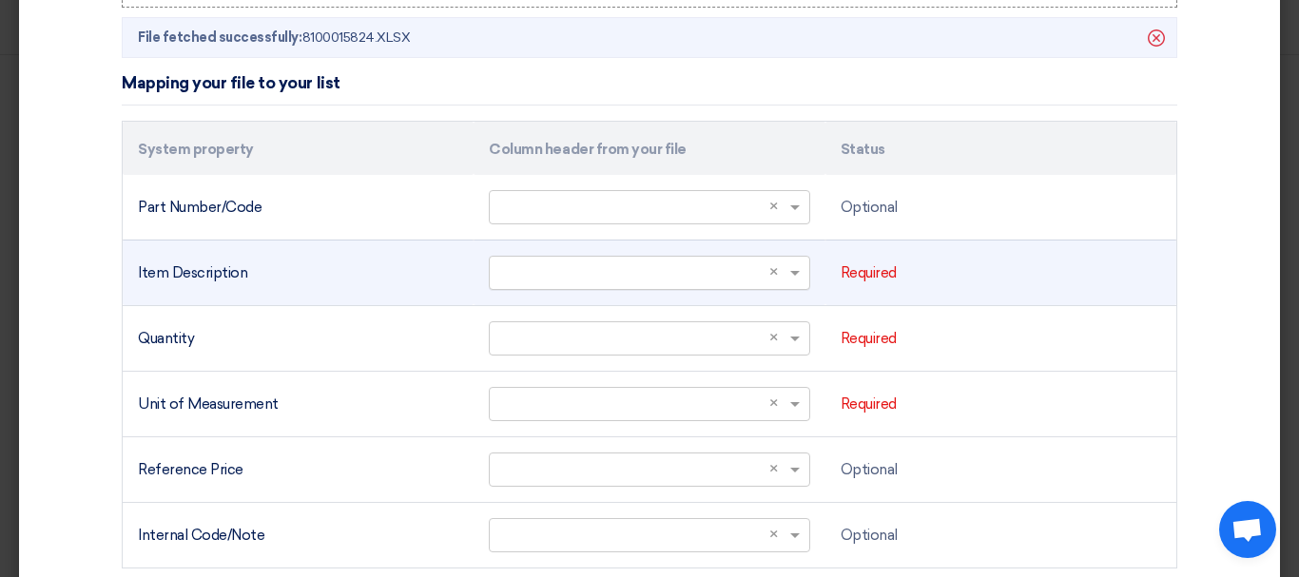
click at [796, 281] on span at bounding box center [798, 274] width 24 height 22
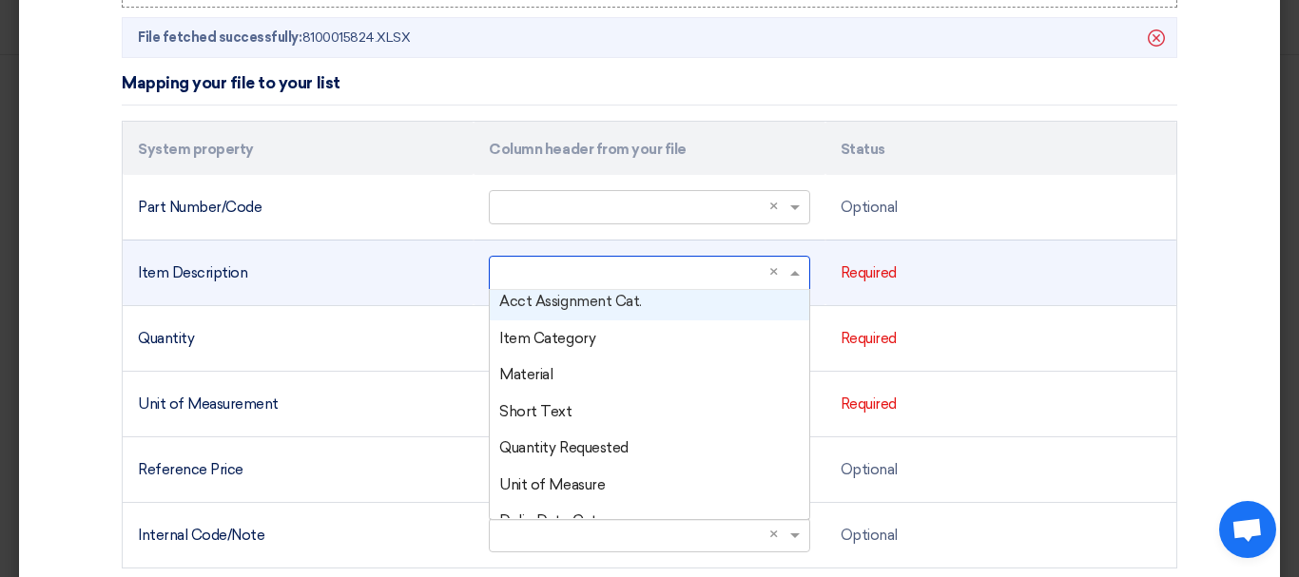
scroll to position [190, 0]
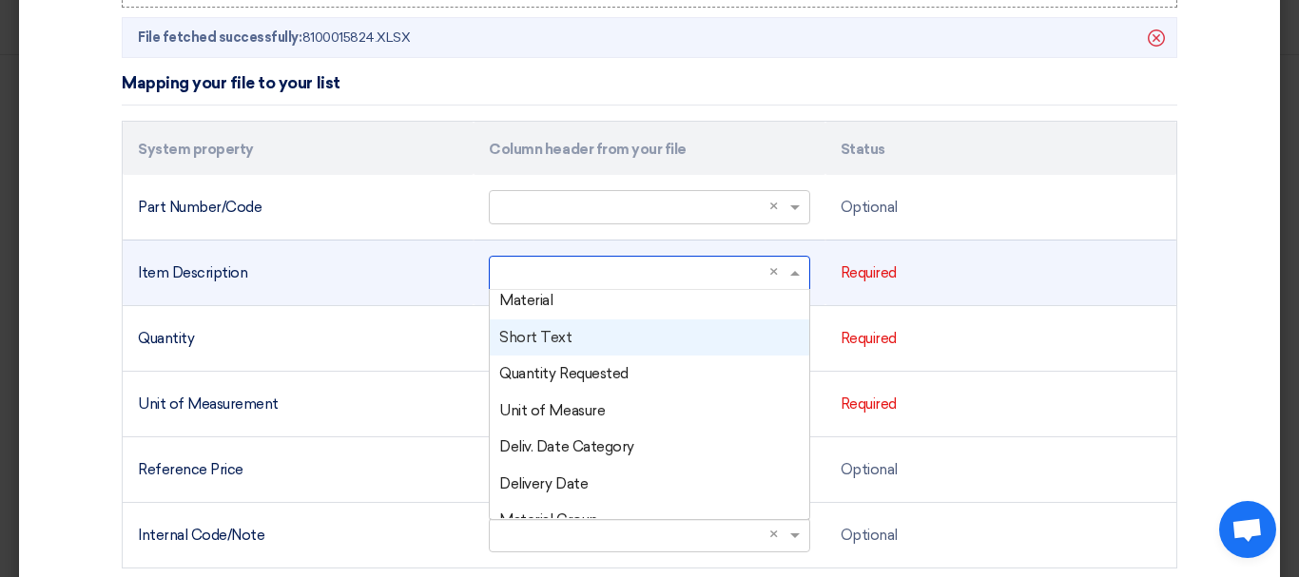
click at [562, 338] on div "Short Text" at bounding box center [649, 338] width 319 height 37
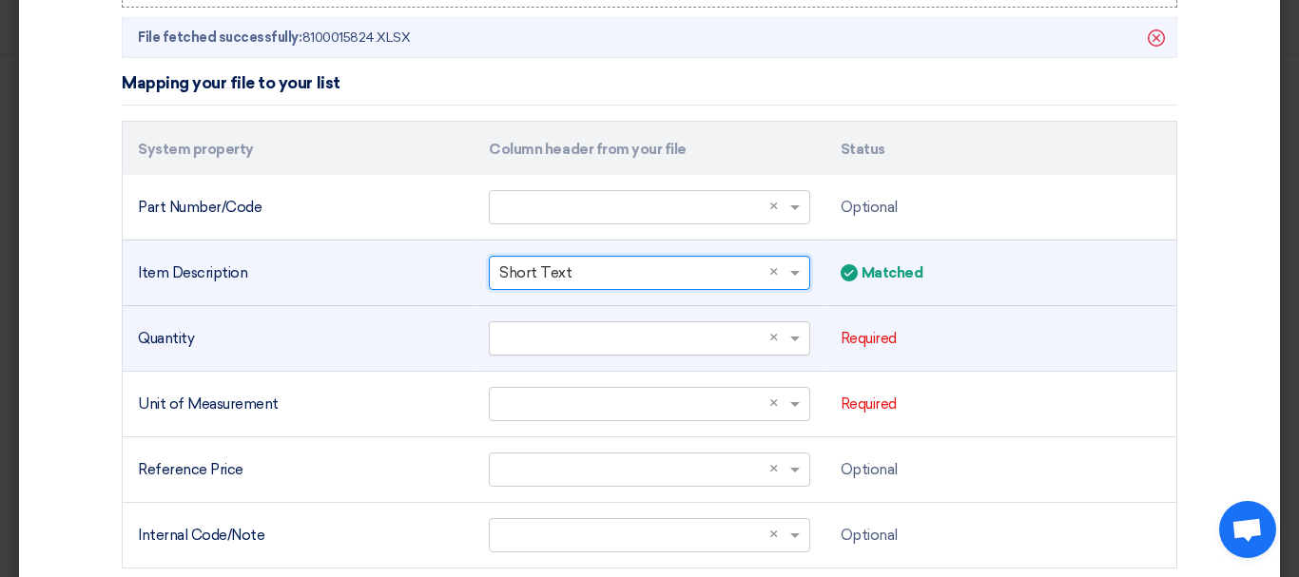
click at [786, 331] on span at bounding box center [798, 339] width 24 height 22
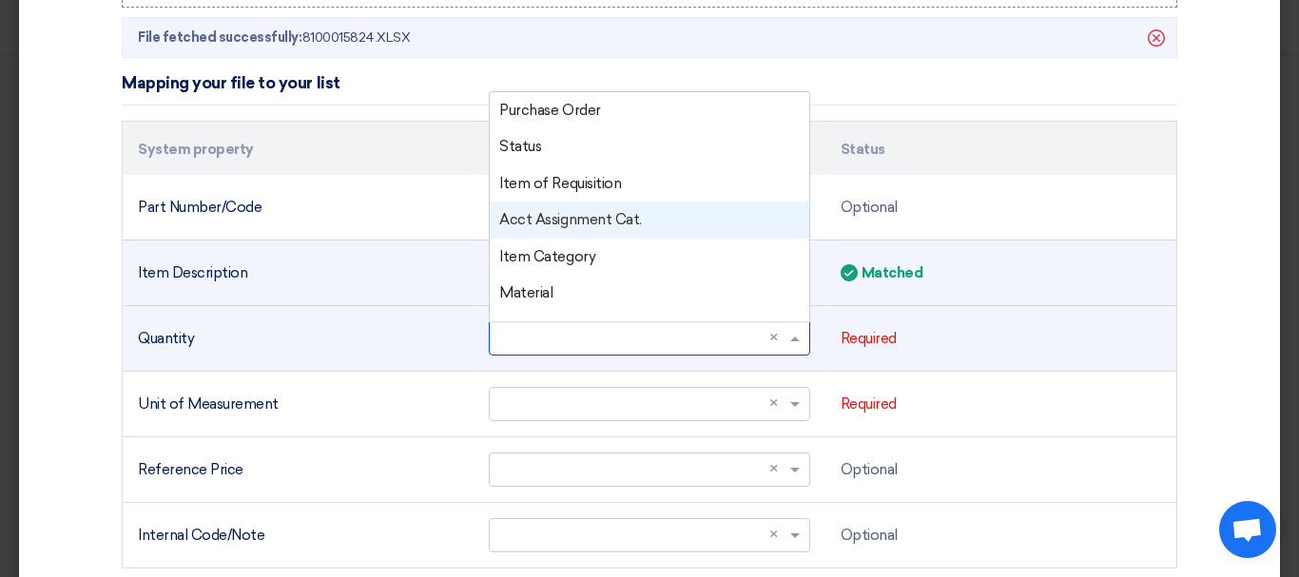
scroll to position [95, 0]
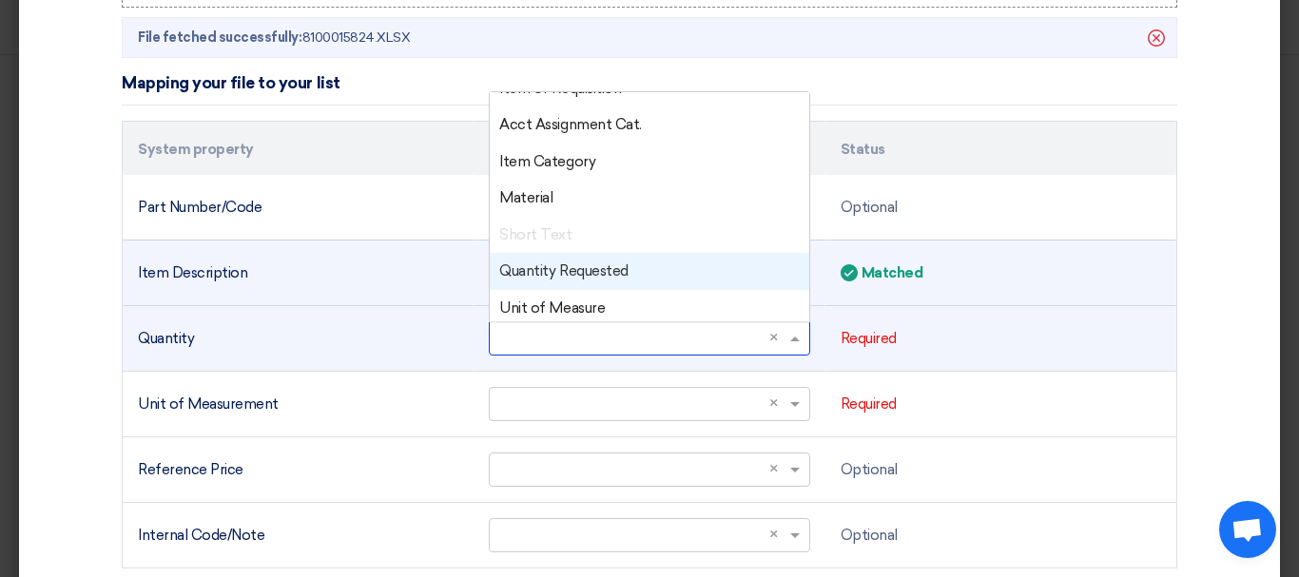
click at [598, 269] on font "Quantity Requested" at bounding box center [563, 271] width 128 height 17
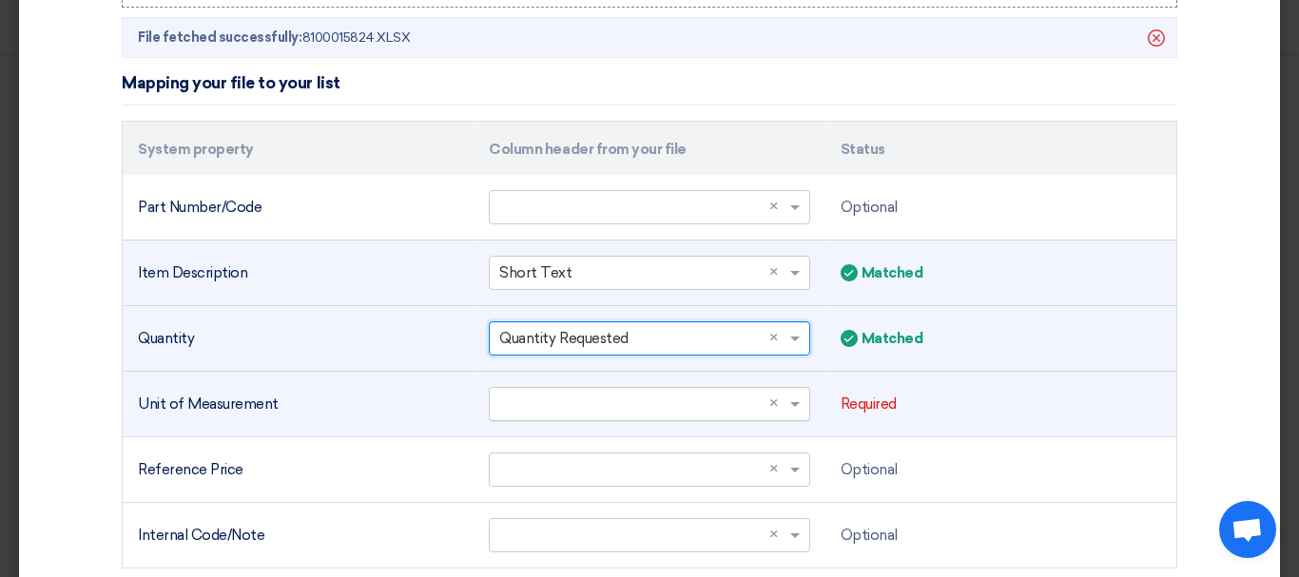
click at [674, 389] on input "text" at bounding box center [639, 403] width 281 height 31
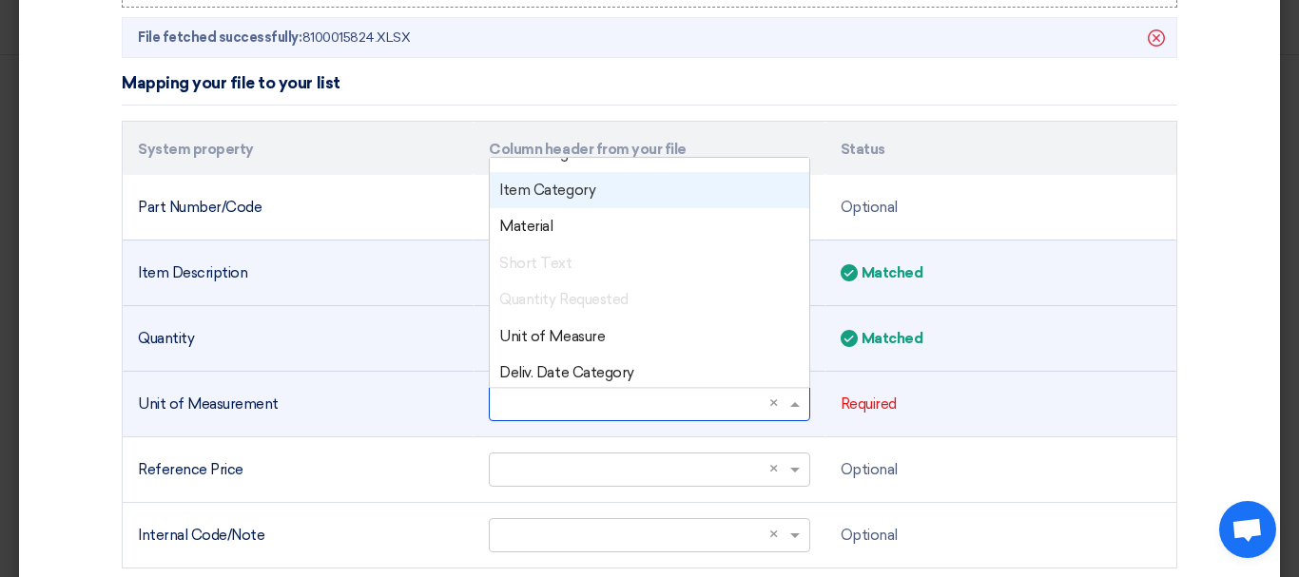
scroll to position [190, 0]
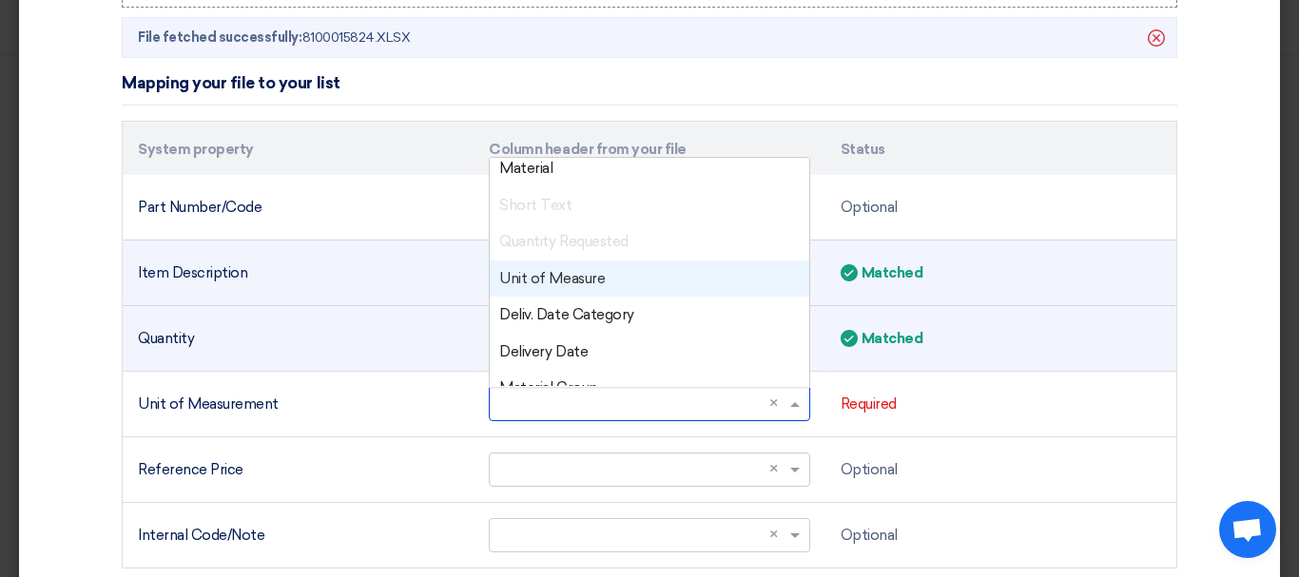
click at [557, 281] on font "Unit of Measure" at bounding box center [552, 278] width 106 height 17
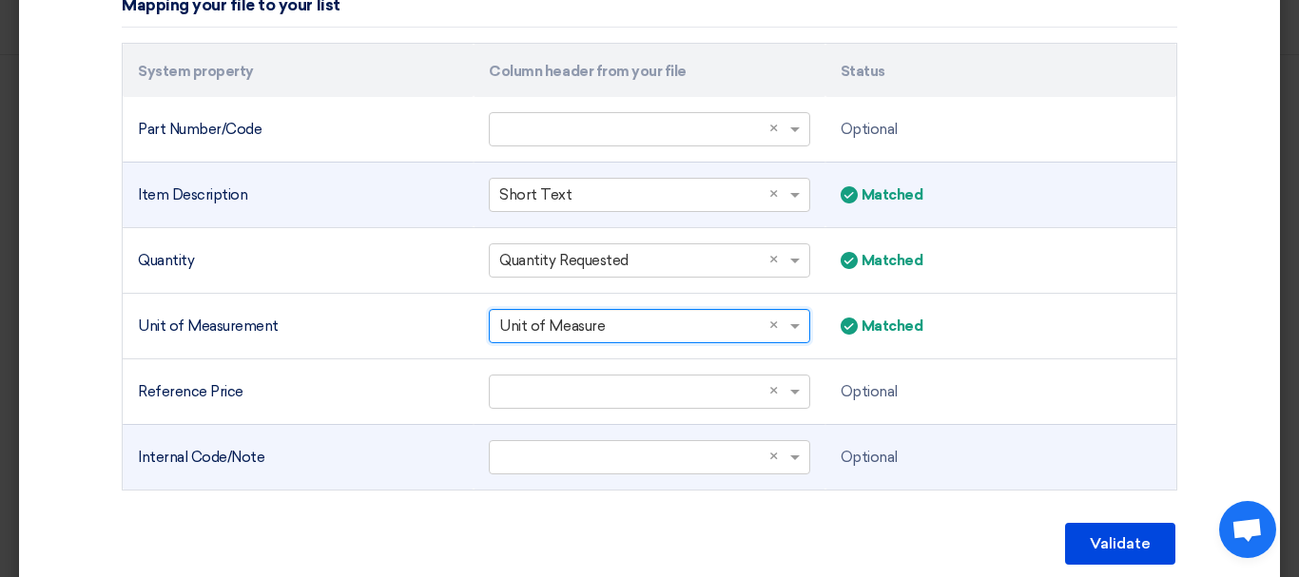
scroll to position [703, 0]
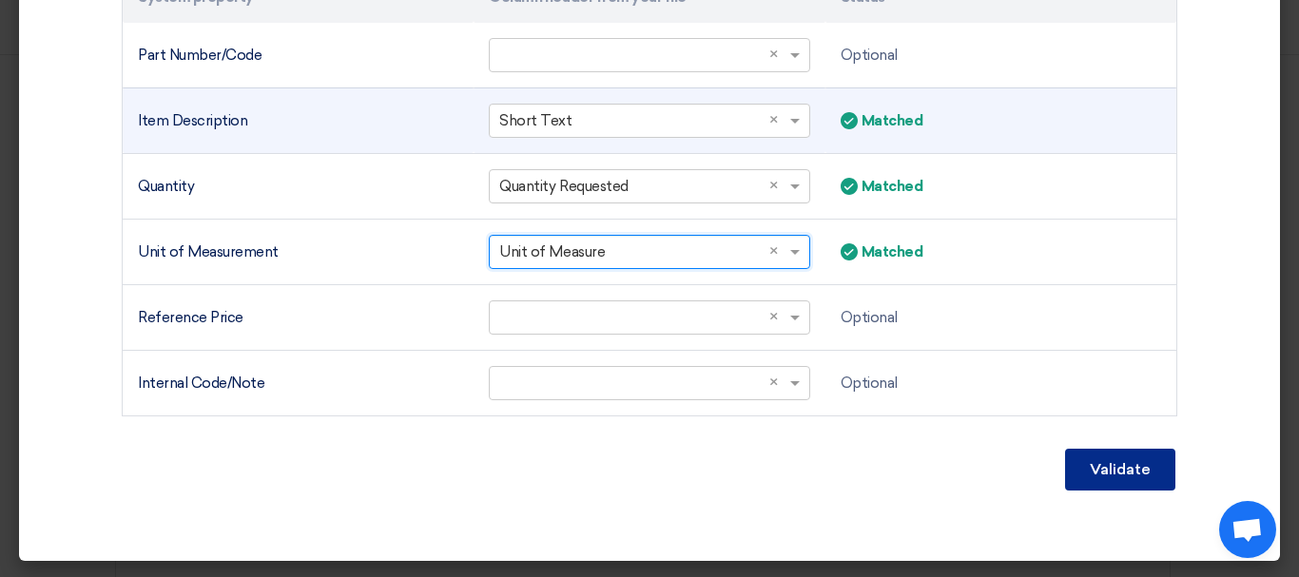
click at [1126, 460] on font "Validate" at bounding box center [1120, 469] width 61 height 18
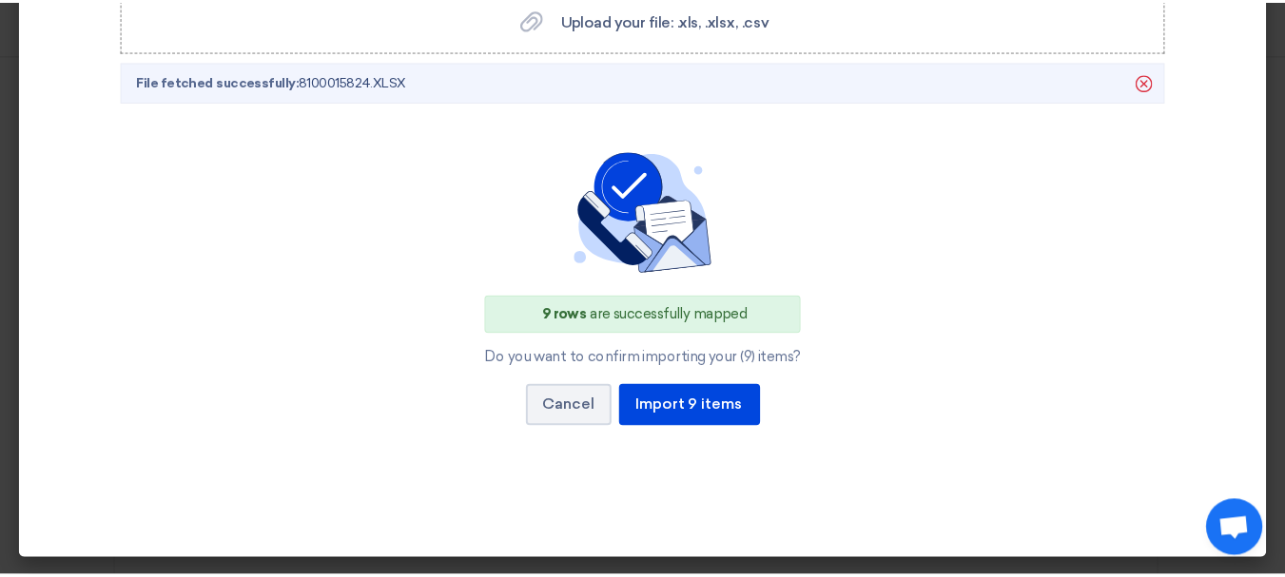
scroll to position [507, 0]
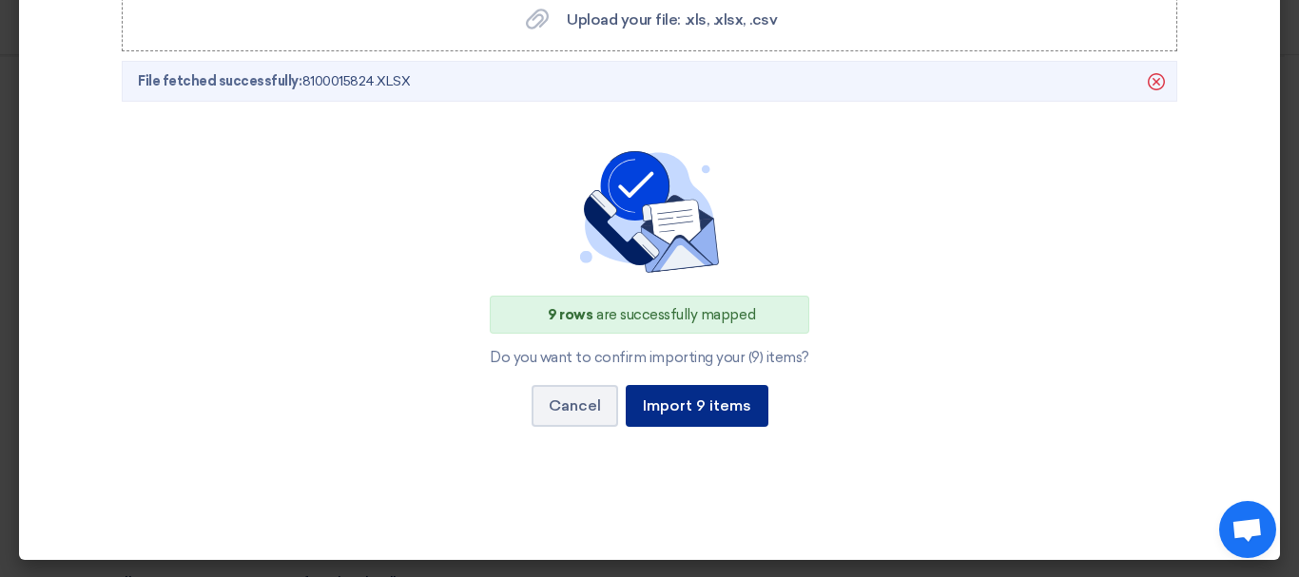
click at [684, 393] on button "Import 9 items" at bounding box center [697, 406] width 143 height 42
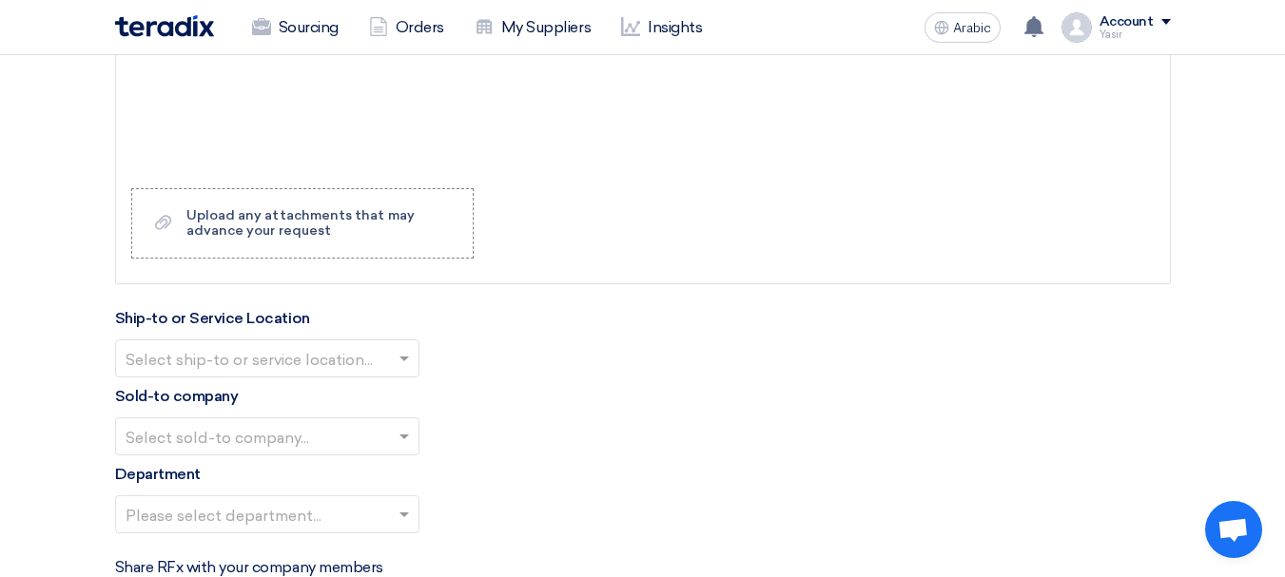
scroll to position [2663, 0]
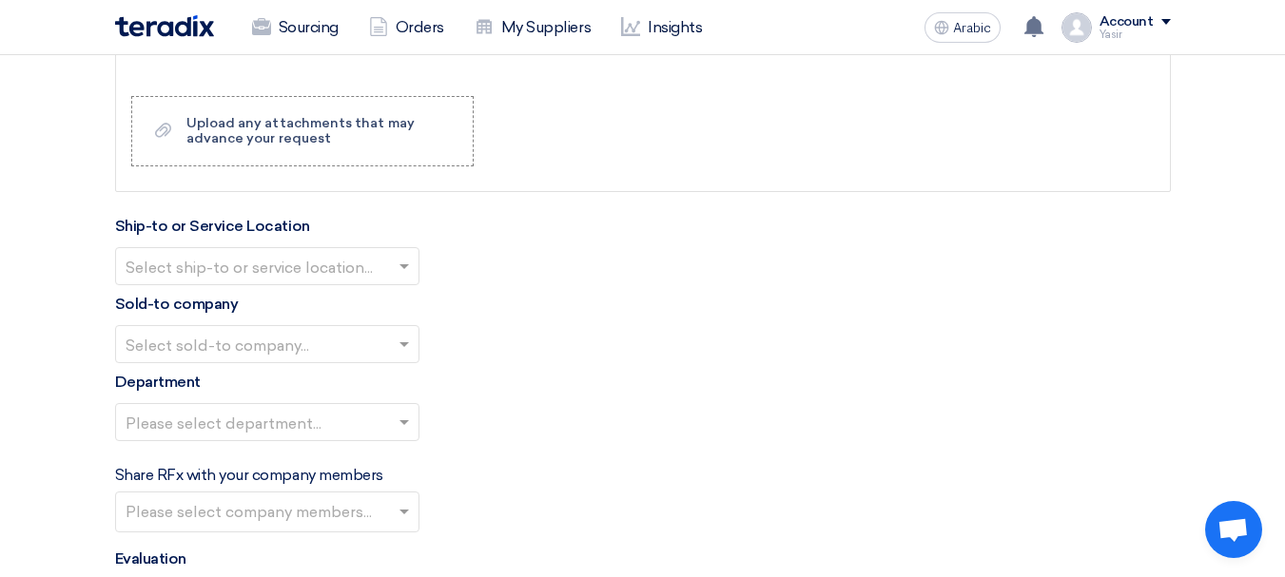
click at [364, 277] on input "text" at bounding box center [258, 267] width 264 height 31
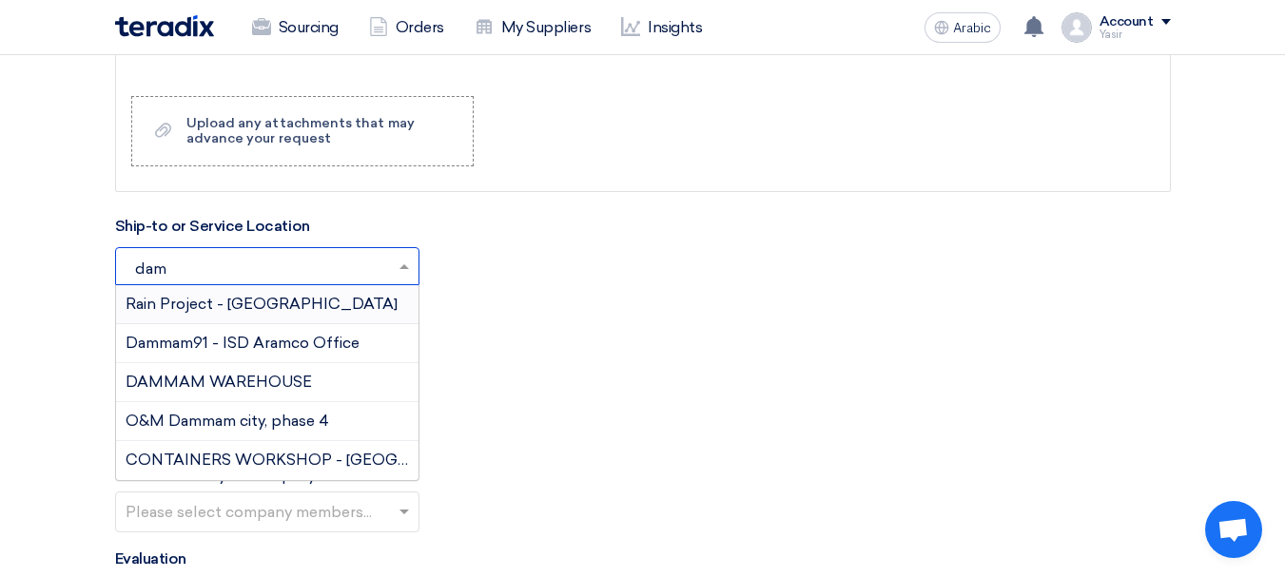
type input "damm"
click at [208, 365] on div "DAMMAM WAREHOUSE" at bounding box center [267, 382] width 302 height 39
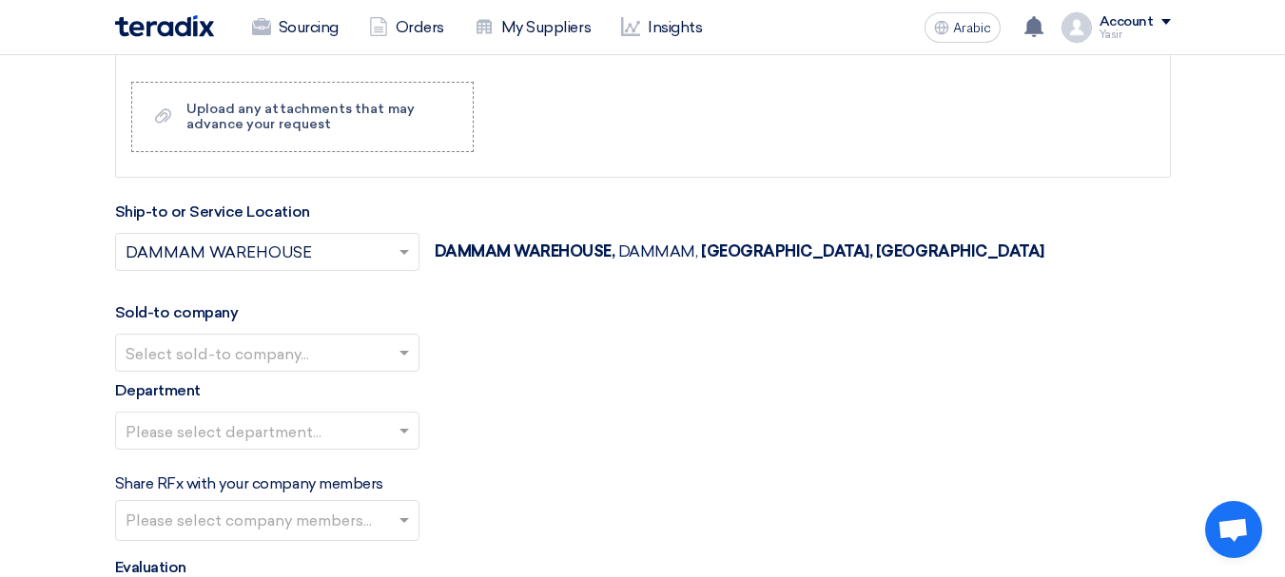
scroll to position [2758, 0]
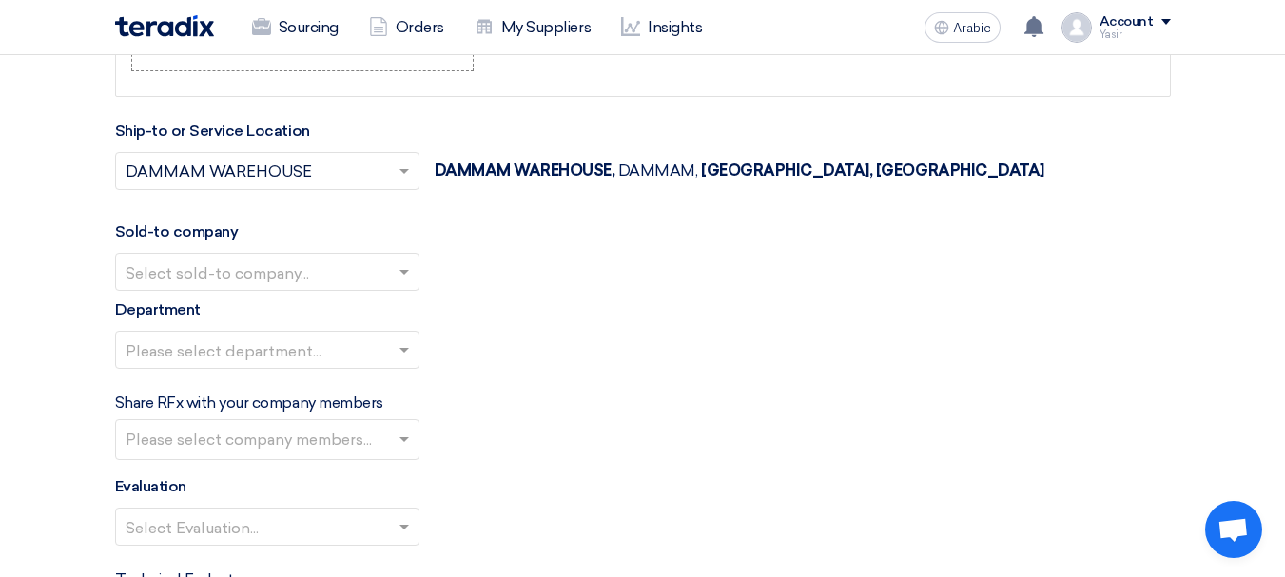
click at [278, 278] on input "text" at bounding box center [258, 273] width 264 height 31
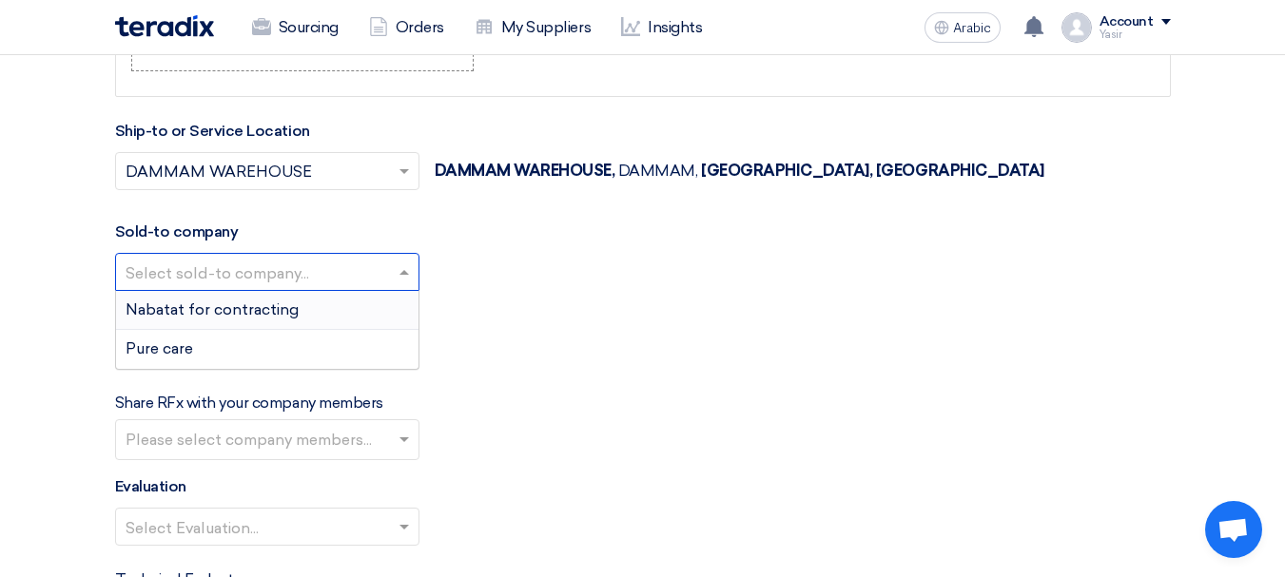
click at [229, 315] on font "Nabatat for contracting" at bounding box center [212, 310] width 173 height 18
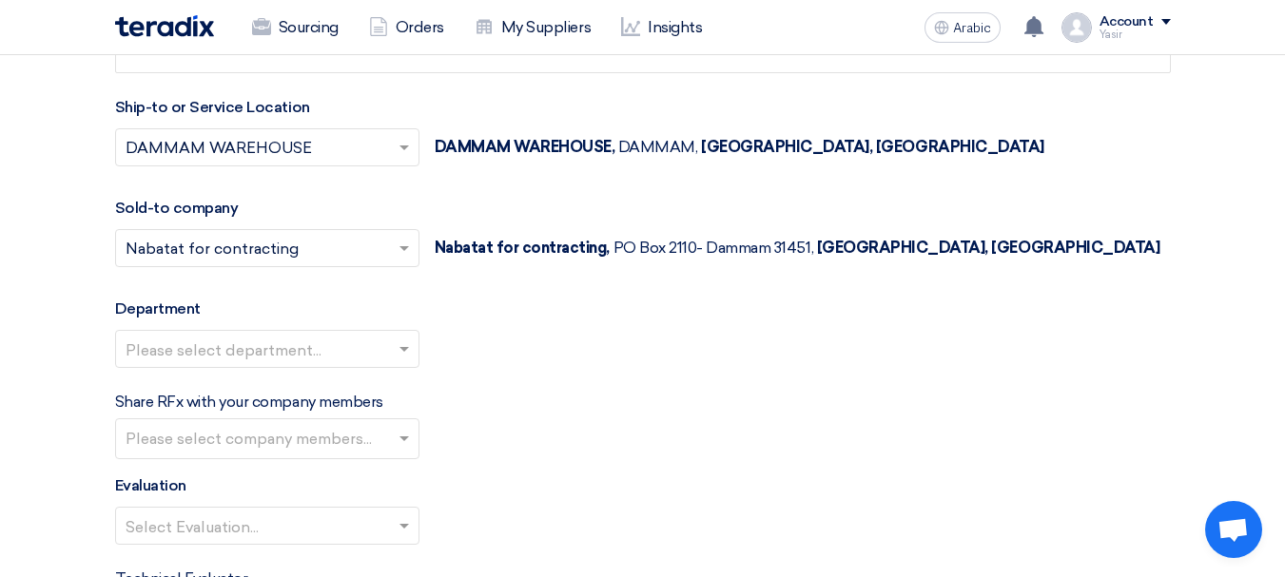
scroll to position [2854, 0]
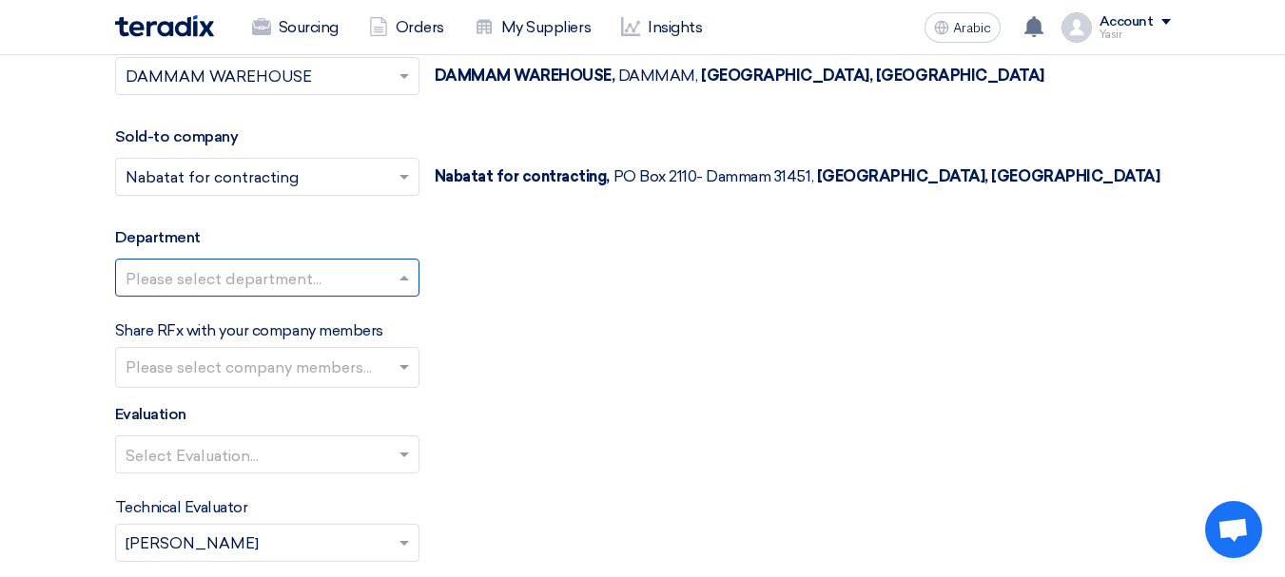
click at [285, 281] on input "text" at bounding box center [258, 278] width 264 height 31
click at [235, 320] on font "General Department" at bounding box center [201, 315] width 150 height 18
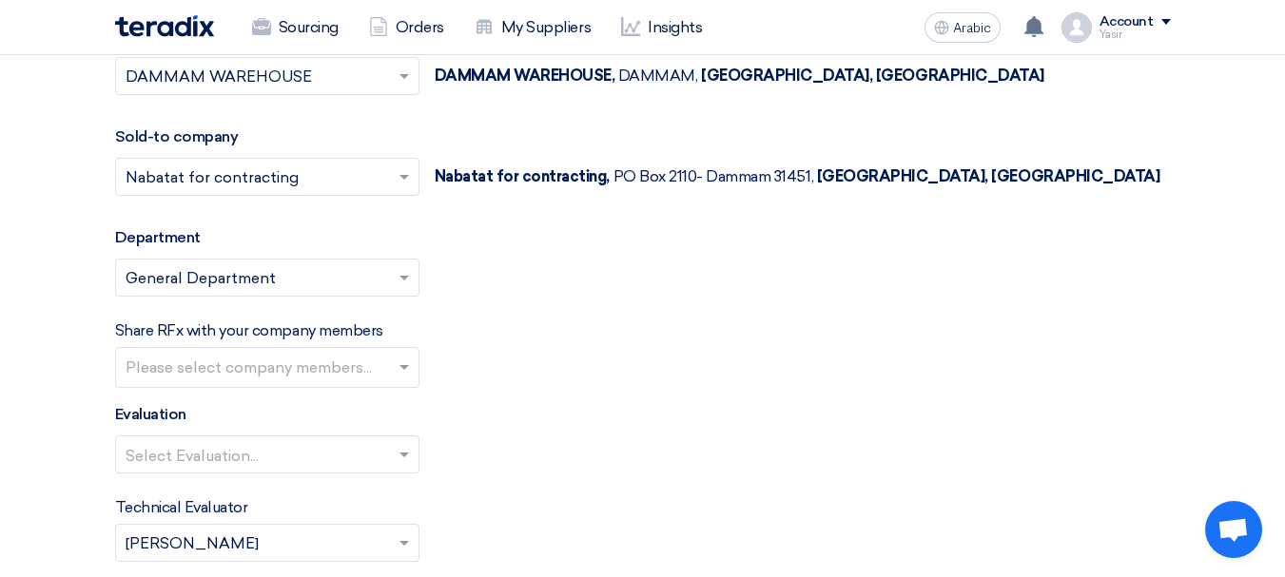
click at [252, 466] on input "text" at bounding box center [258, 455] width 264 height 31
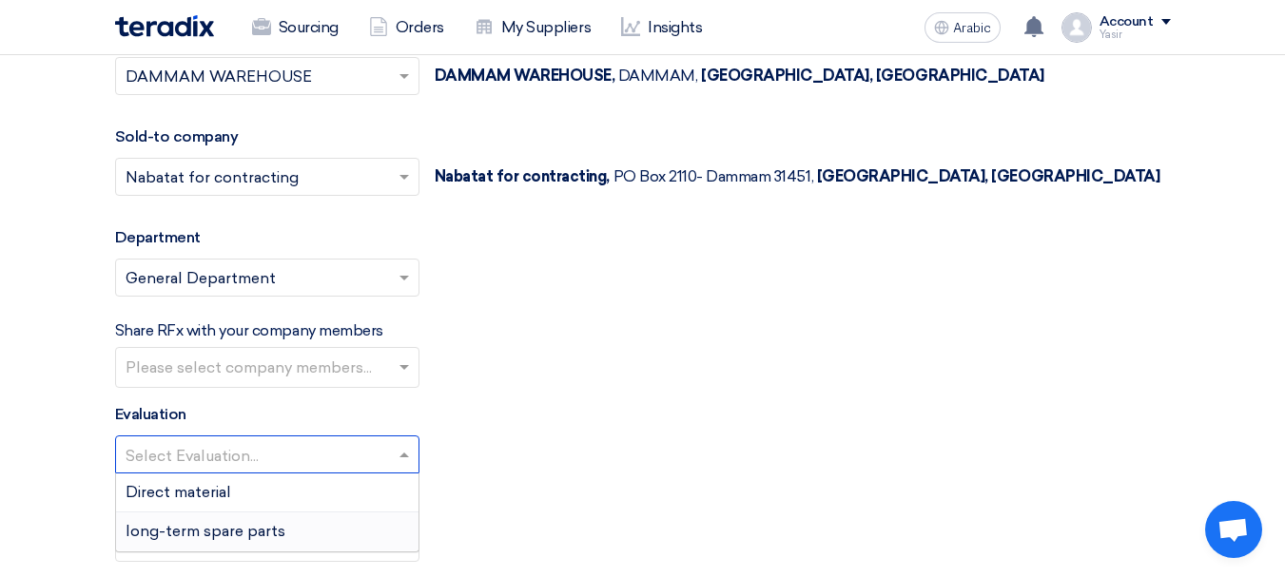
click at [183, 526] on font "long-term spare parts" at bounding box center [206, 531] width 160 height 18
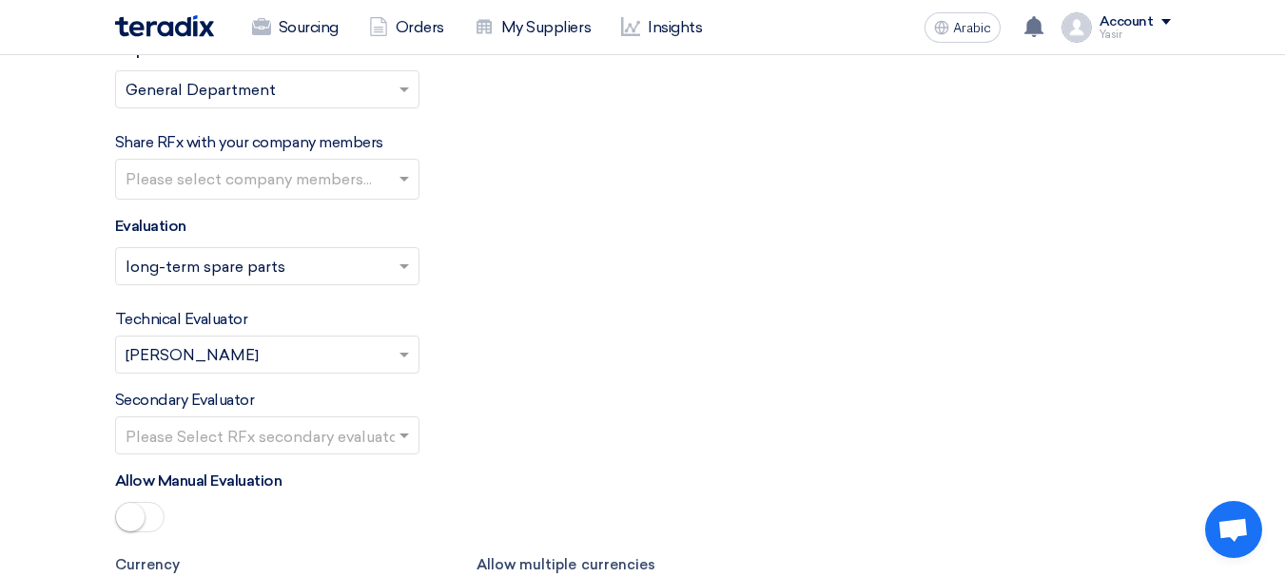
scroll to position [3044, 0]
click at [384, 432] on input "text" at bounding box center [258, 434] width 264 height 31
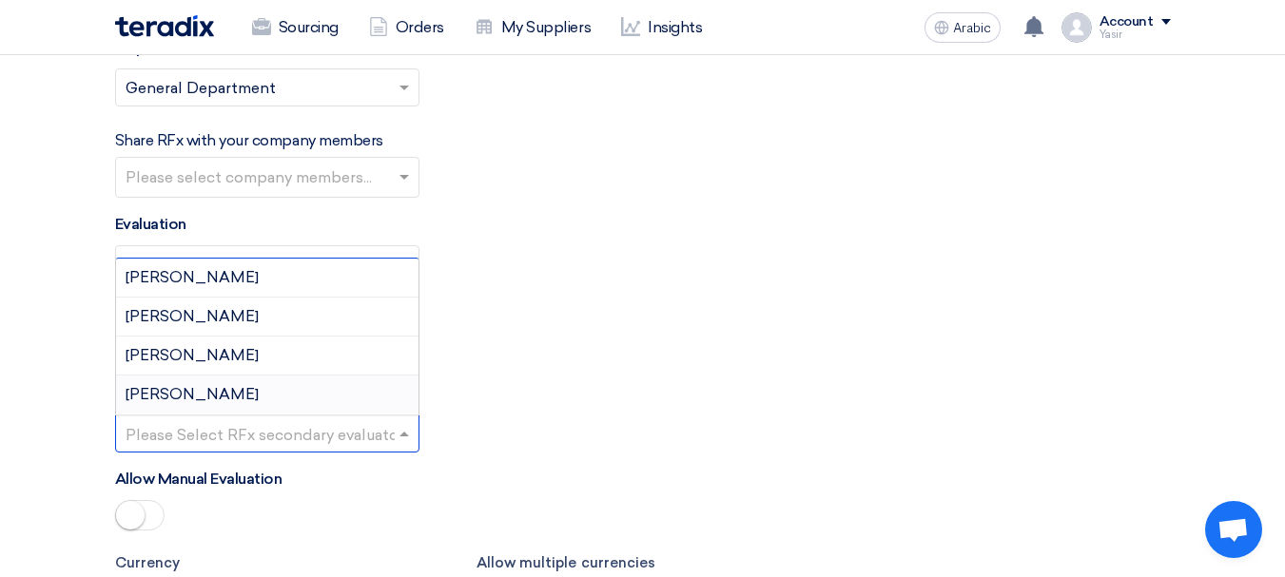
click at [211, 384] on div "[PERSON_NAME]" at bounding box center [267, 395] width 302 height 38
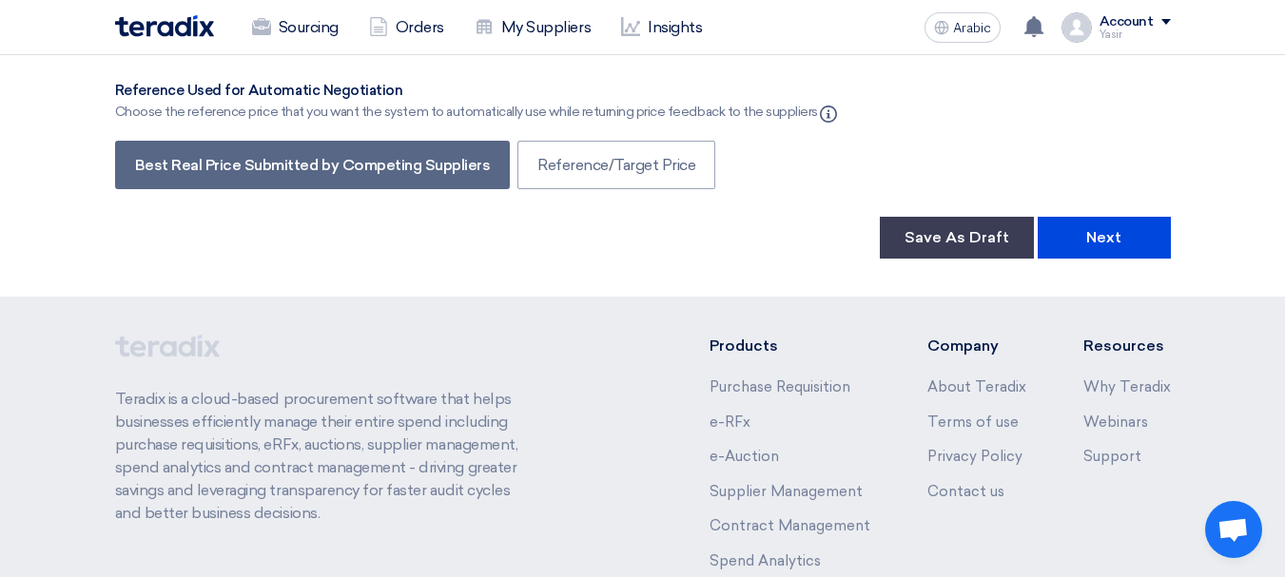
scroll to position [4150, 0]
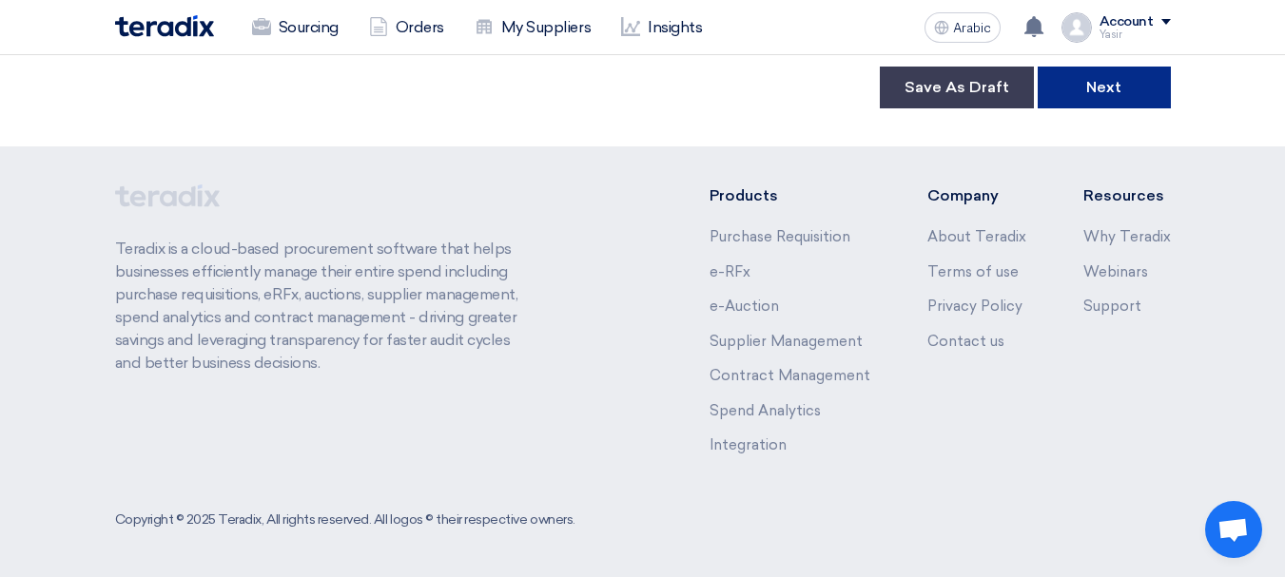
click at [1094, 95] on font "Next" at bounding box center [1103, 87] width 35 height 18
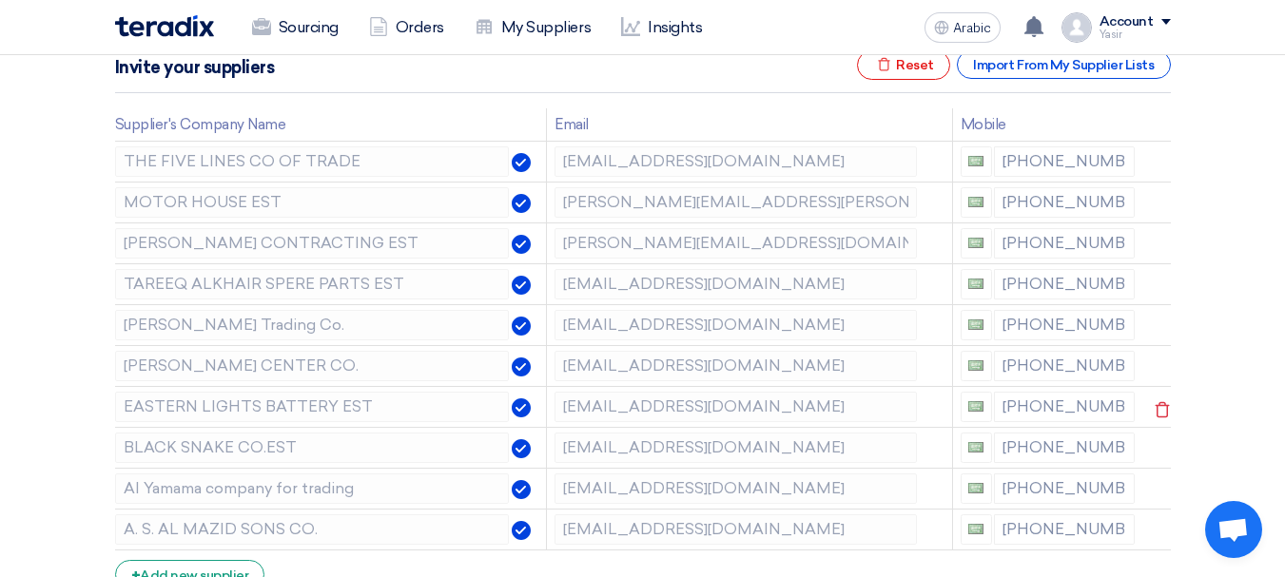
scroll to position [285, 0]
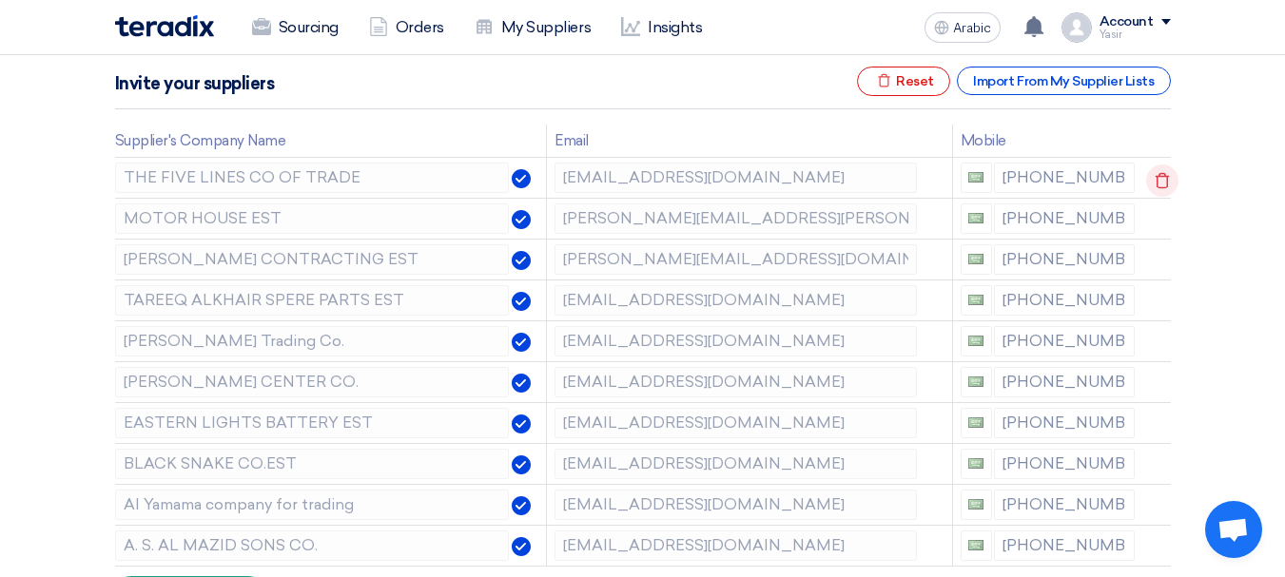
click at [1160, 186] on icon at bounding box center [1162, 181] width 32 height 32
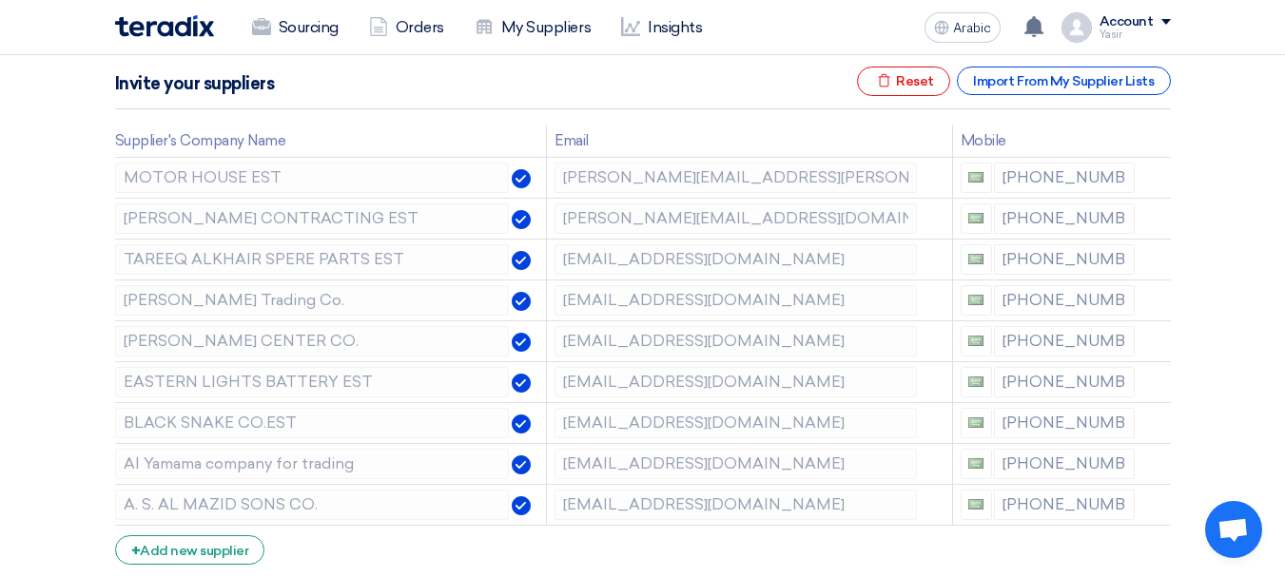
click at [0, 0] on icon at bounding box center [0, 0] width 0 height 0
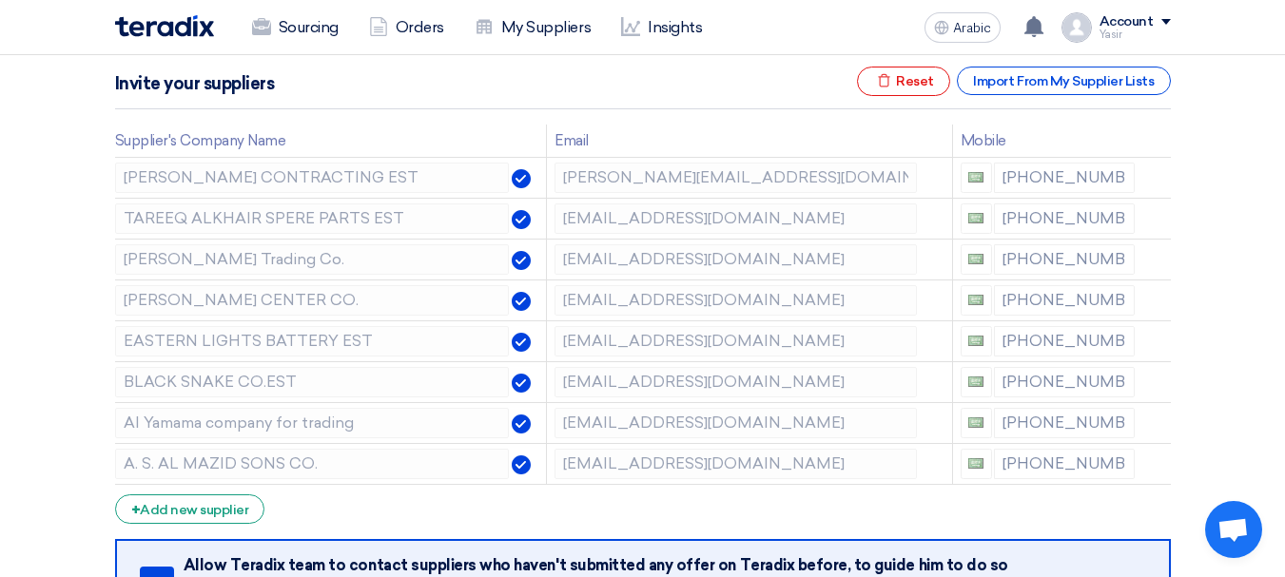
click at [0, 0] on icon at bounding box center [0, 0] width 0 height 0
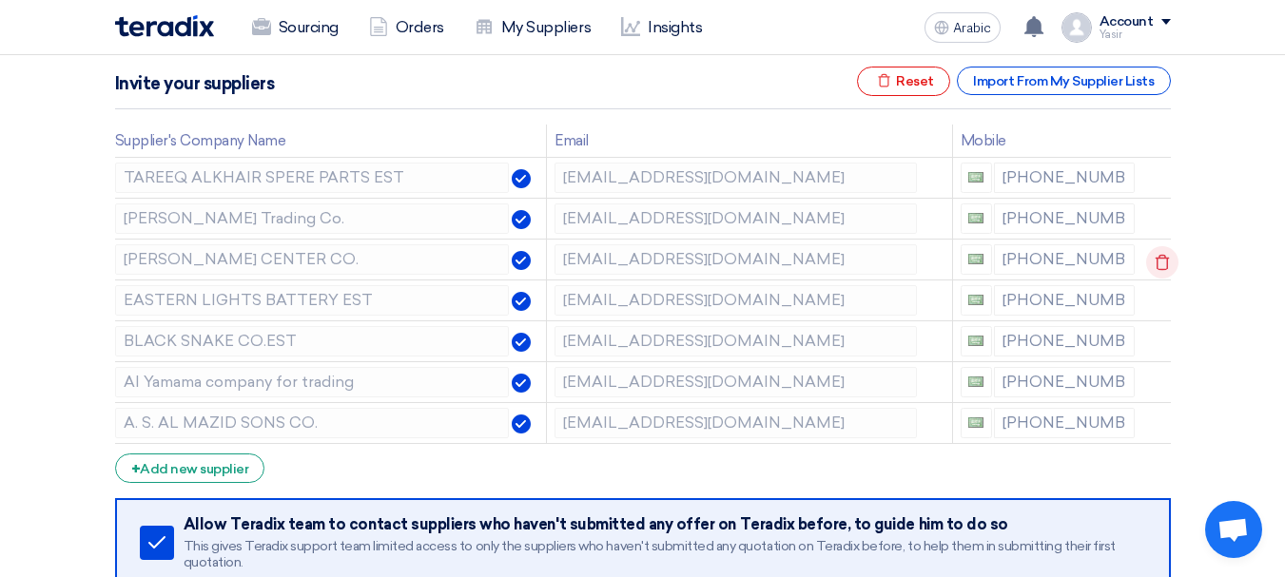
click at [1151, 250] on icon at bounding box center [1162, 262] width 32 height 32
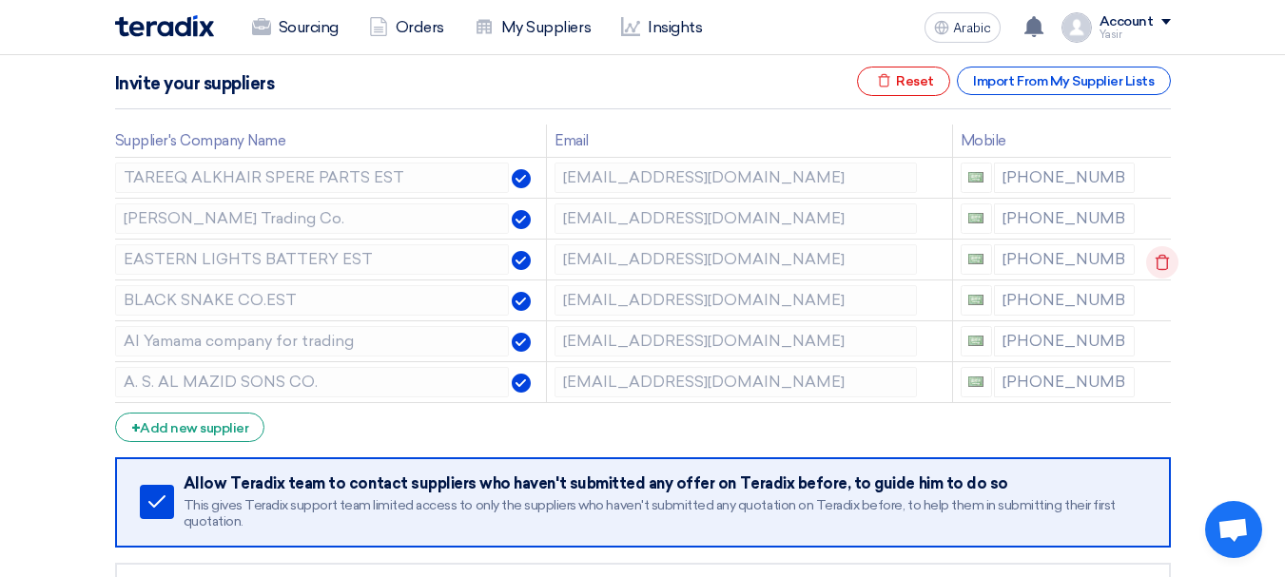
click at [1155, 256] on icon at bounding box center [1162, 262] width 32 height 32
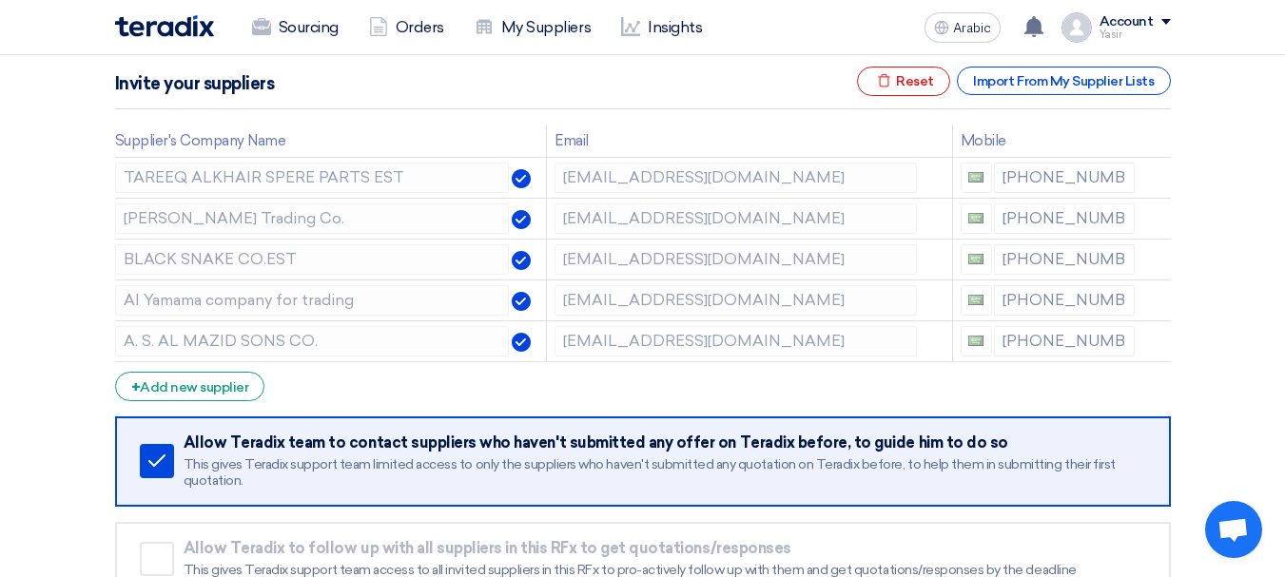
click at [0, 0] on icon at bounding box center [0, 0] width 0 height 0
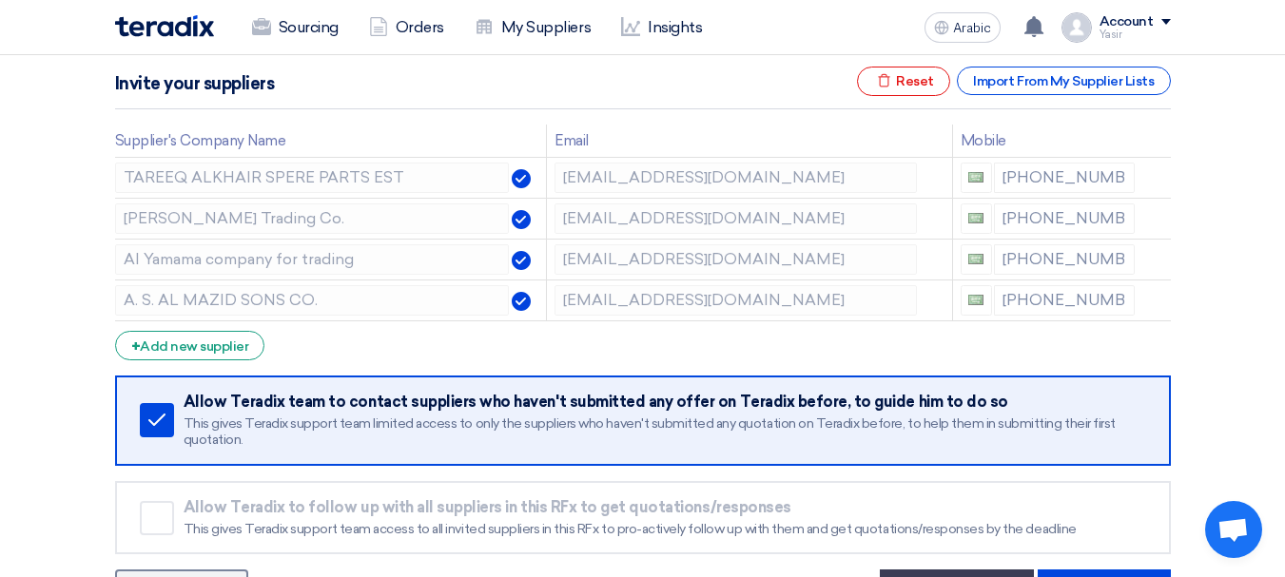
click at [0, 0] on icon at bounding box center [0, 0] width 0 height 0
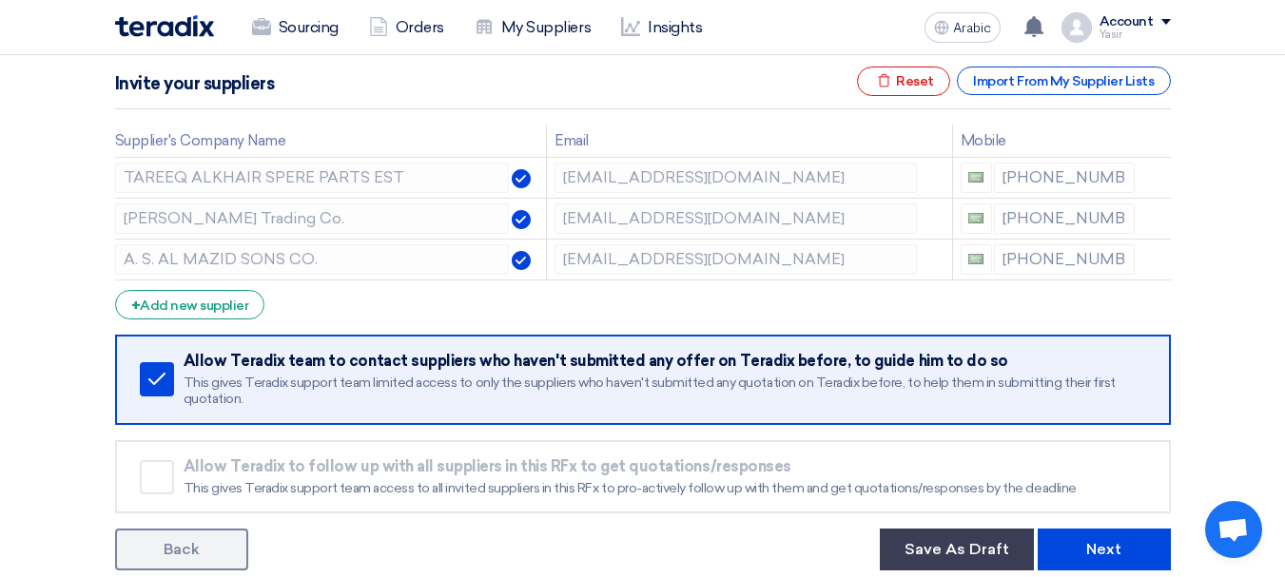
click at [0, 0] on icon at bounding box center [0, 0] width 0 height 0
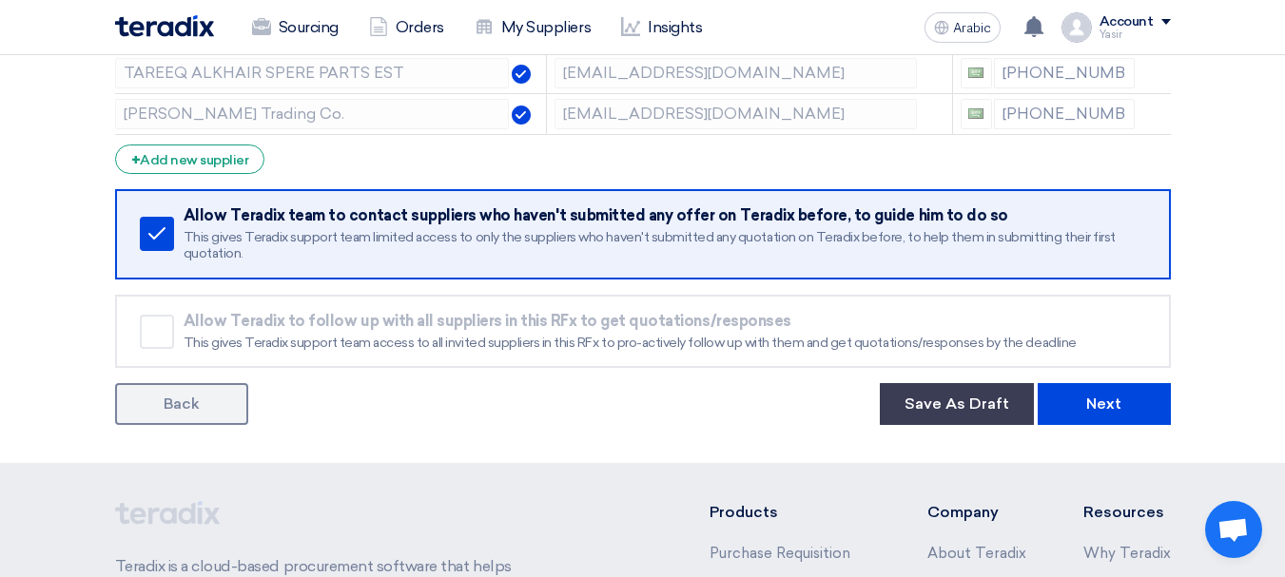
scroll to position [476, 0]
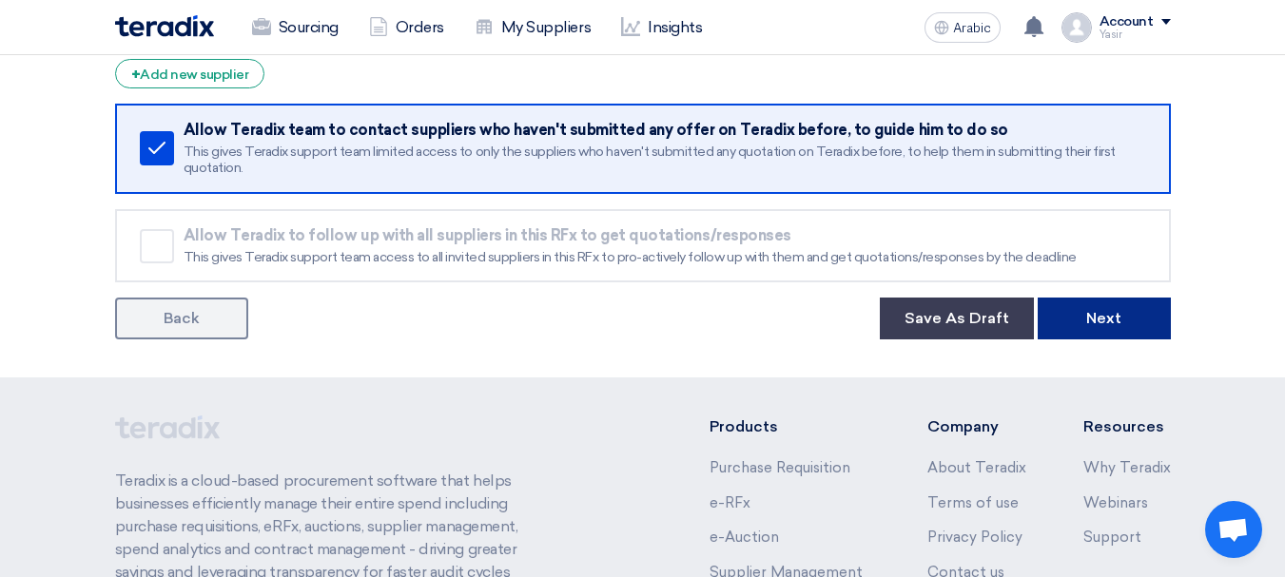
click at [1109, 310] on font "Next" at bounding box center [1103, 318] width 35 height 18
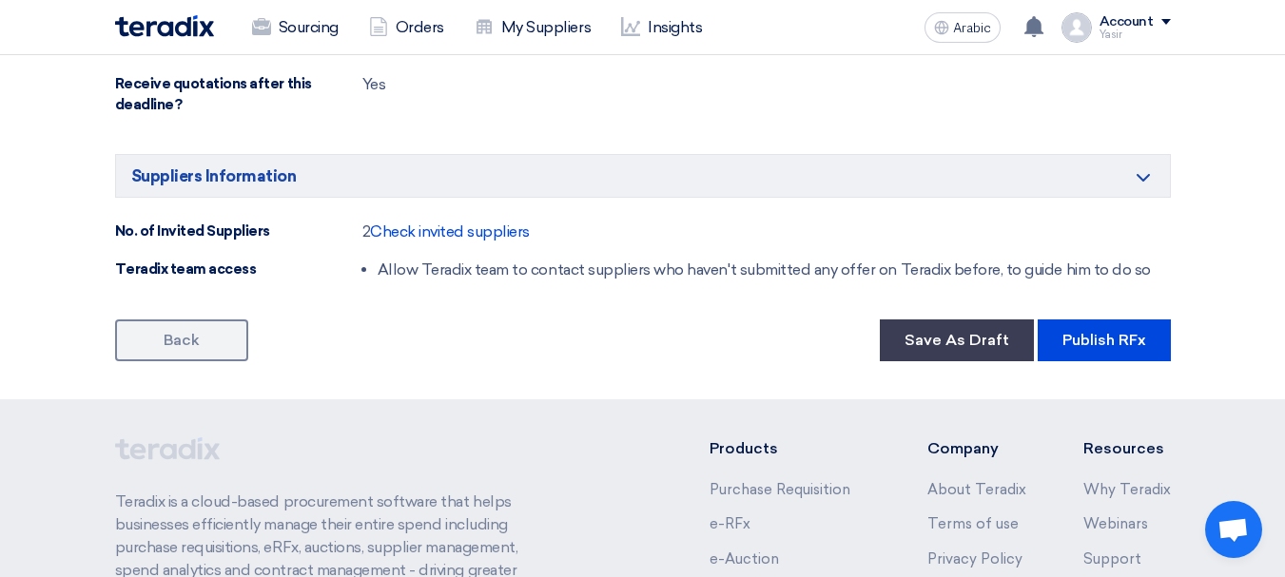
scroll to position [1522, 0]
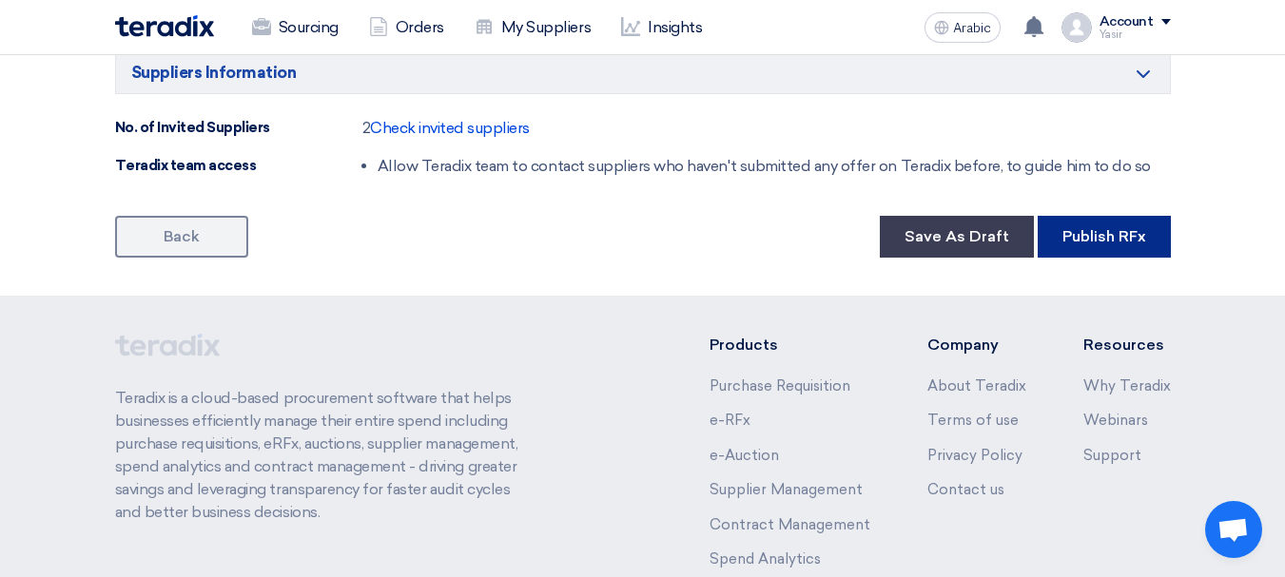
click at [1107, 257] on button "Publish RFx" at bounding box center [1104, 237] width 133 height 42
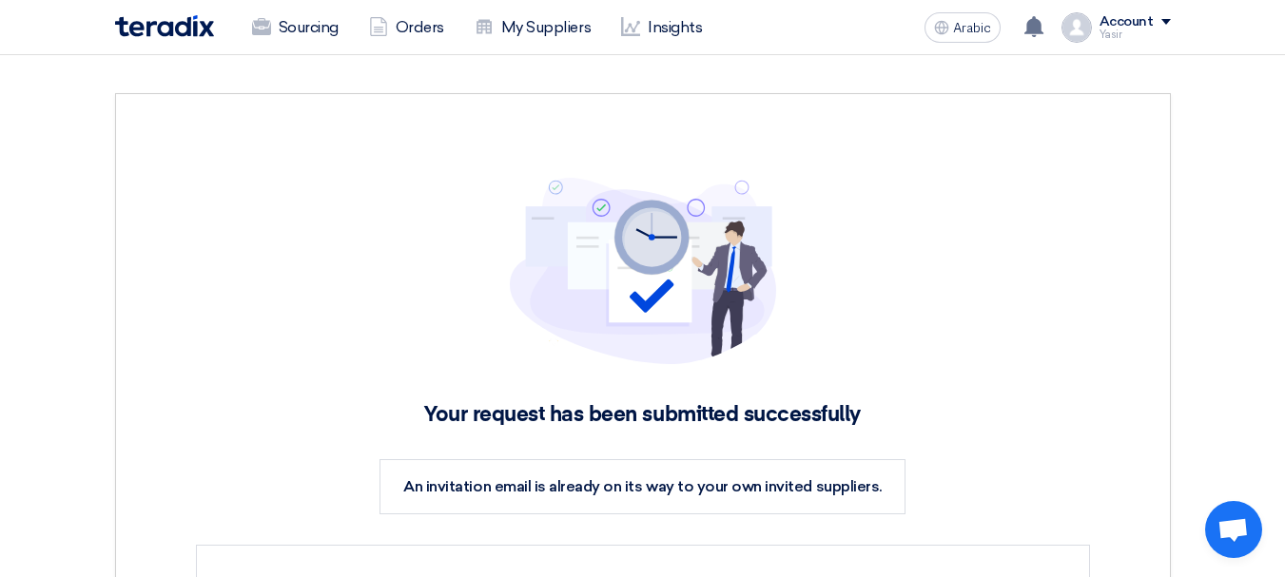
click at [184, 43] on div "Sourcing Orders My Suppliers Insights" at bounding box center [431, 28] width 633 height 42
click at [182, 29] on img at bounding box center [164, 26] width 99 height 22
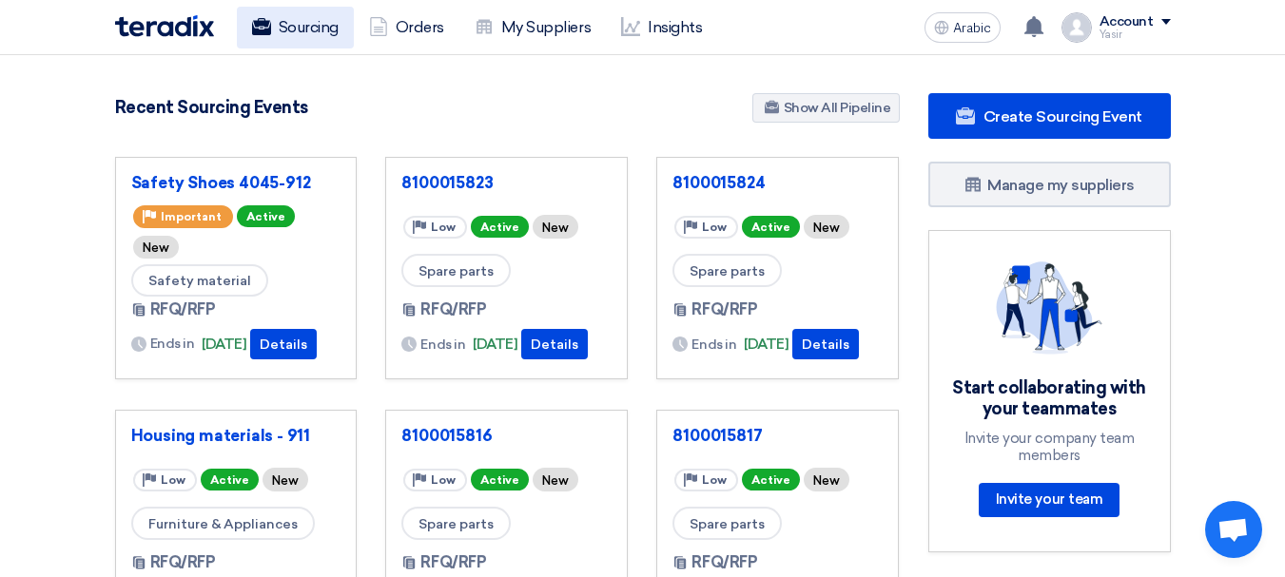
click at [302, 40] on link "Sourcing" at bounding box center [295, 28] width 117 height 42
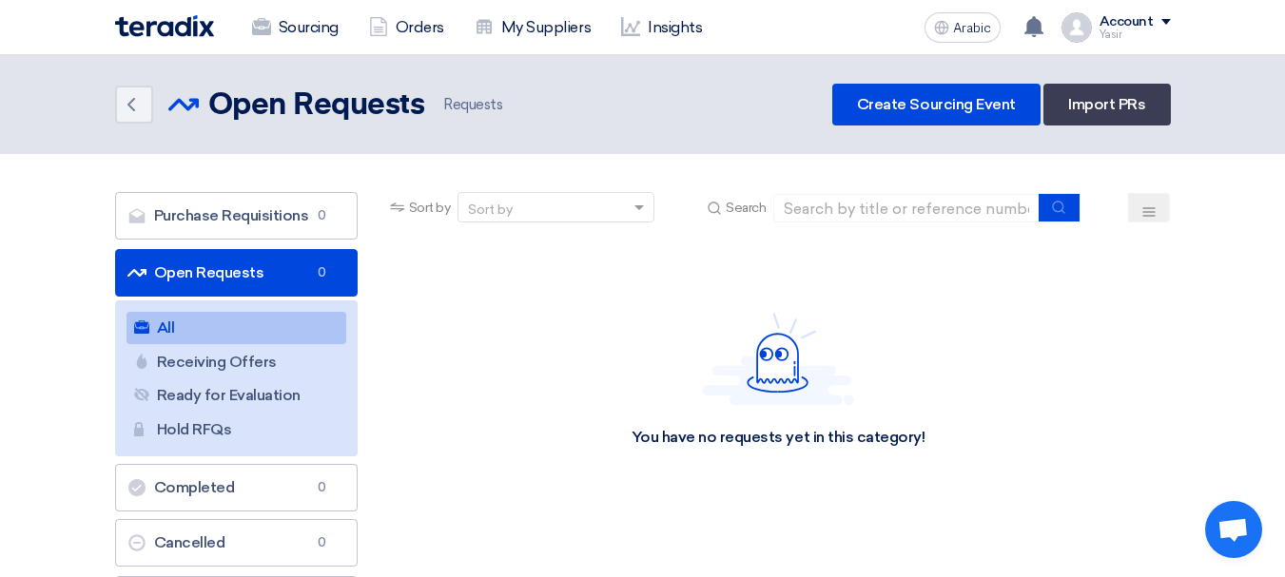
click at [224, 256] on link "Open Requests Open Requests 0" at bounding box center [236, 273] width 243 height 48
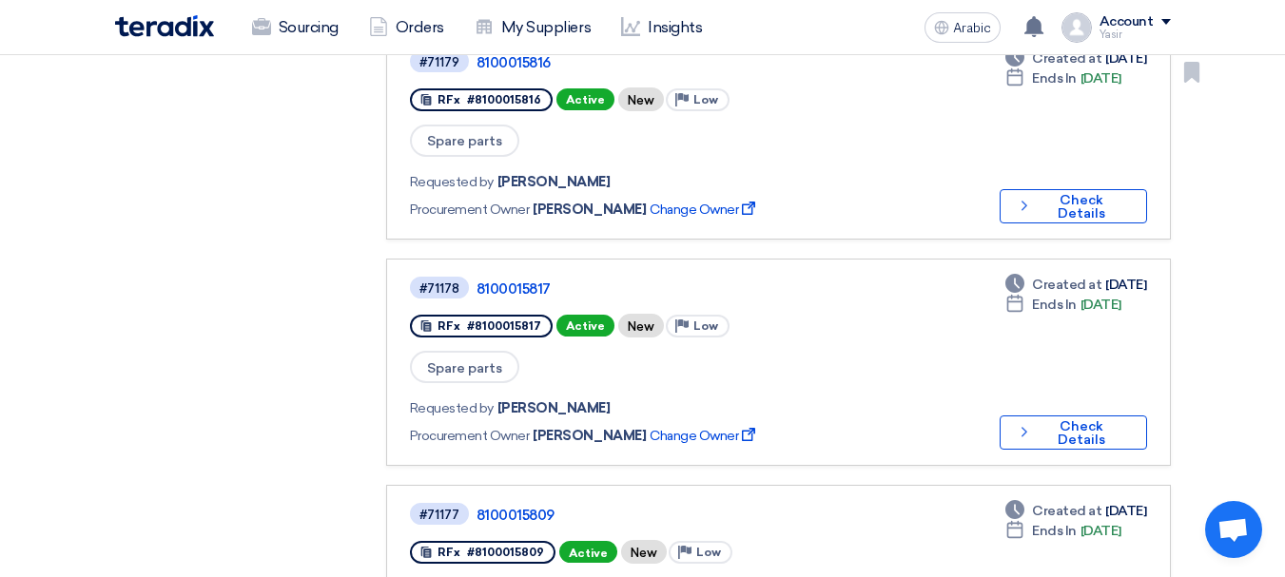
scroll to position [666, 0]
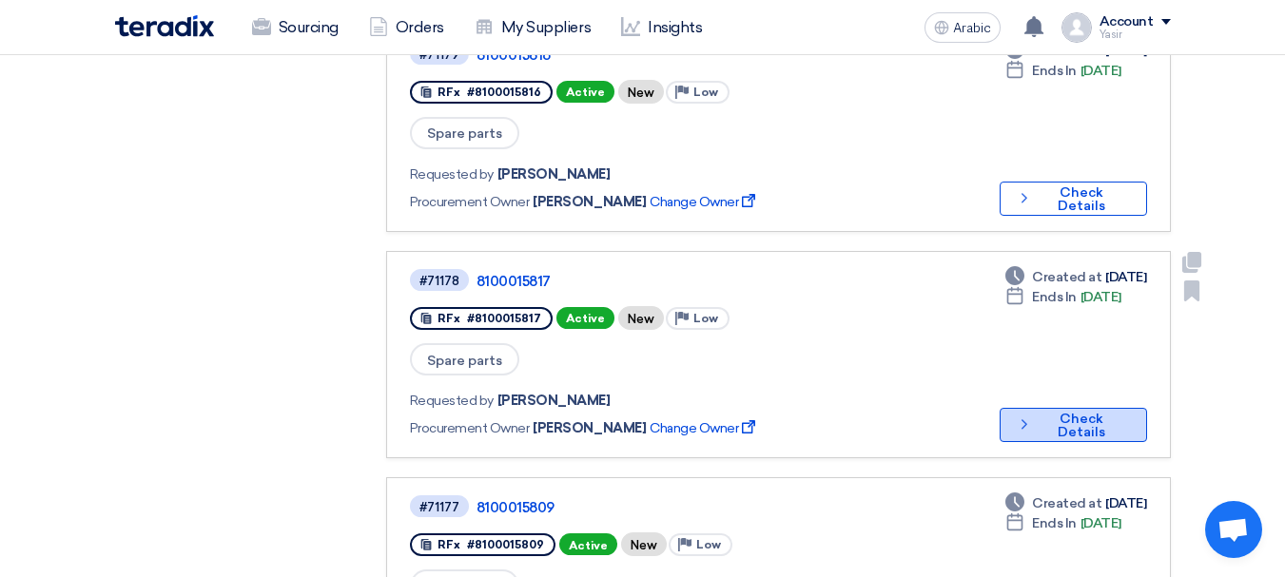
click at [1058, 411] on font "Check Details" at bounding box center [1082, 425] width 48 height 29
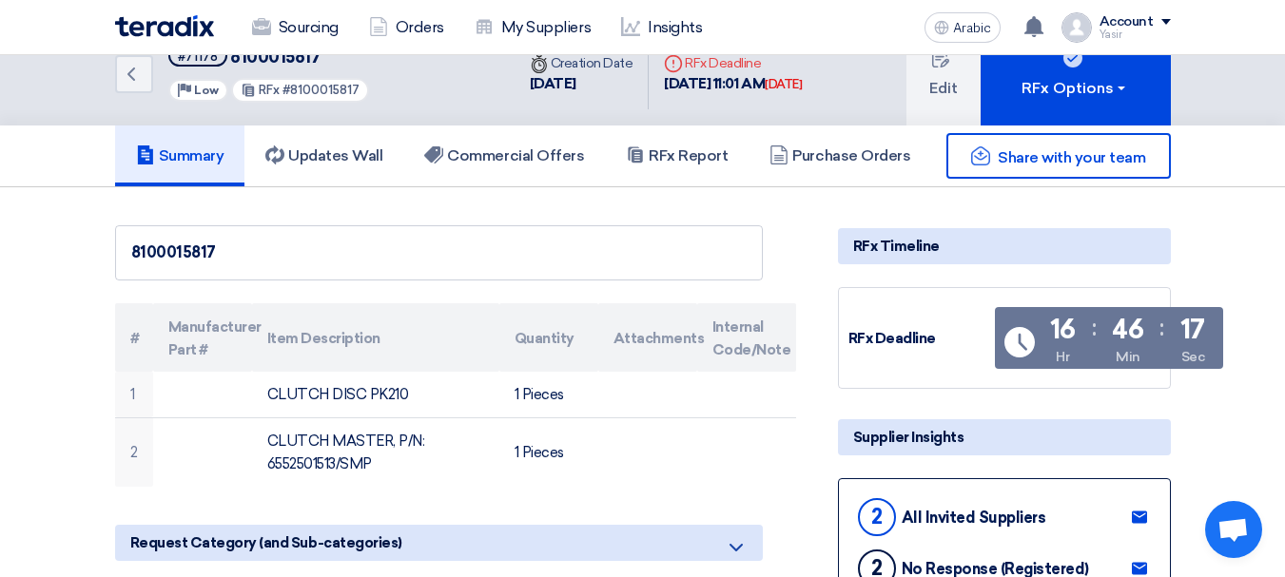
scroll to position [0, 0]
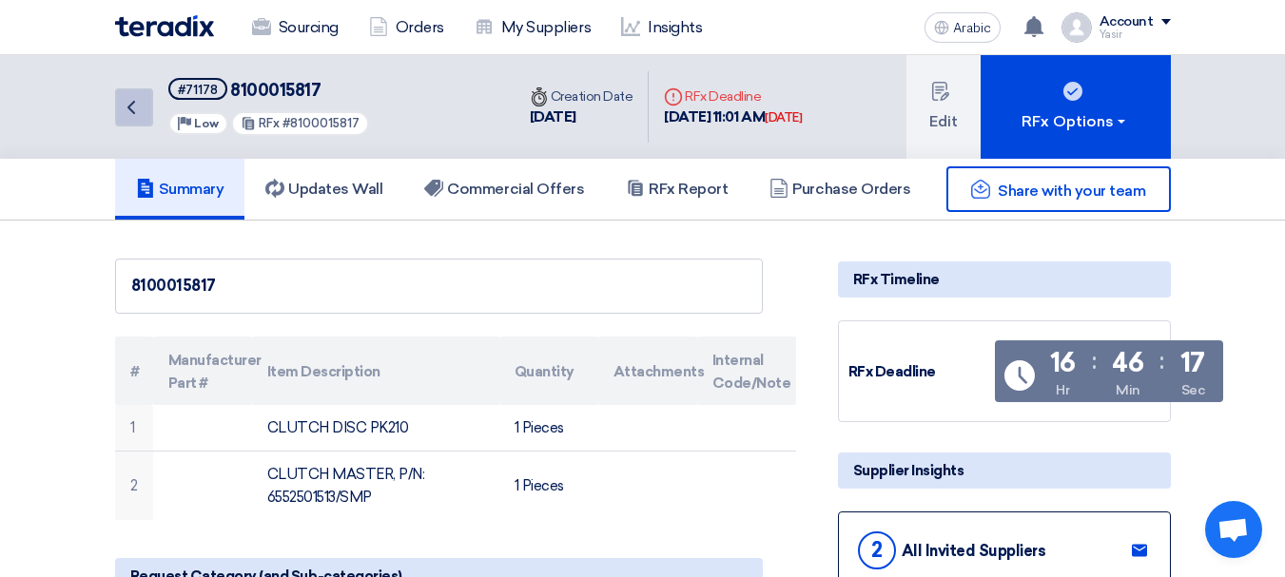
click at [140, 112] on icon "Back" at bounding box center [131, 107] width 23 height 23
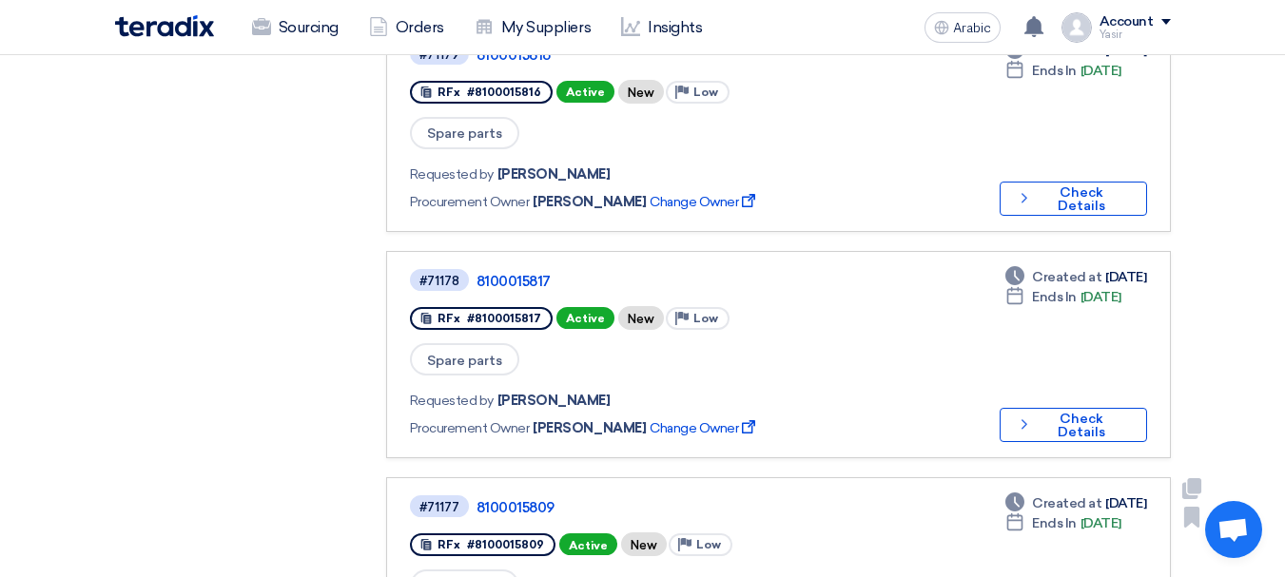
scroll to position [761, 0]
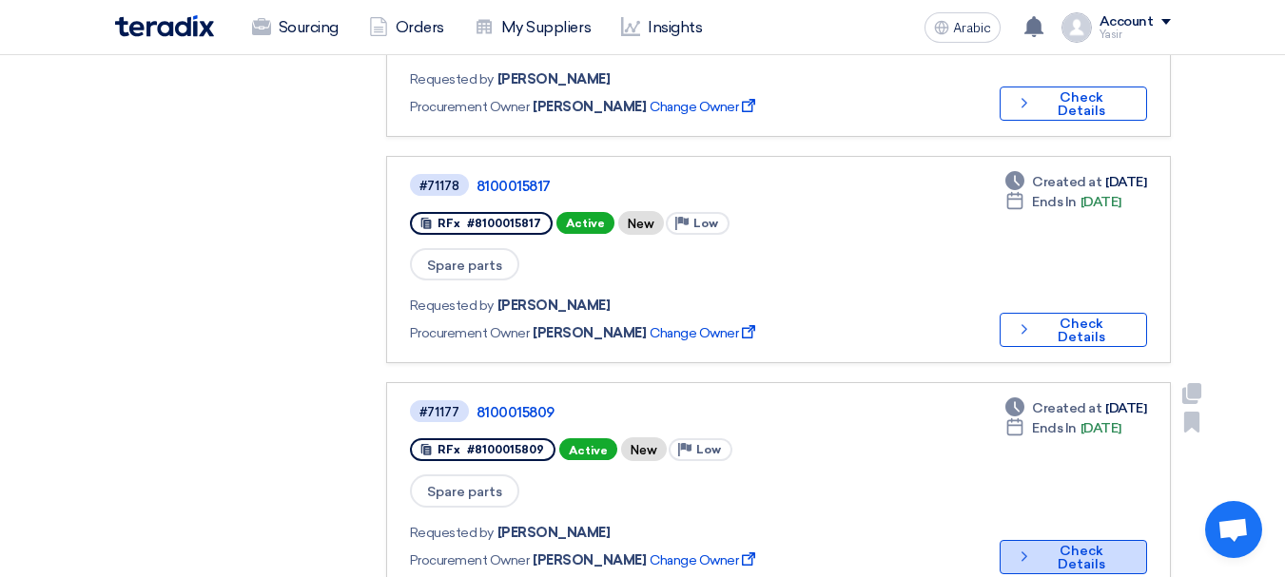
click at [1105, 543] on font "Check Details" at bounding box center [1082, 557] width 48 height 29
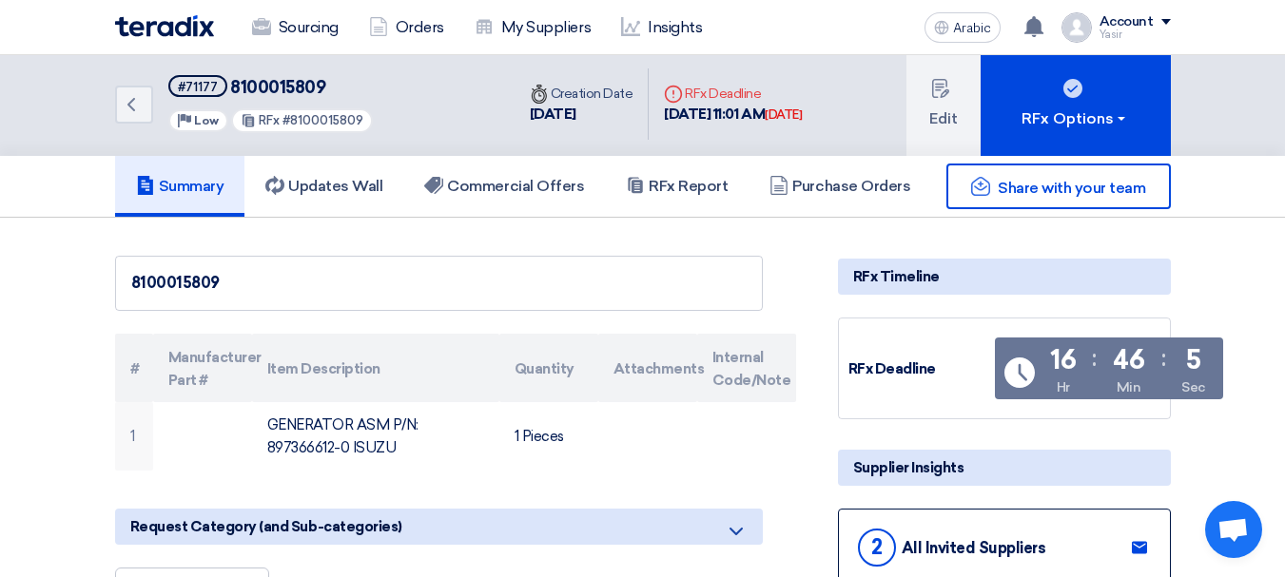
scroll to position [0, 0]
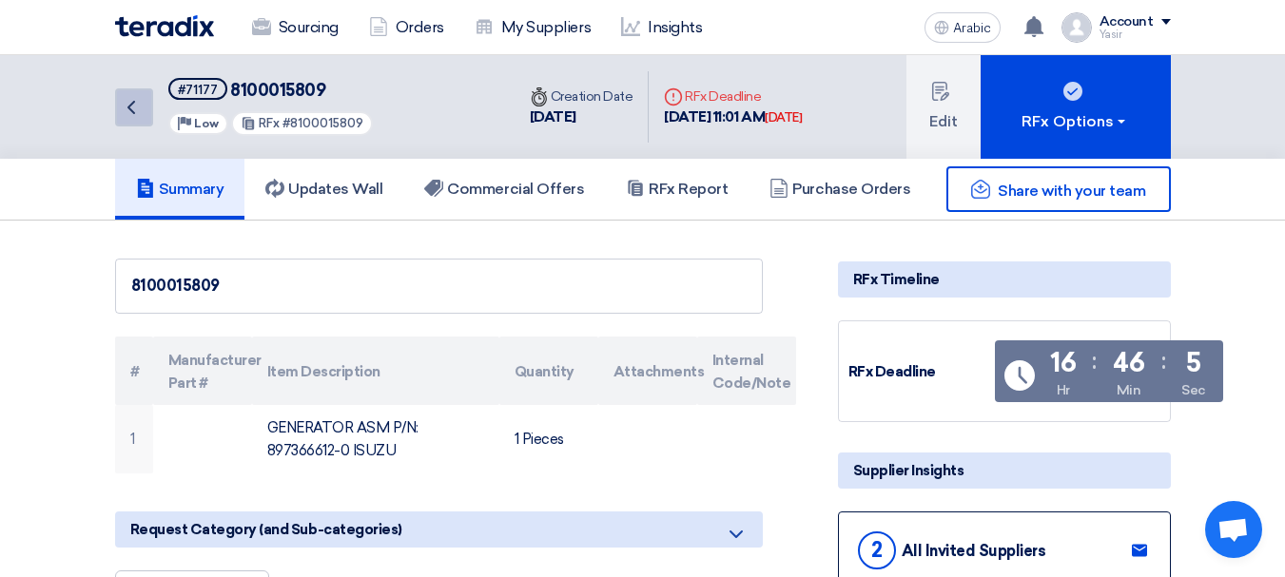
click at [118, 113] on link "Back" at bounding box center [134, 107] width 38 height 38
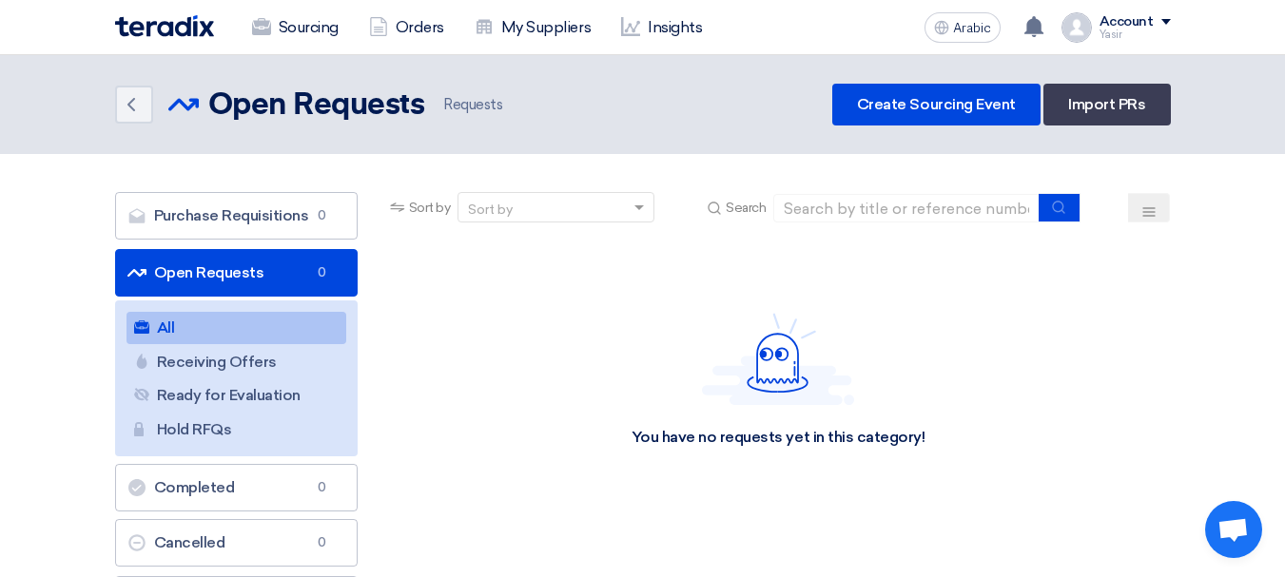
click at [185, 262] on link "Open Requests Open Requests 0" at bounding box center [236, 273] width 243 height 48
